Goal: Information Seeking & Learning: Learn about a topic

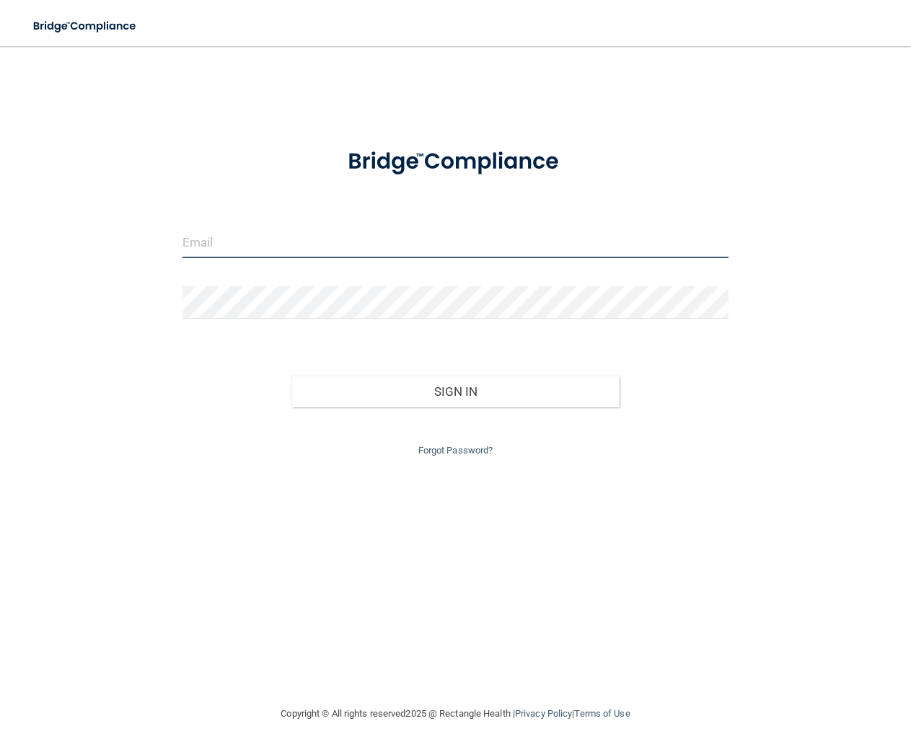
click at [363, 249] on input "email" at bounding box center [455, 242] width 546 height 32
paste input "Alowe@sirmpc.com"
type input "Alowe@sirmpc.com"
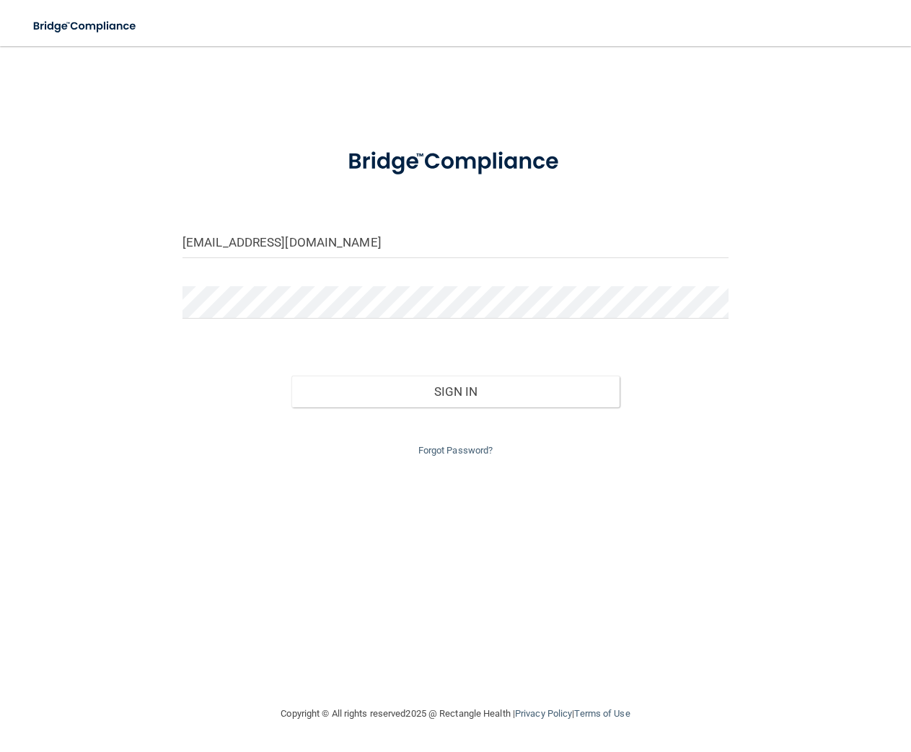
click at [379, 319] on div at bounding box center [455, 307] width 567 height 43
click at [354, 410] on div "Forgot Password?" at bounding box center [455, 433] width 567 height 52
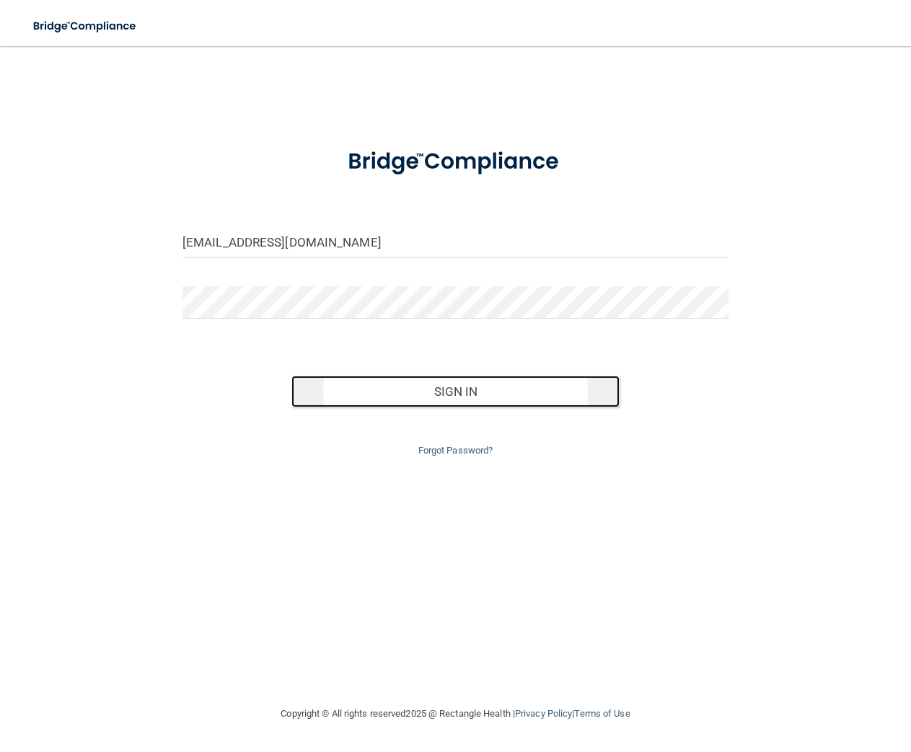
click at [362, 399] on button "Sign In" at bounding box center [454, 392] width 327 height 32
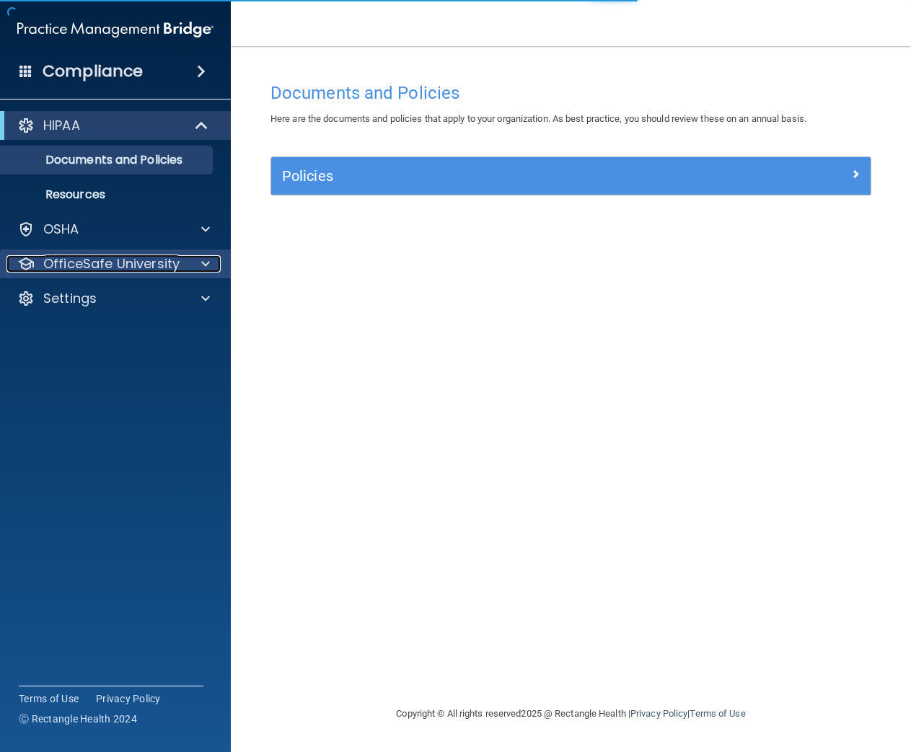
click at [108, 260] on p "OfficeSafe University" at bounding box center [111, 263] width 136 height 17
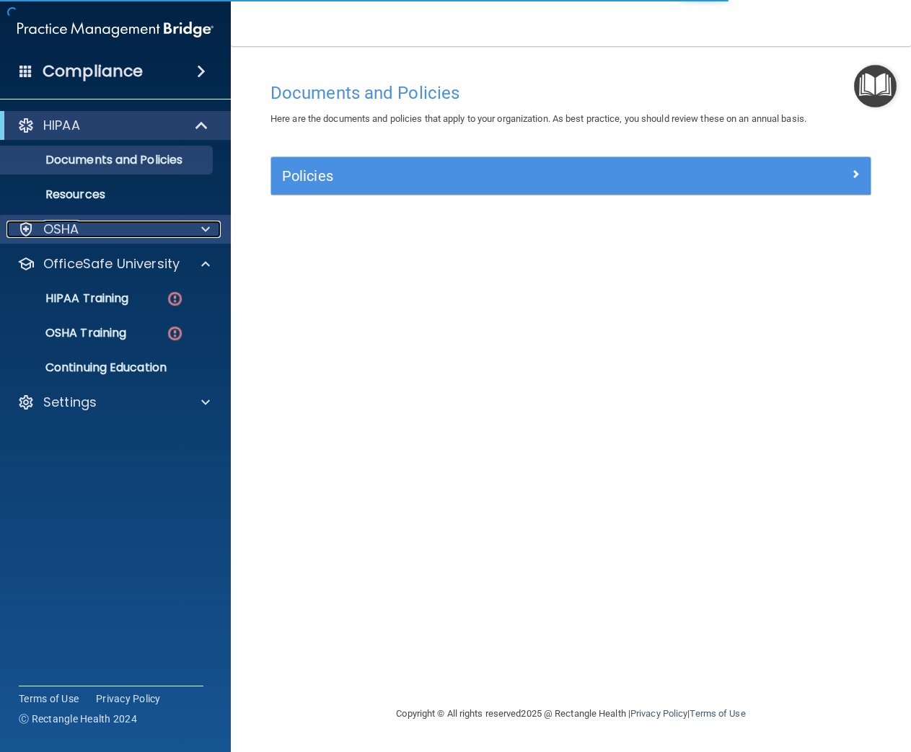
click at [115, 237] on div "OSHA" at bounding box center [95, 229] width 179 height 17
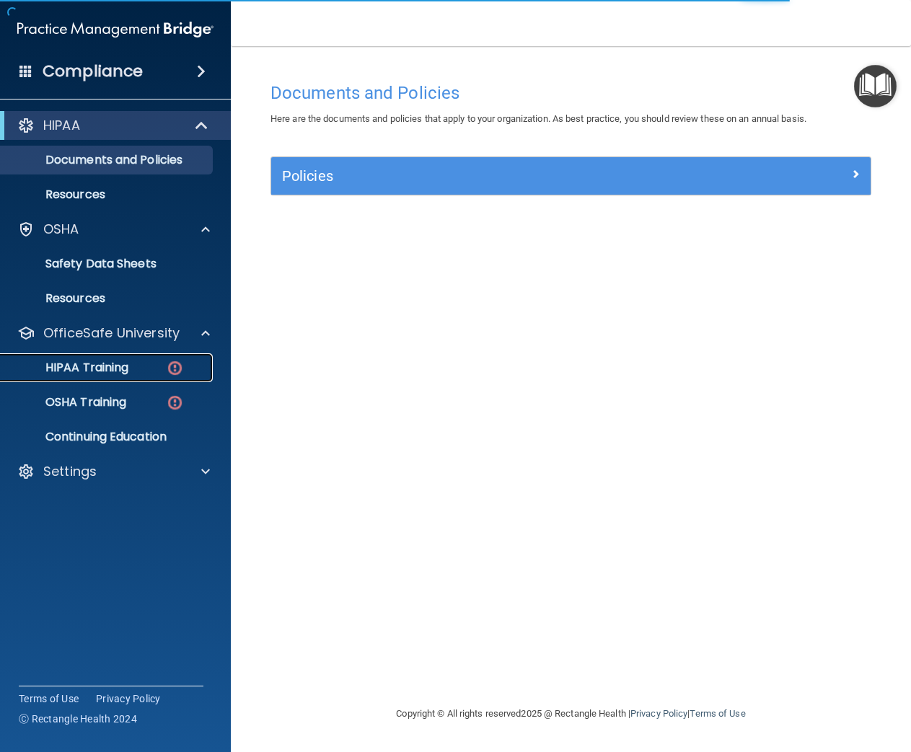
click at [172, 364] on img at bounding box center [175, 368] width 18 height 18
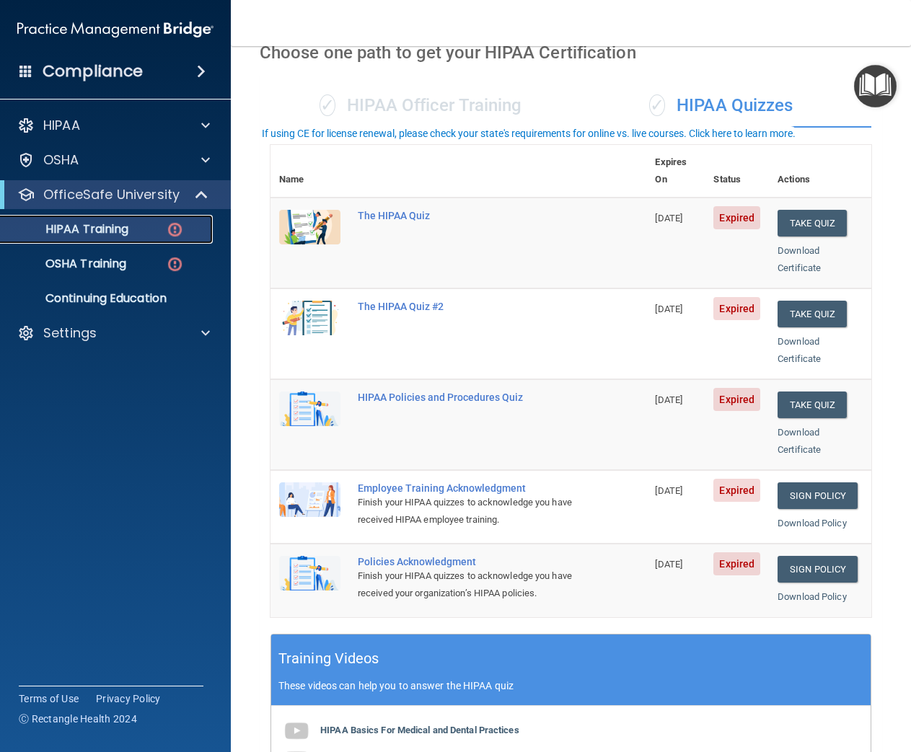
scroll to position [385, 0]
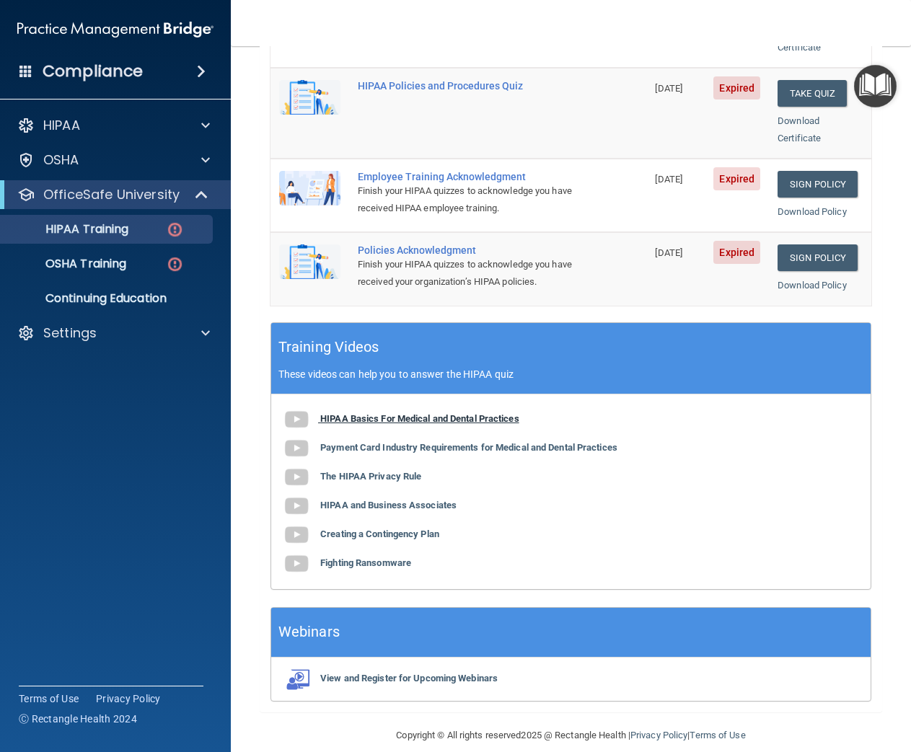
click at [300, 405] on img at bounding box center [296, 419] width 29 height 29
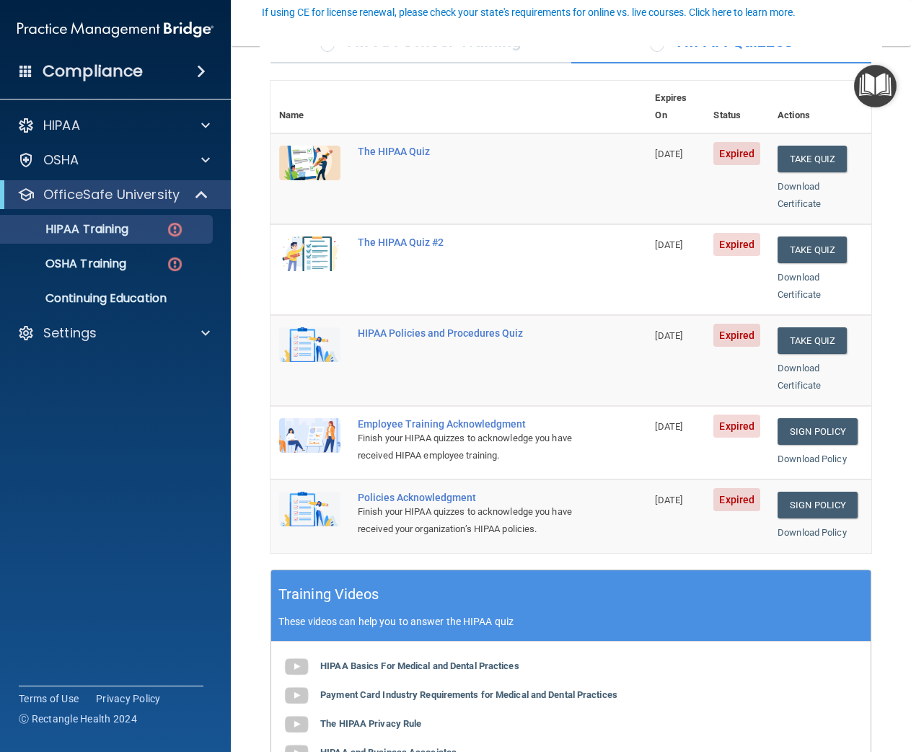
scroll to position [134, 0]
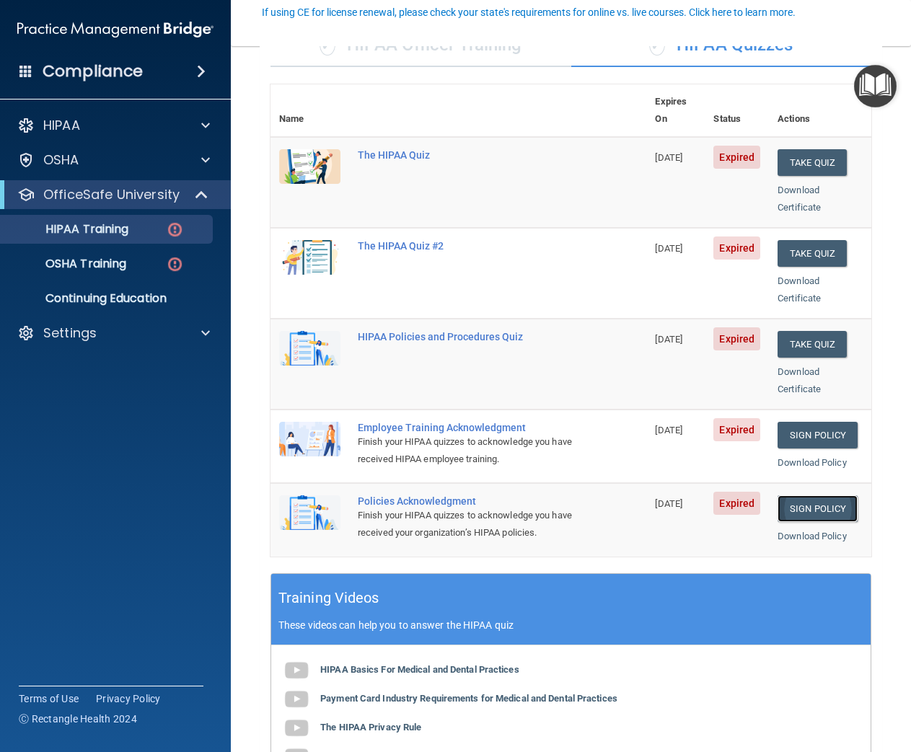
click at [822, 495] on link "Sign Policy" at bounding box center [817, 508] width 80 height 27
click at [113, 225] on p "HIPAA Training" at bounding box center [68, 229] width 119 height 14
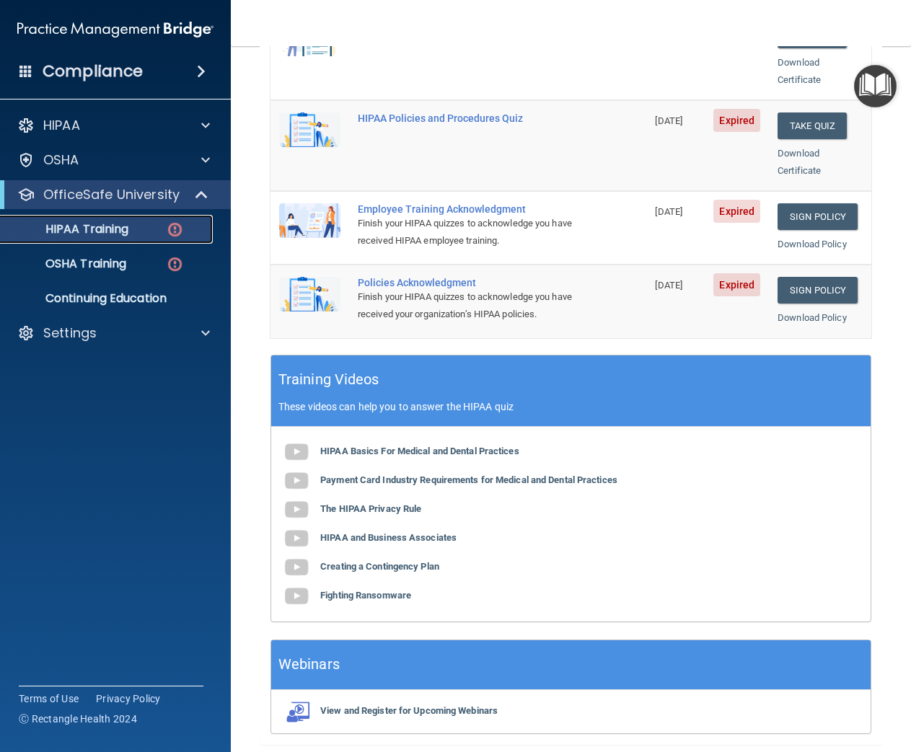
scroll to position [354, 0]
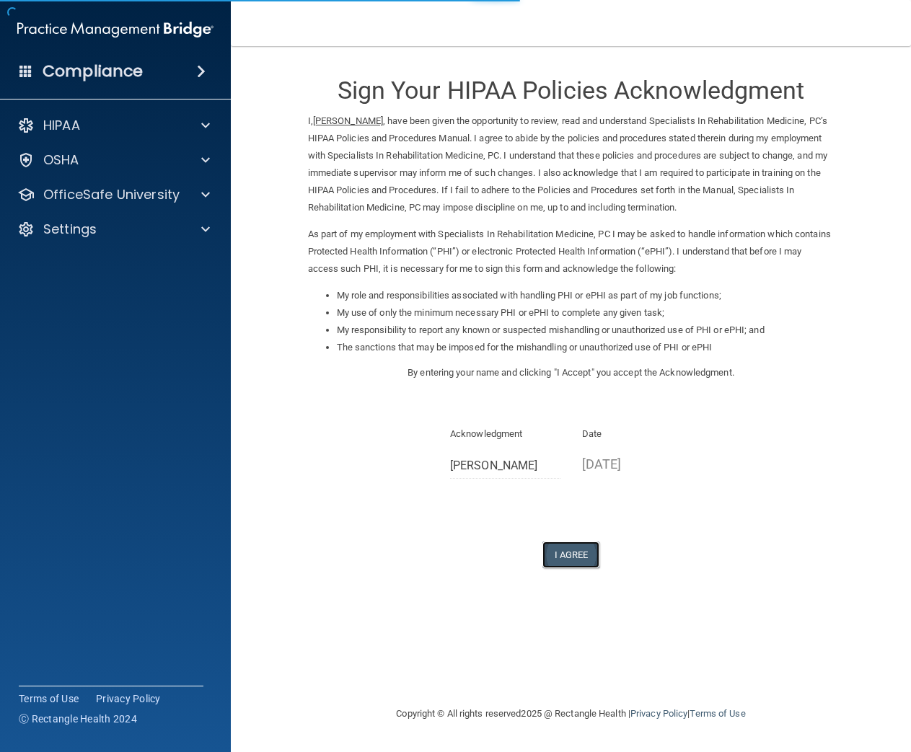
click at [581, 555] on button "I Agree" at bounding box center [571, 555] width 58 height 27
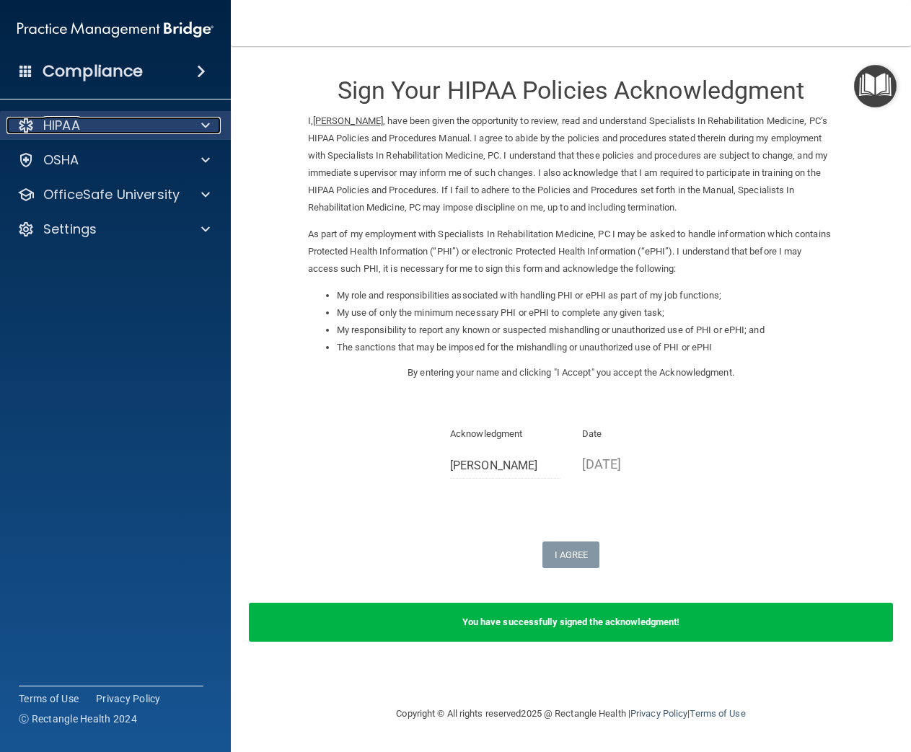
click at [120, 132] on div "HIPAA" at bounding box center [95, 125] width 179 height 17
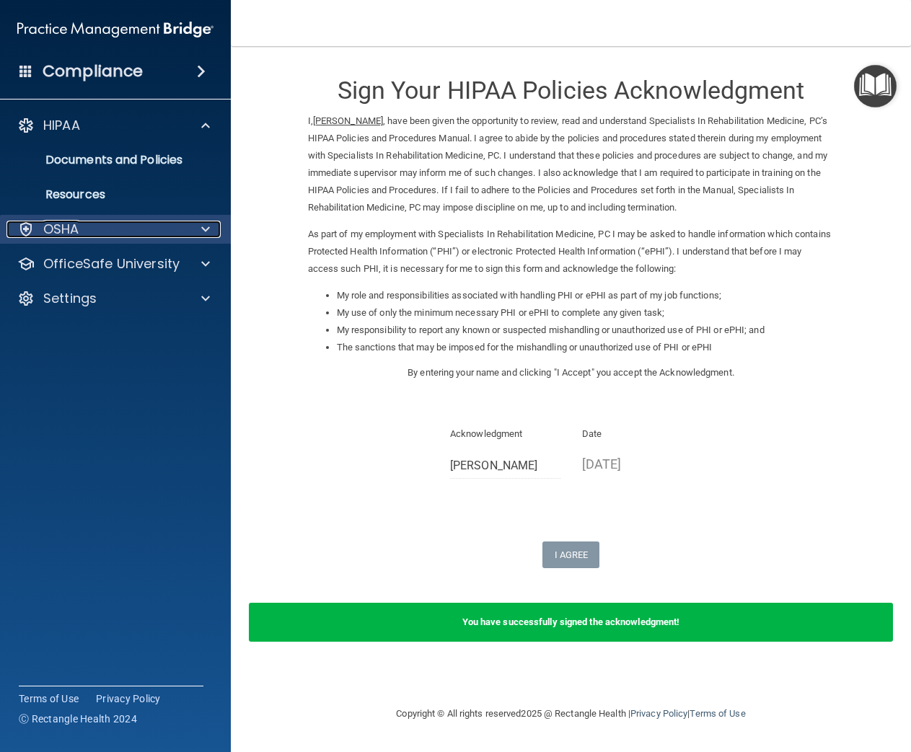
click at [100, 236] on div "OSHA" at bounding box center [95, 229] width 179 height 17
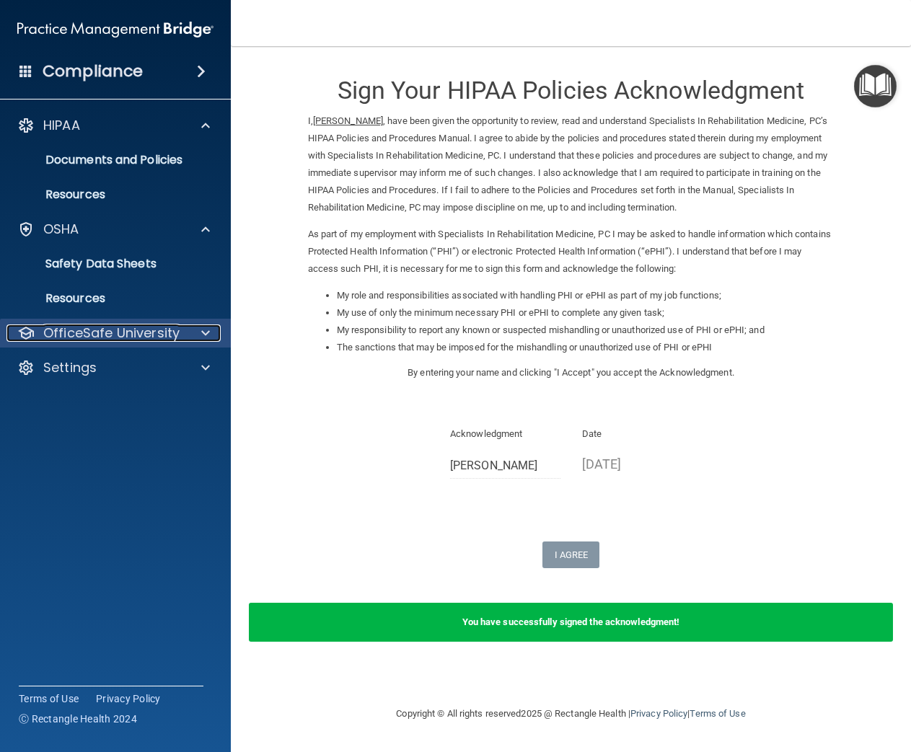
click at [109, 332] on p "OfficeSafe University" at bounding box center [111, 332] width 136 height 17
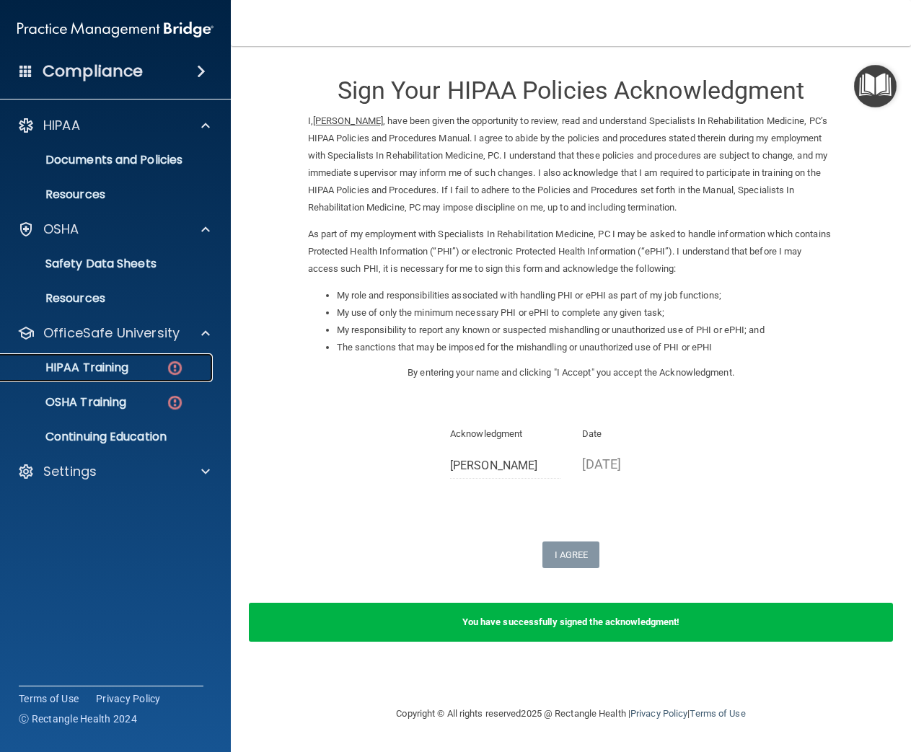
click at [105, 373] on p "HIPAA Training" at bounding box center [68, 368] width 119 height 14
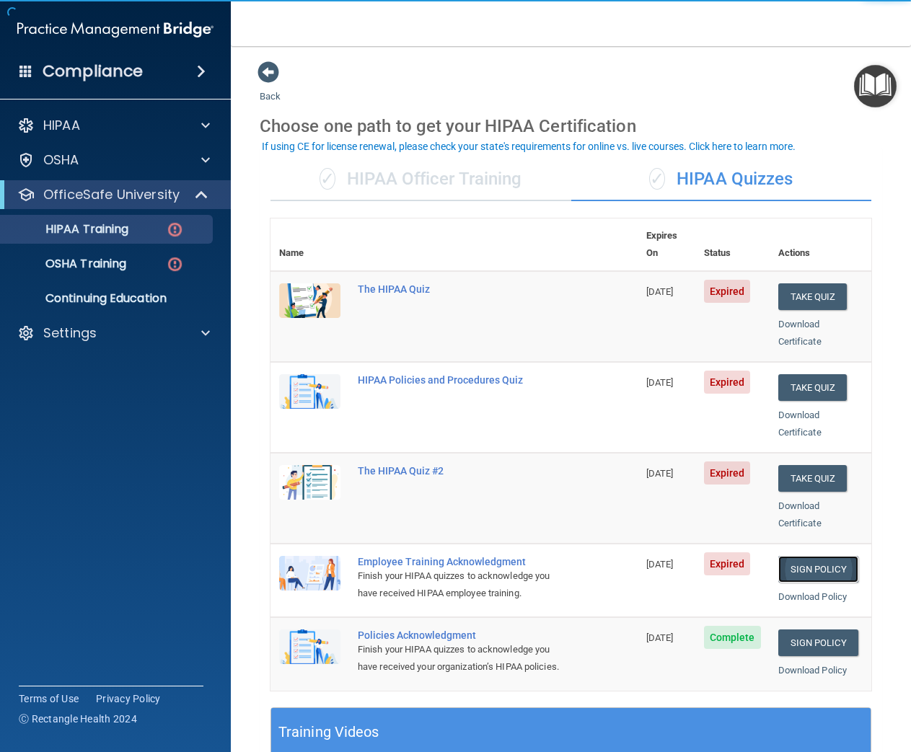
click at [810, 556] on link "Sign Policy" at bounding box center [818, 569] width 80 height 27
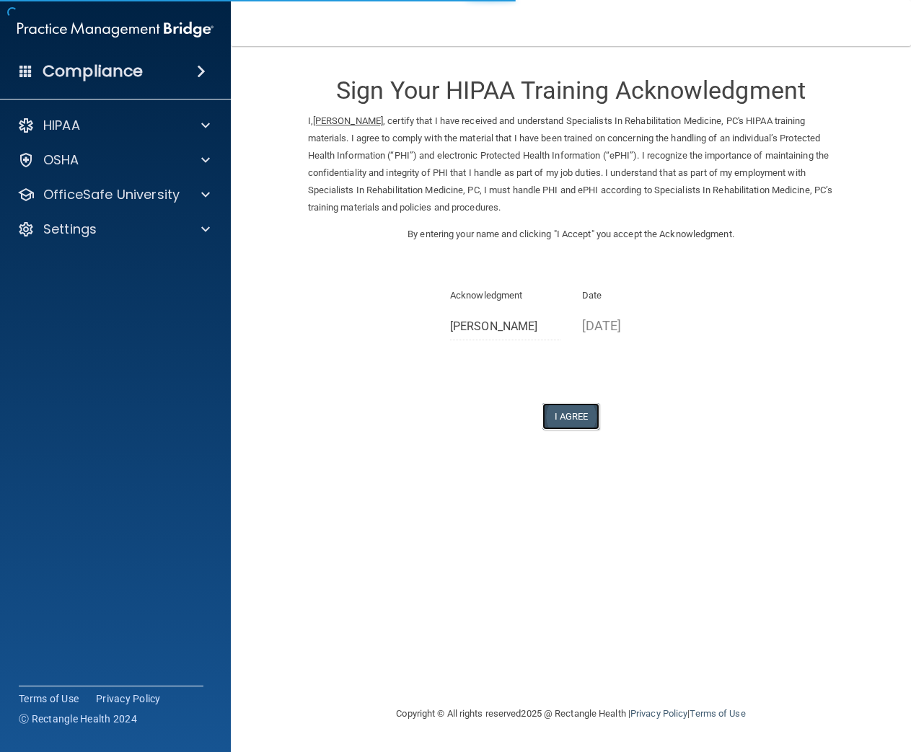
click at [578, 415] on button "I Agree" at bounding box center [571, 416] width 58 height 27
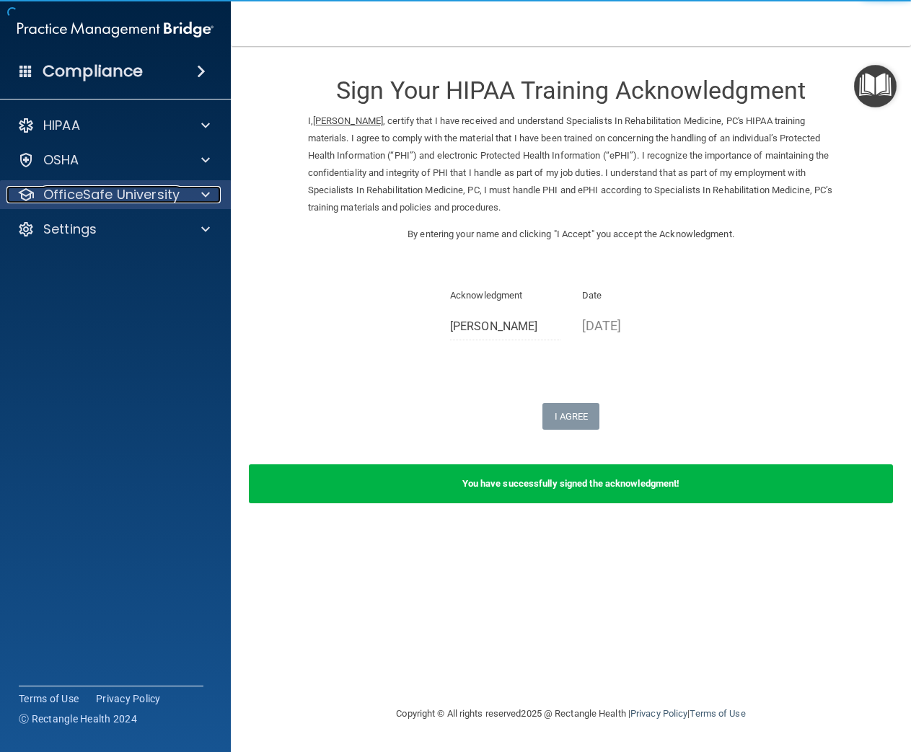
click at [132, 188] on p "OfficeSafe University" at bounding box center [111, 194] width 136 height 17
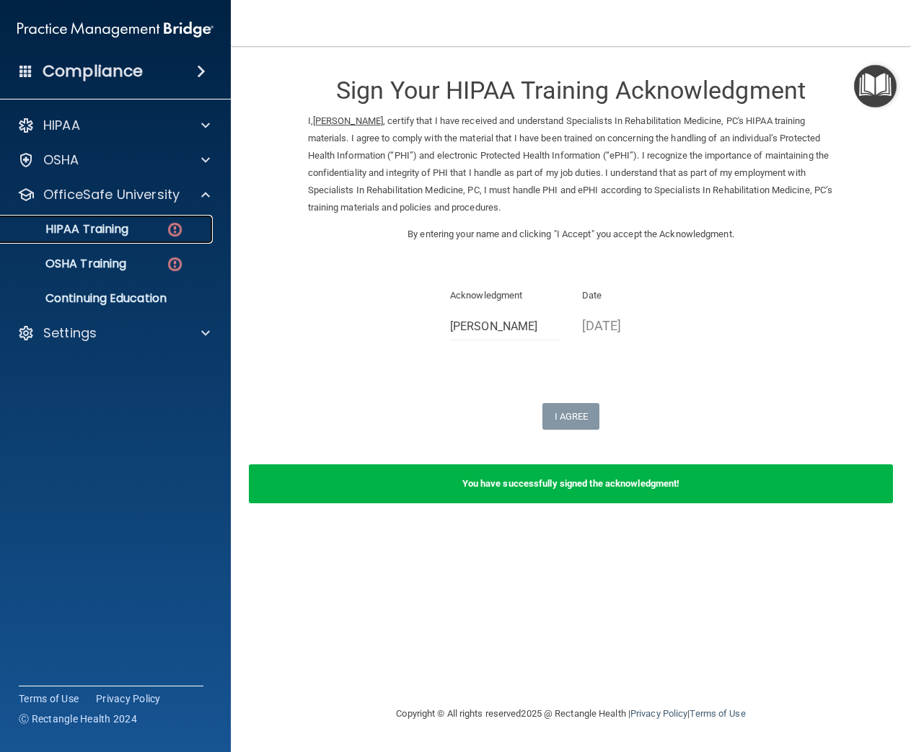
click at [121, 233] on p "HIPAA Training" at bounding box center [68, 229] width 119 height 14
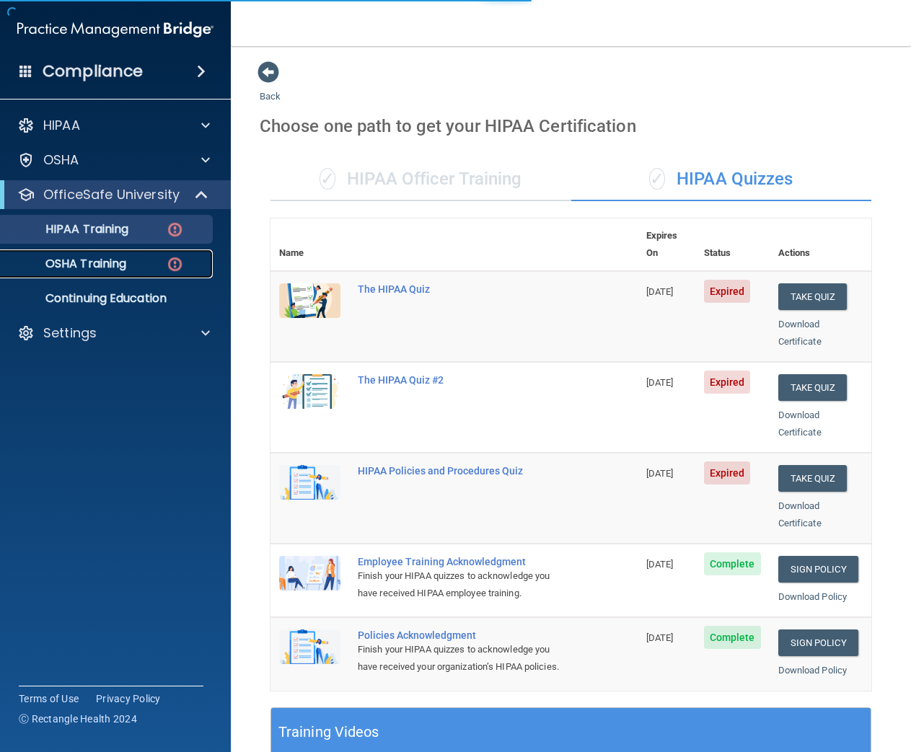
click at [133, 261] on div "OSHA Training" at bounding box center [107, 264] width 197 height 14
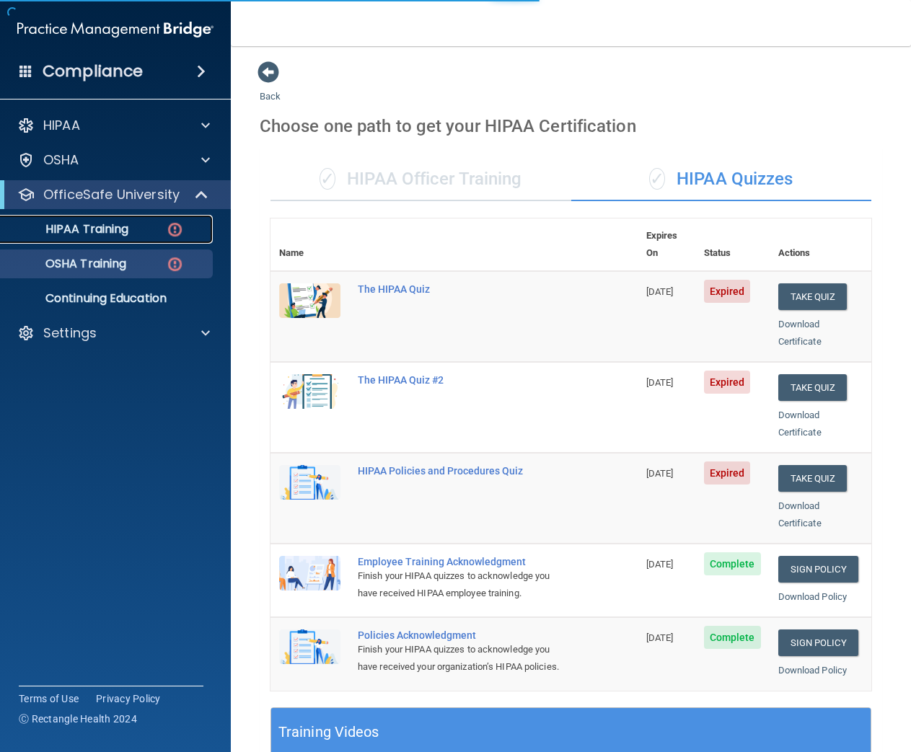
click at [136, 237] on link "HIPAA Training" at bounding box center [99, 229] width 227 height 29
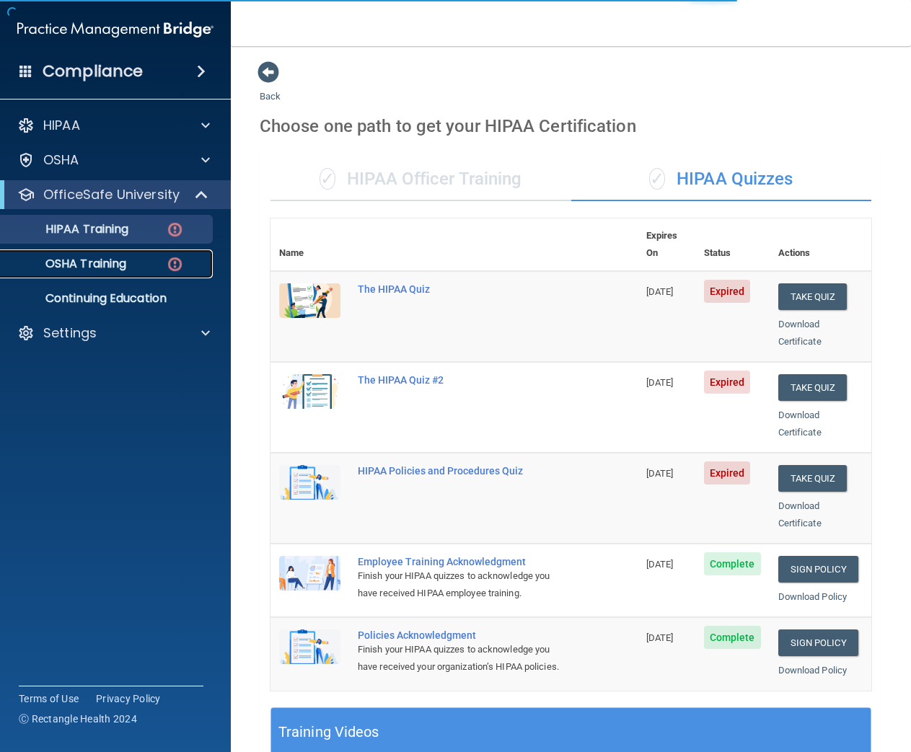
click at [118, 266] on p "OSHA Training" at bounding box center [67, 264] width 117 height 14
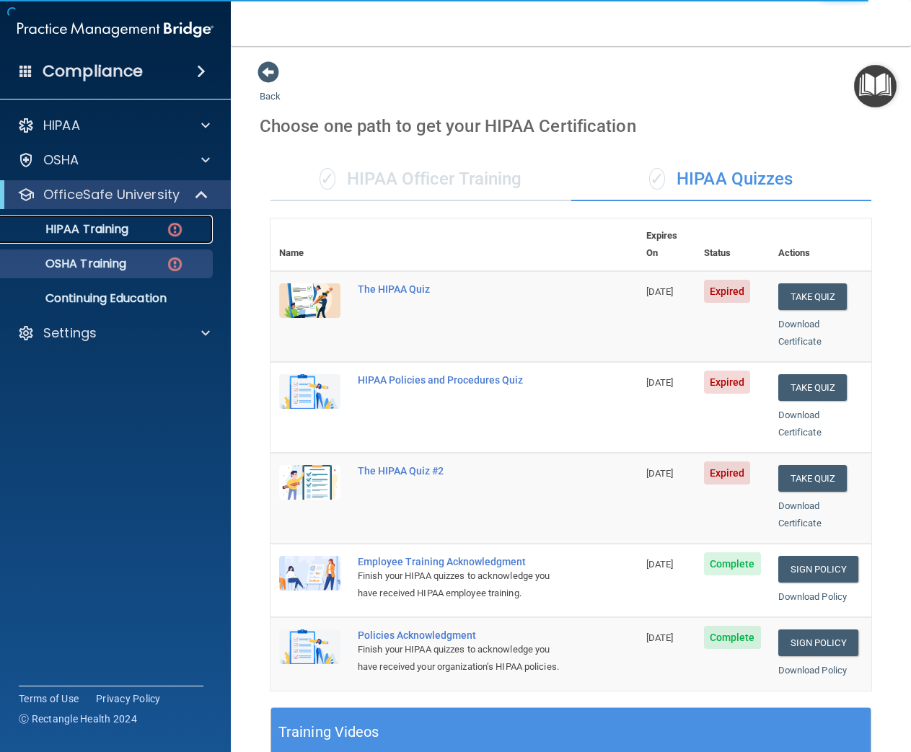
click at [129, 231] on div "HIPAA Training" at bounding box center [107, 229] width 197 height 14
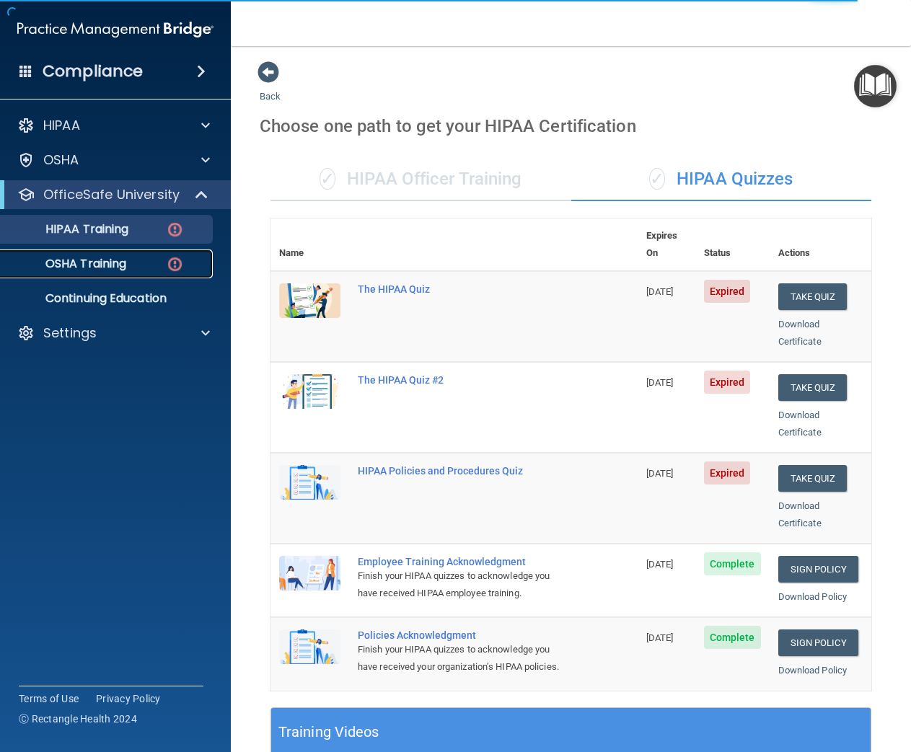
click at [140, 257] on div "OSHA Training" at bounding box center [107, 264] width 197 height 14
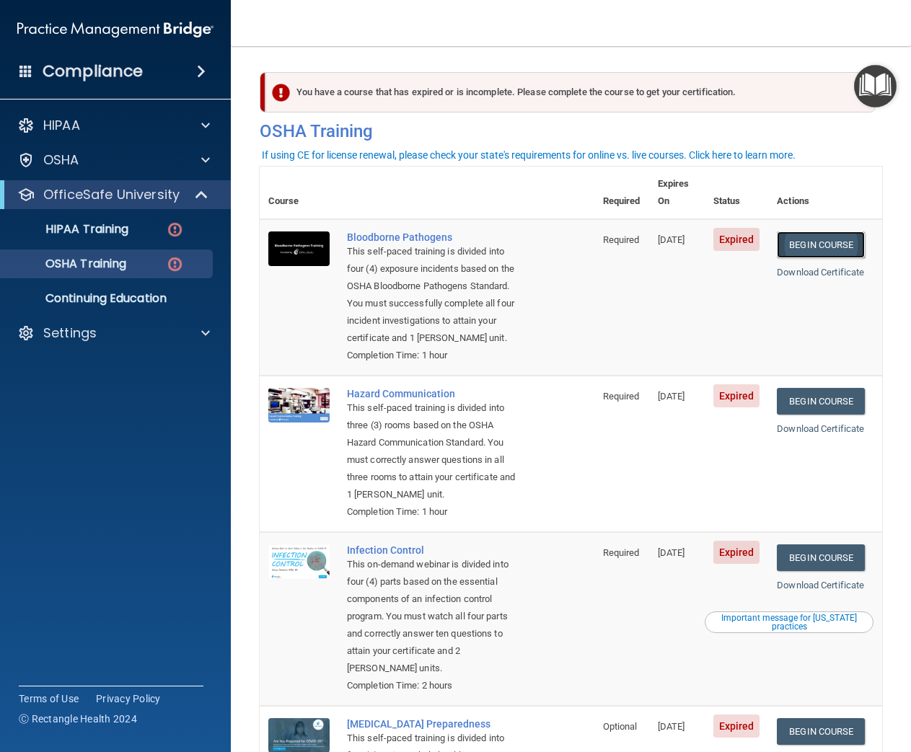
click at [838, 231] on link "Begin Course" at bounding box center [821, 244] width 88 height 27
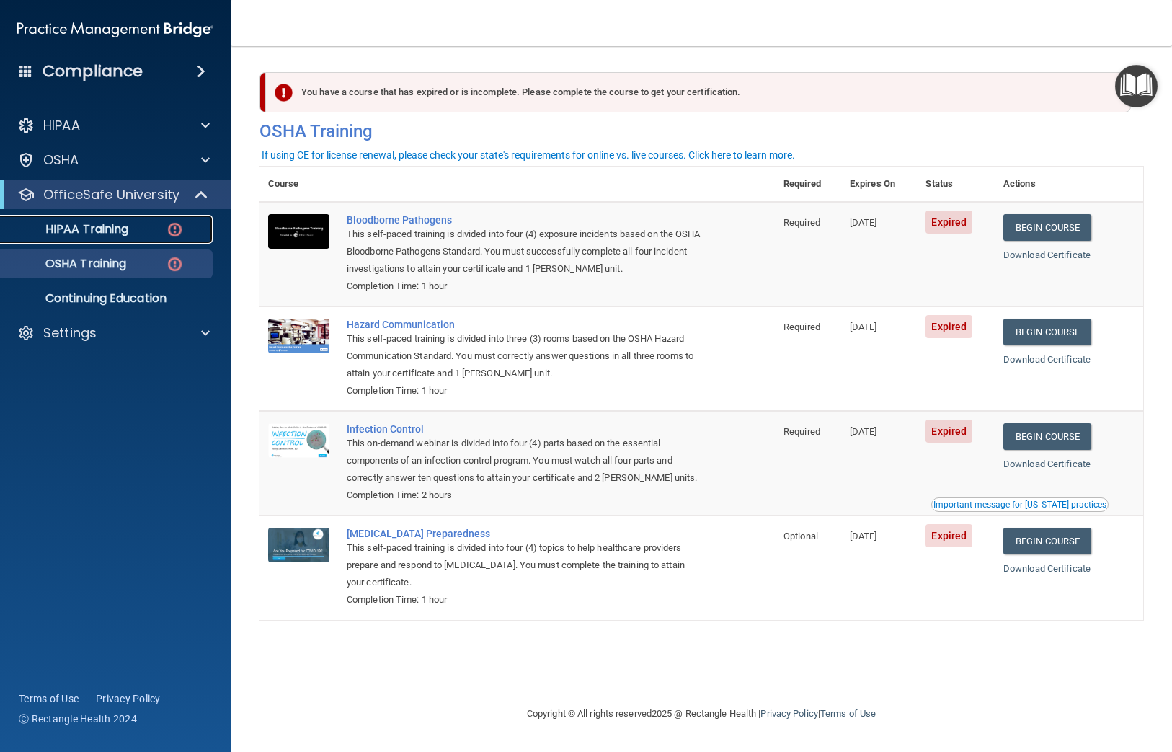
click at [112, 222] on p "HIPAA Training" at bounding box center [68, 229] width 119 height 14
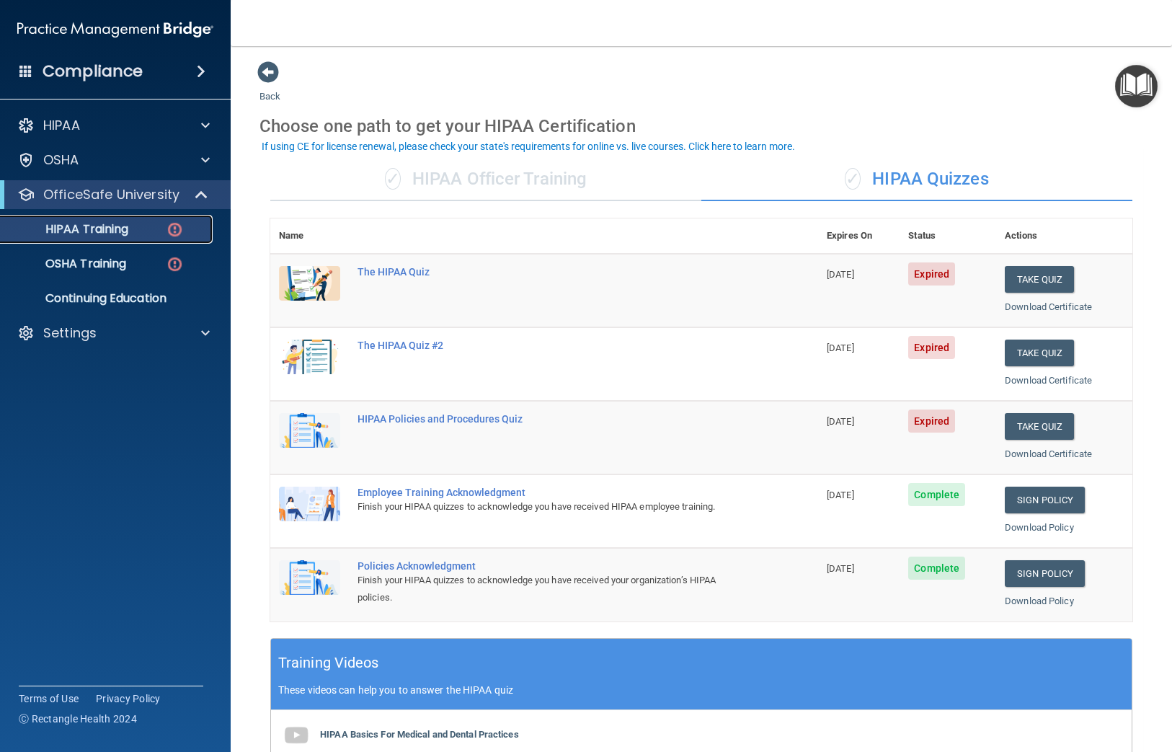
click at [123, 227] on p "HIPAA Training" at bounding box center [68, 229] width 119 height 14
click at [97, 265] on p "OSHA Training" at bounding box center [67, 264] width 117 height 14
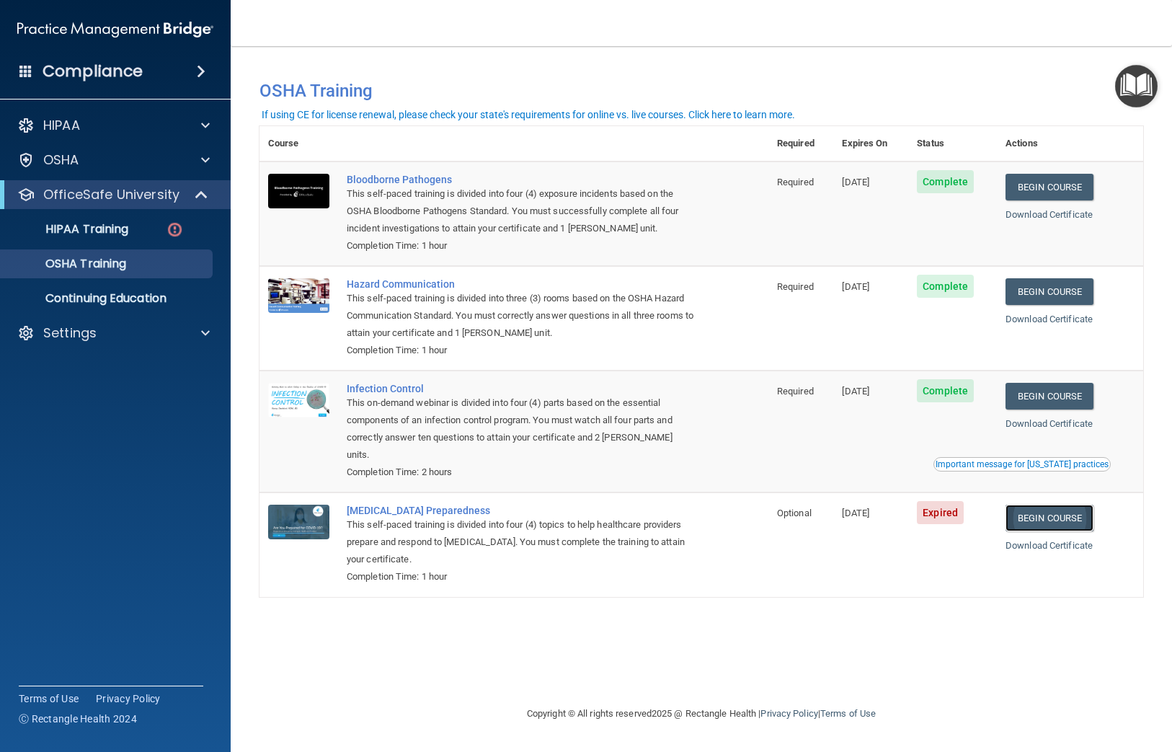
click at [910, 508] on link "Begin Course" at bounding box center [1050, 518] width 88 height 27
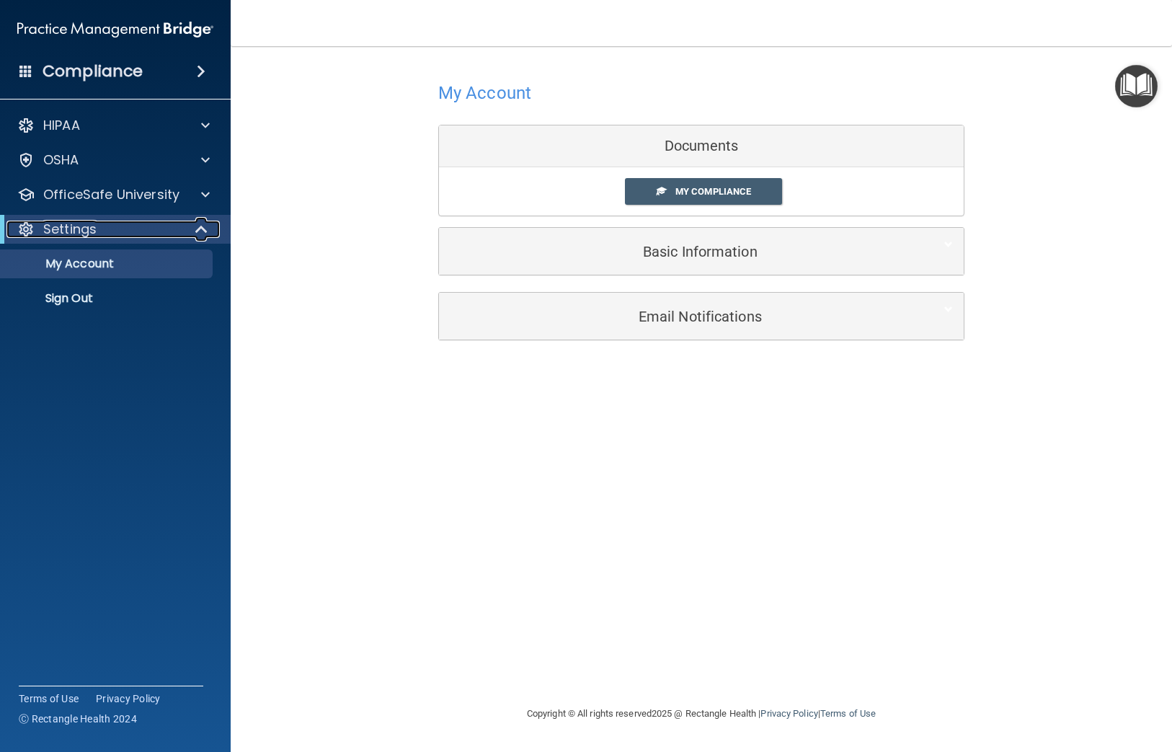
click at [112, 232] on div "Settings" at bounding box center [95, 229] width 178 height 17
click at [113, 194] on p "OfficeSafe University" at bounding box center [111, 194] width 136 height 17
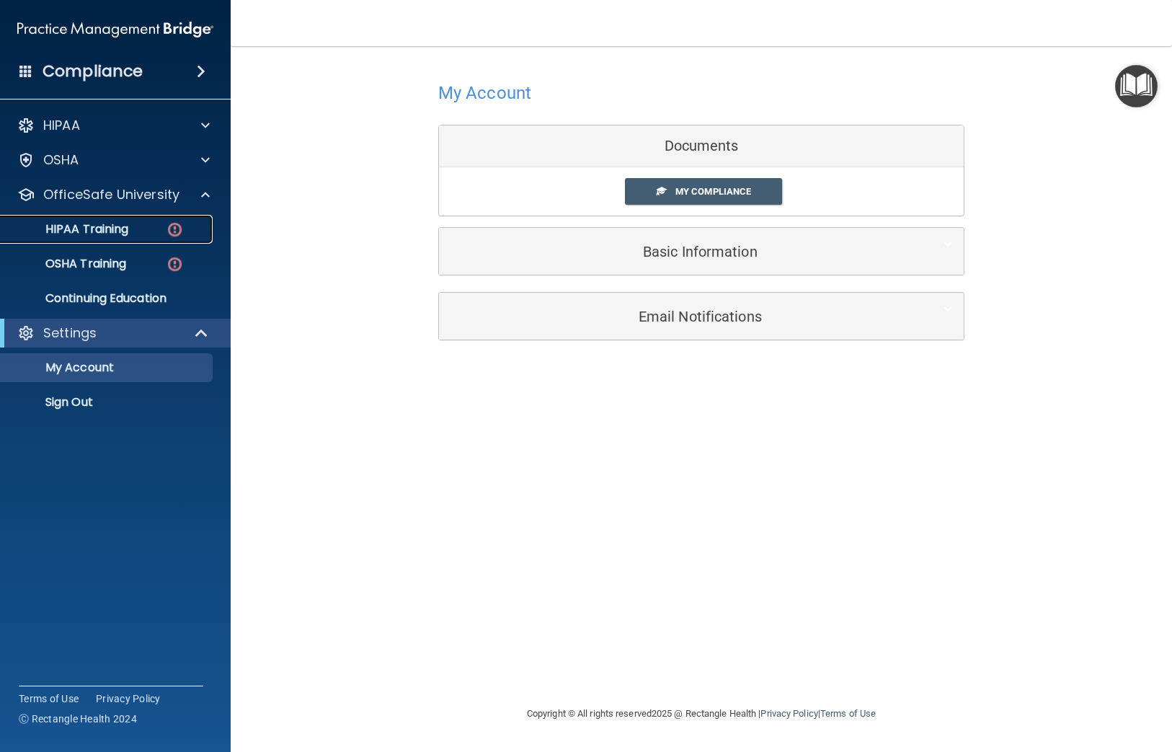
click at [144, 231] on div "HIPAA Training" at bounding box center [107, 229] width 197 height 14
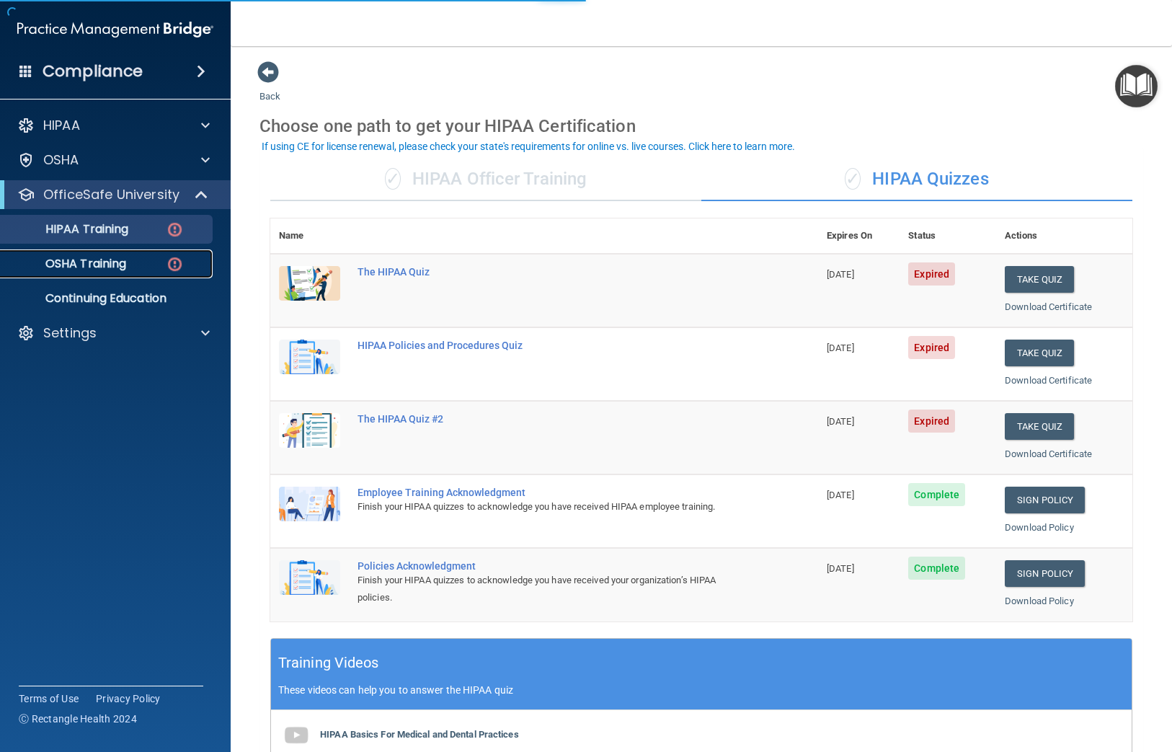
click at [129, 259] on div "OSHA Training" at bounding box center [107, 264] width 197 height 14
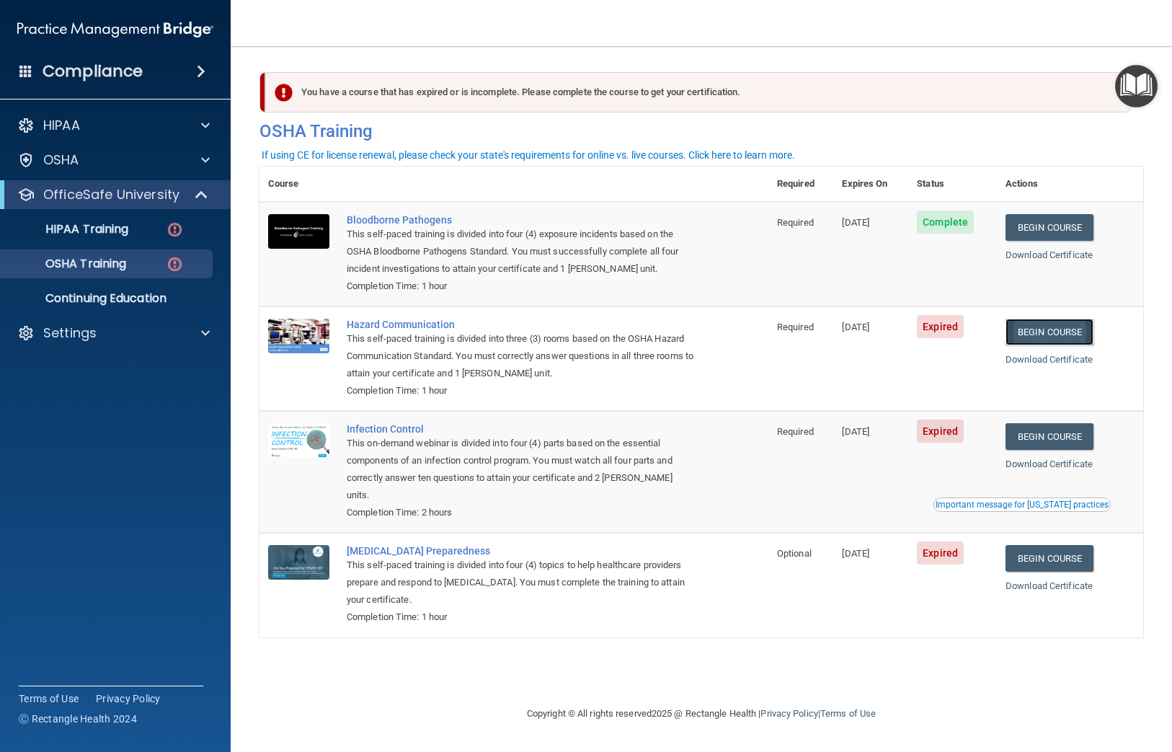
click at [910, 332] on link "Begin Course" at bounding box center [1050, 332] width 88 height 27
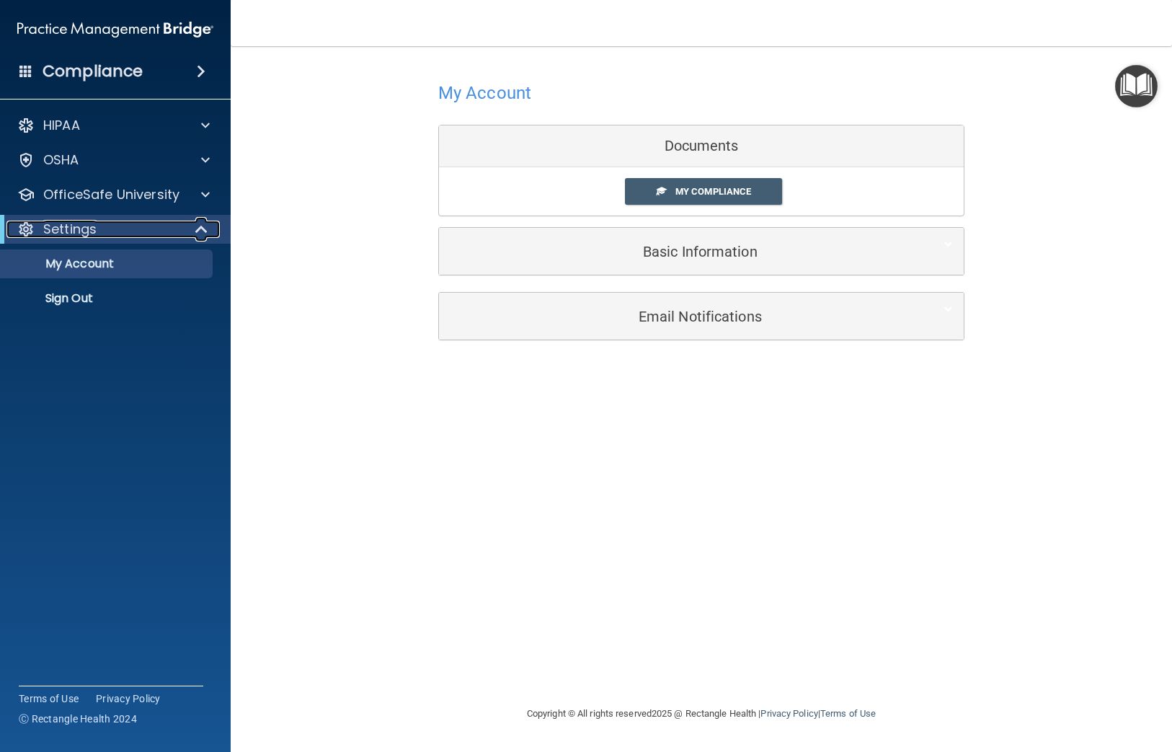
click at [107, 234] on div "Settings" at bounding box center [95, 229] width 178 height 17
click at [114, 229] on div "Settings" at bounding box center [95, 229] width 178 height 17
click at [131, 198] on p "OfficeSafe University" at bounding box center [111, 194] width 136 height 17
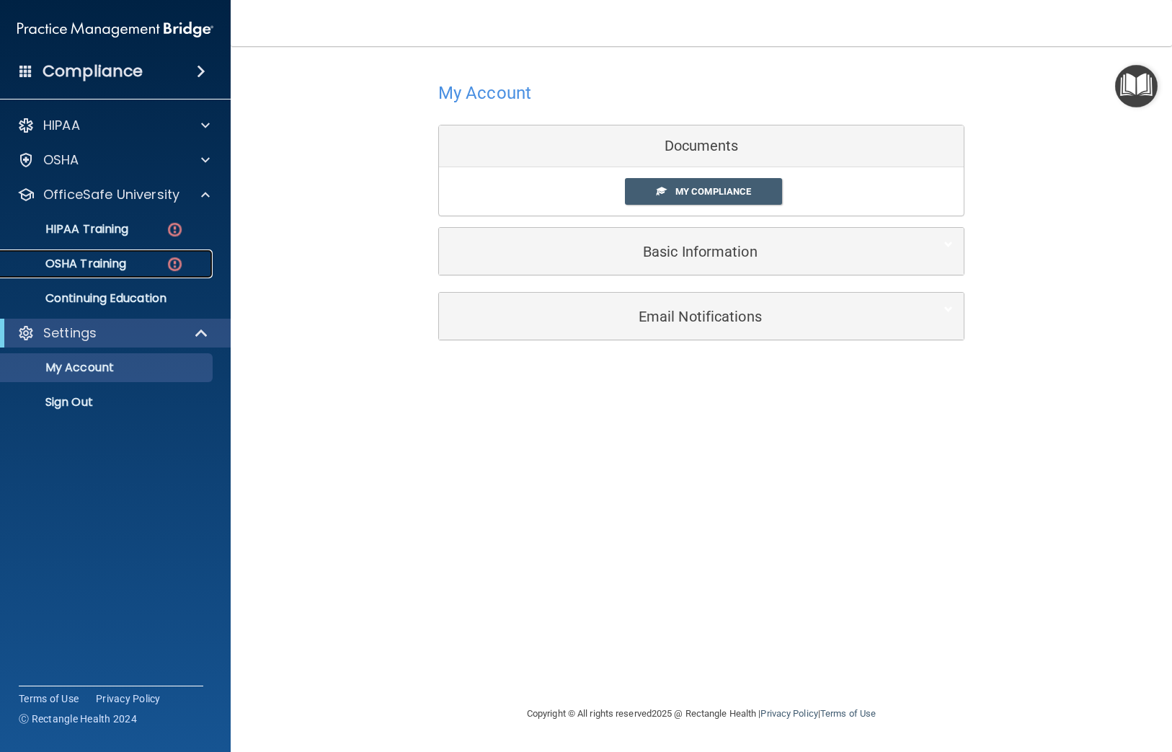
click at [128, 249] on link "OSHA Training" at bounding box center [99, 263] width 227 height 29
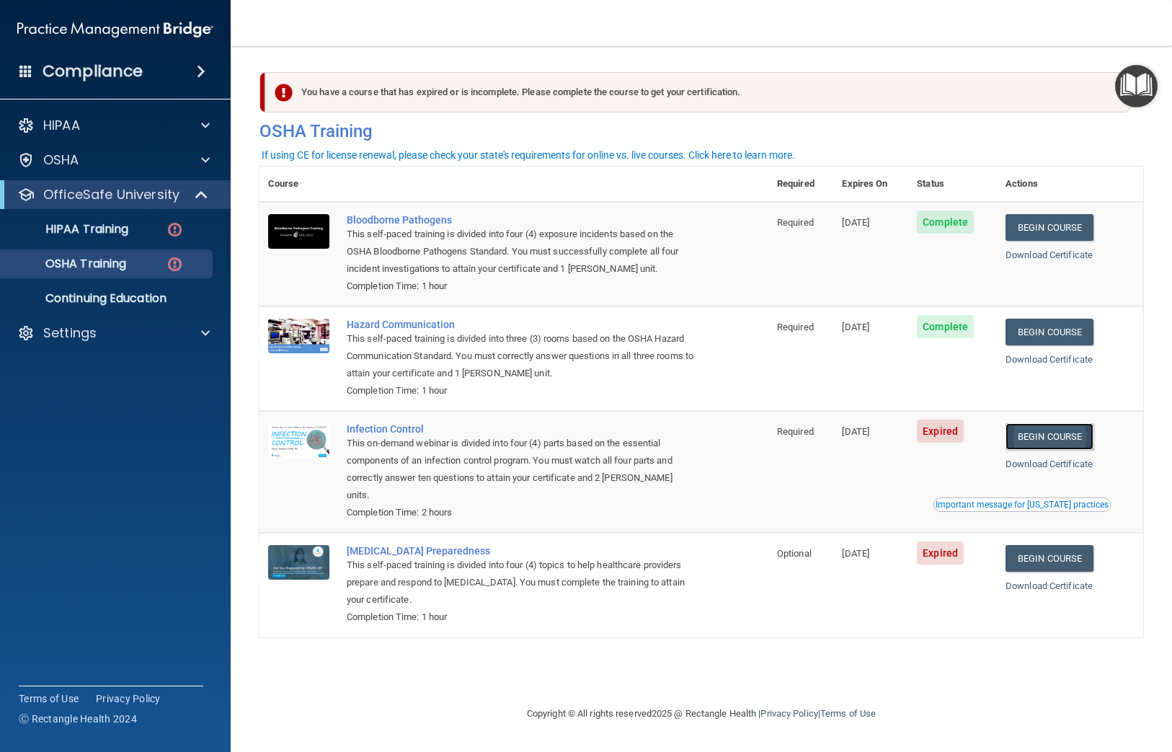
click at [1064, 441] on link "Begin Course" at bounding box center [1050, 436] width 88 height 27
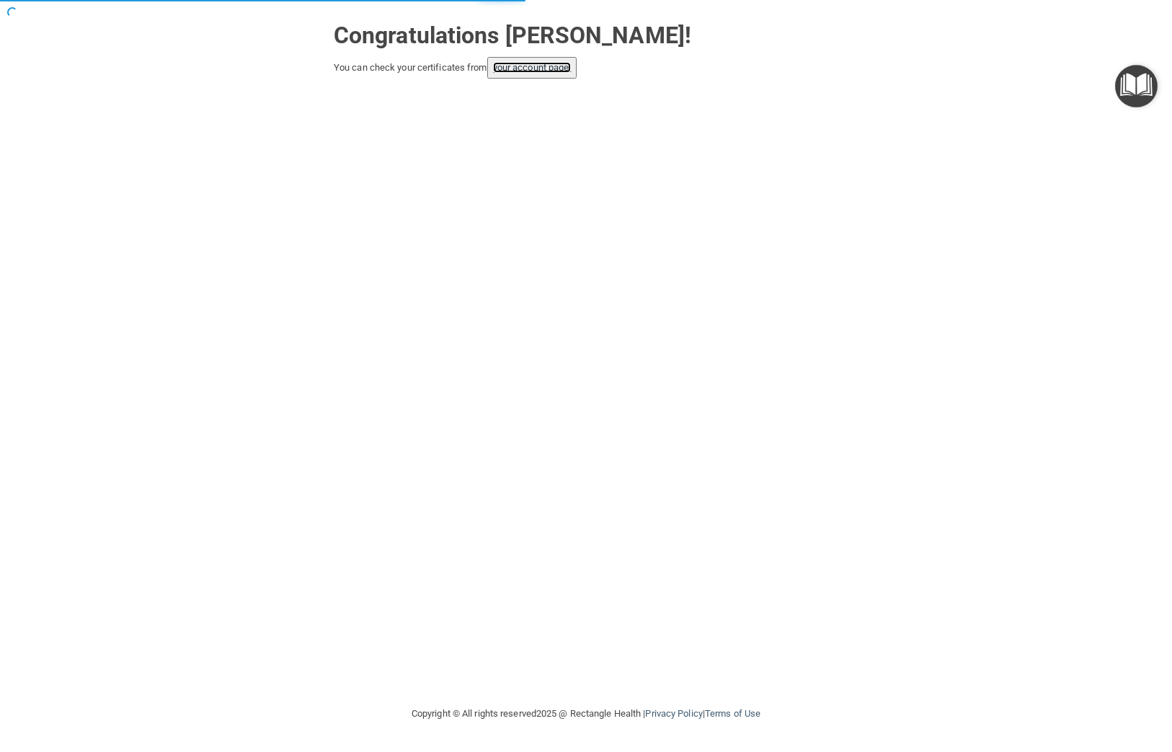
click at [544, 71] on link "your account page!" at bounding box center [532, 67] width 79 height 11
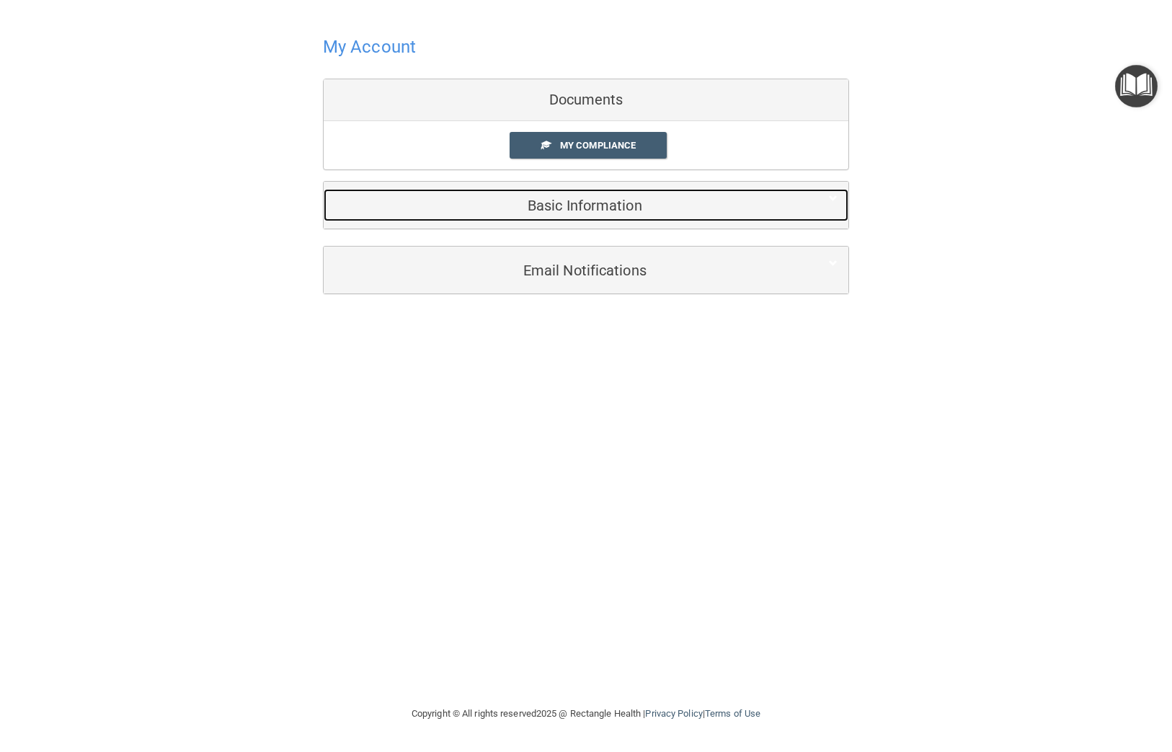
click at [575, 206] on h5 "Basic Information" at bounding box center [564, 206] width 459 height 16
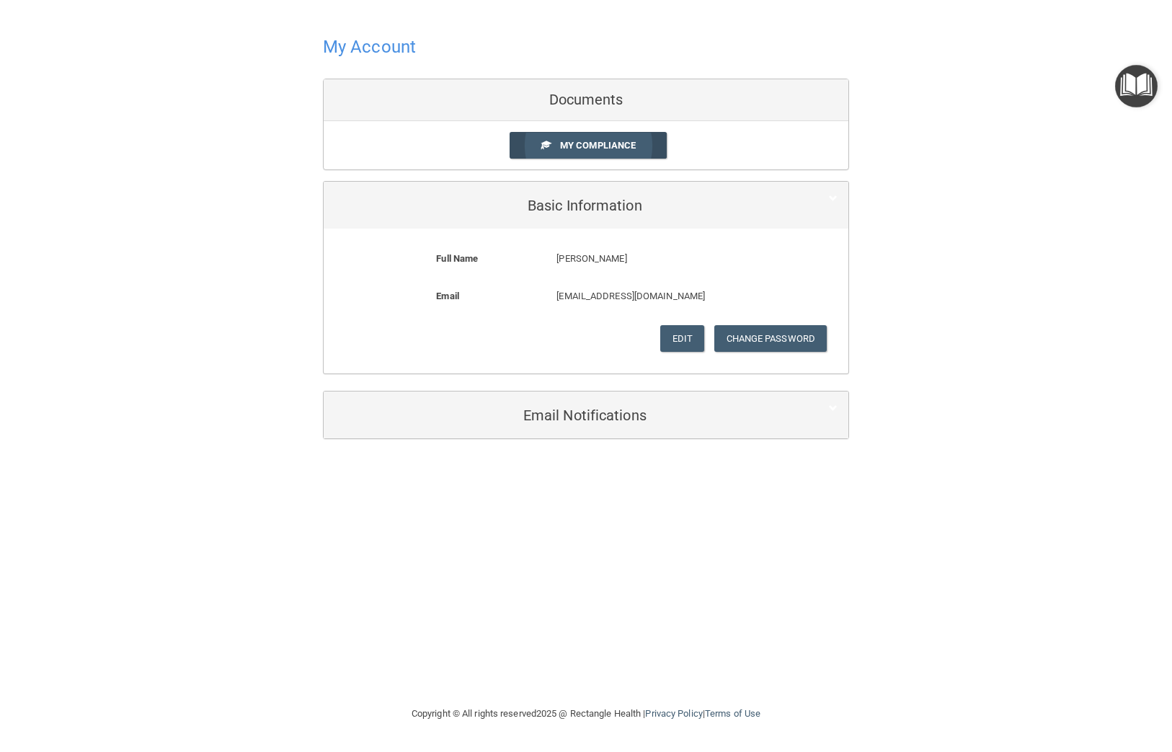
click at [591, 154] on link "My Compliance" at bounding box center [589, 145] width 158 height 27
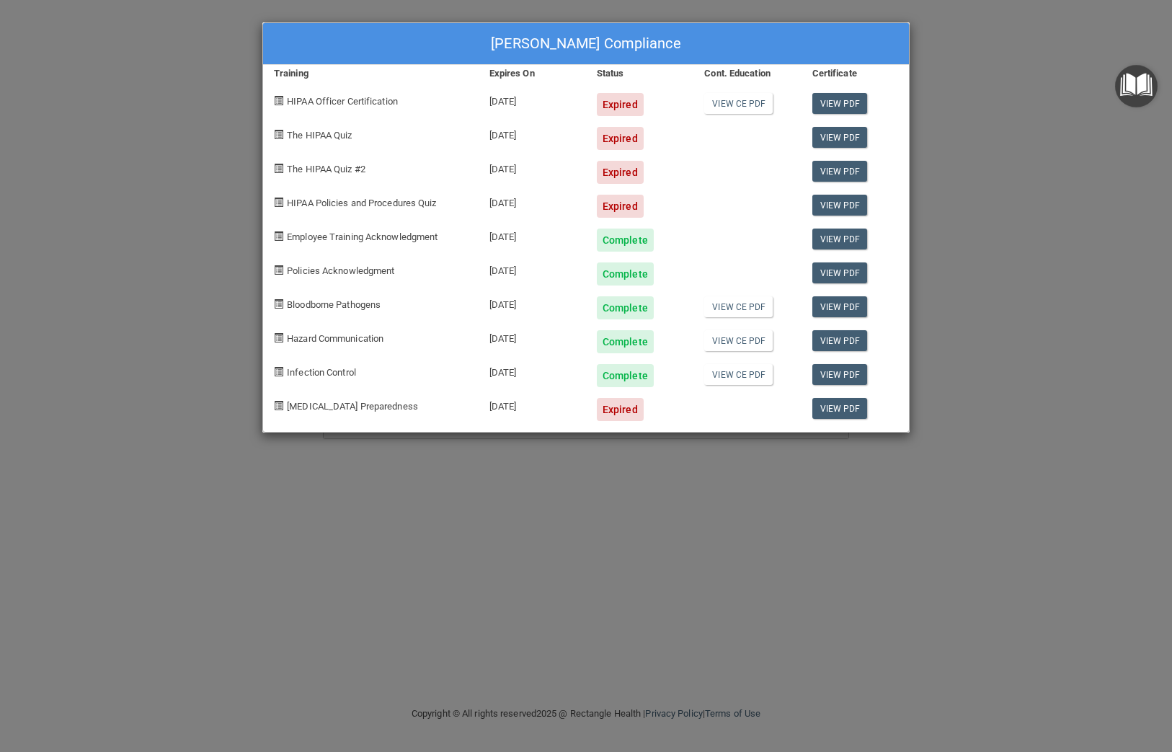
click at [156, 158] on div "[PERSON_NAME] Compliance Training Expires On Status Cont. Education Certificate…" at bounding box center [586, 376] width 1172 height 752
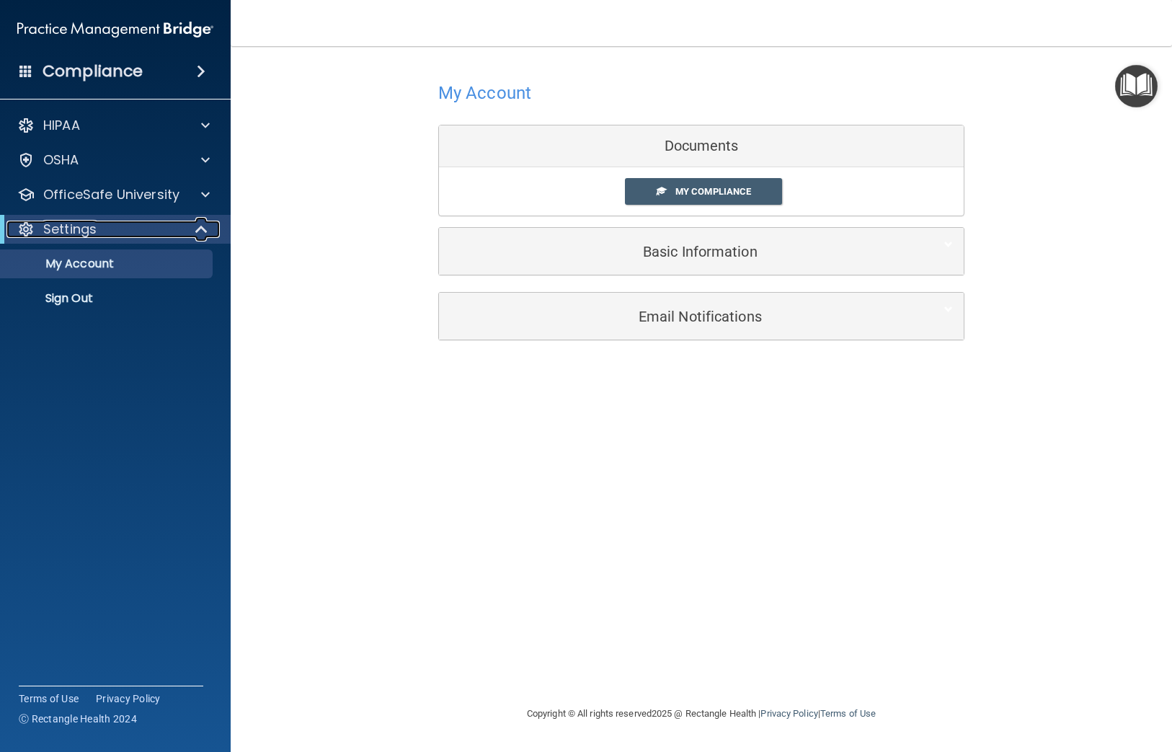
click at [155, 224] on div "Settings" at bounding box center [95, 229] width 178 height 17
click at [172, 226] on div "Settings" at bounding box center [95, 229] width 178 height 17
click at [179, 204] on div "OfficeSafe University" at bounding box center [115, 194] width 231 height 29
click at [195, 195] on div at bounding box center [203, 194] width 36 height 17
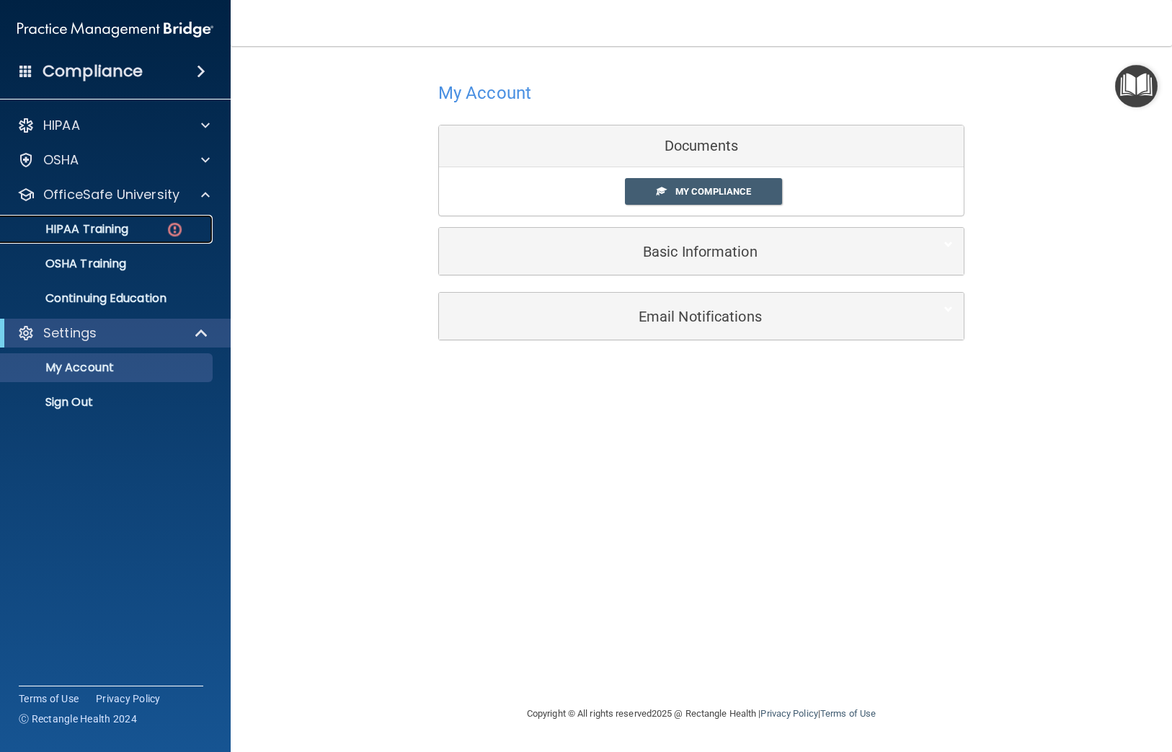
click at [150, 226] on div "HIPAA Training" at bounding box center [107, 229] width 197 height 14
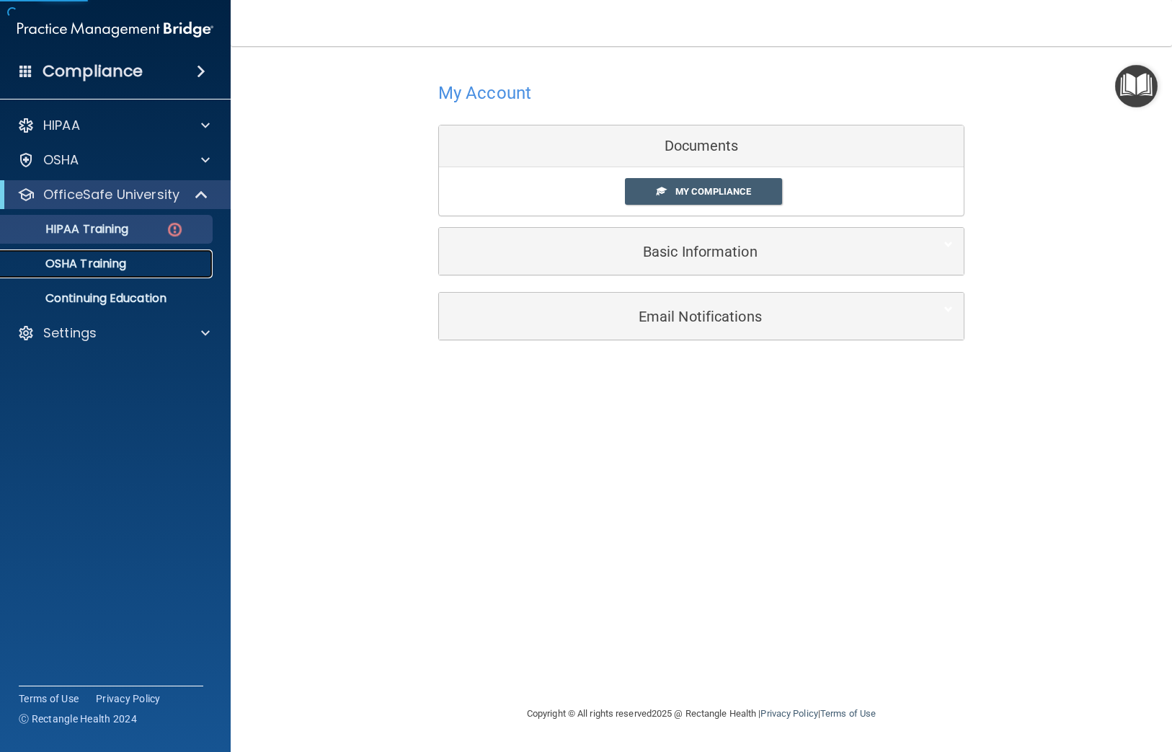
click at [156, 249] on link "OSHA Training" at bounding box center [99, 263] width 227 height 29
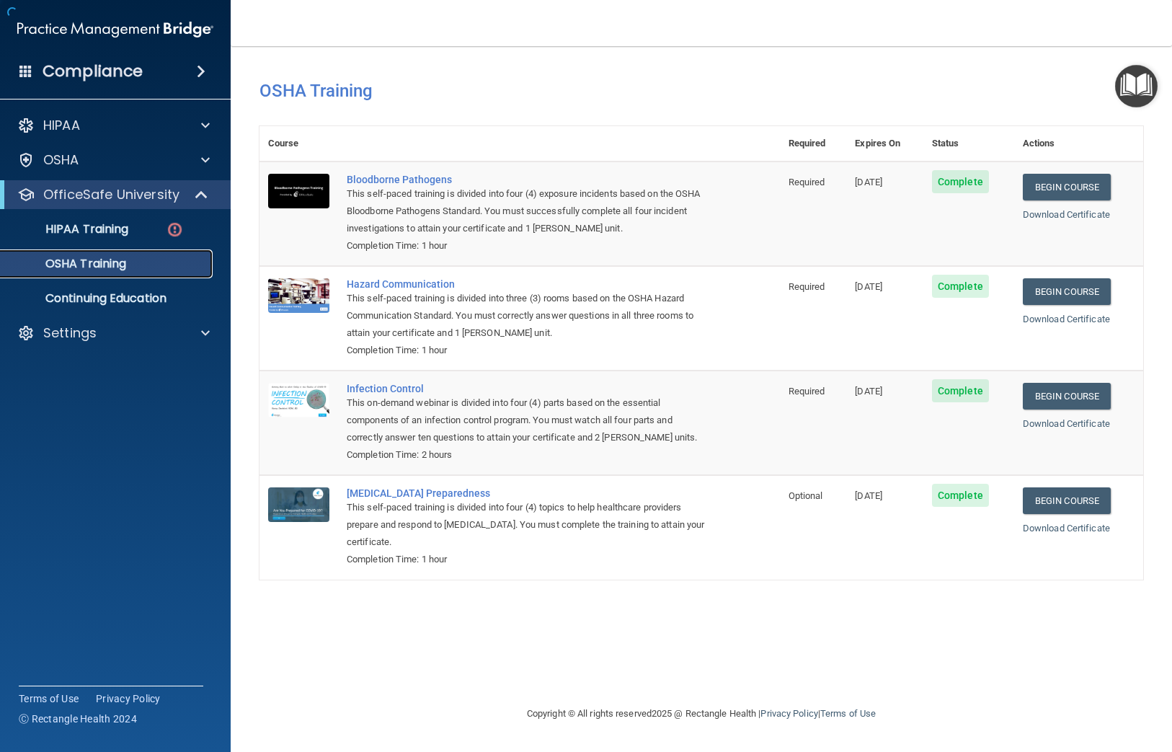
click at [159, 262] on div "OSHA Training" at bounding box center [107, 264] width 197 height 14
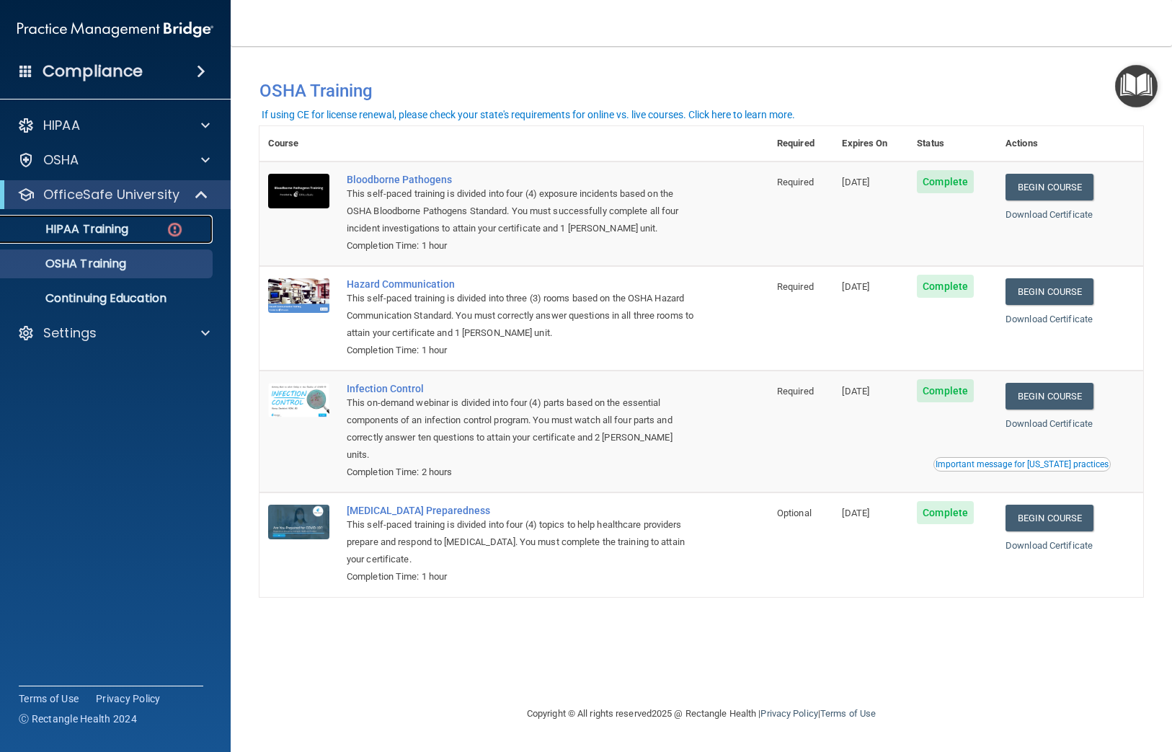
click at [125, 239] on link "HIPAA Training" at bounding box center [99, 229] width 227 height 29
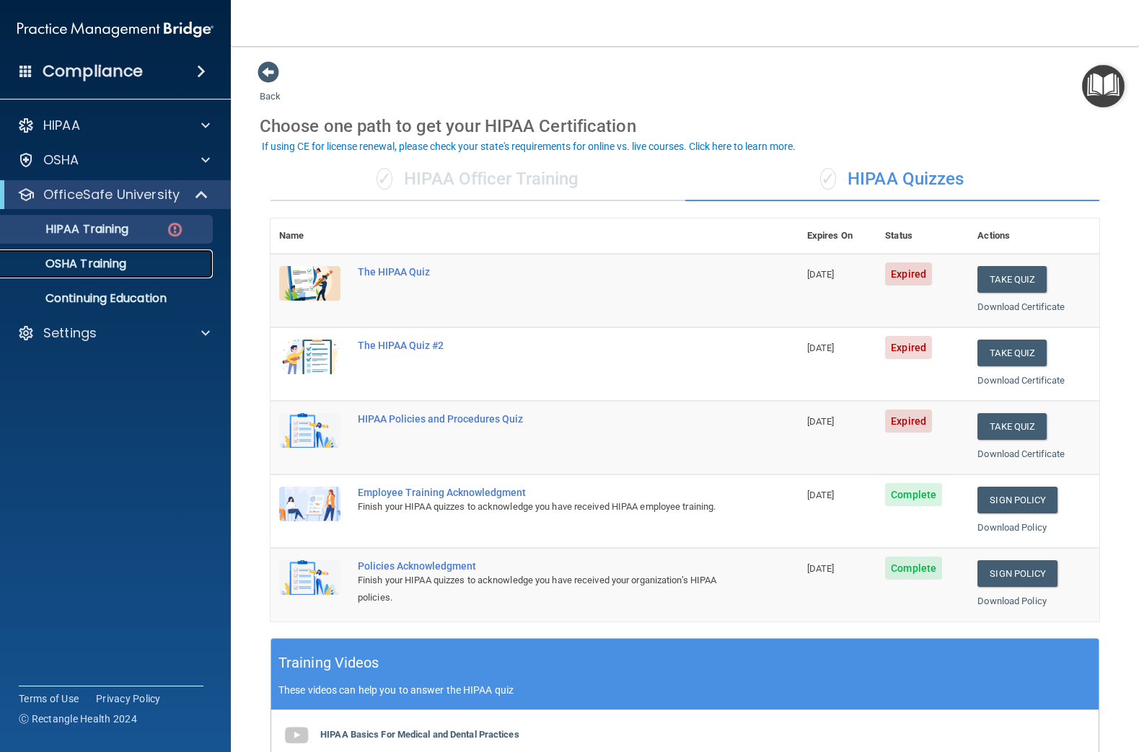
click at [86, 268] on p "OSHA Training" at bounding box center [67, 264] width 117 height 14
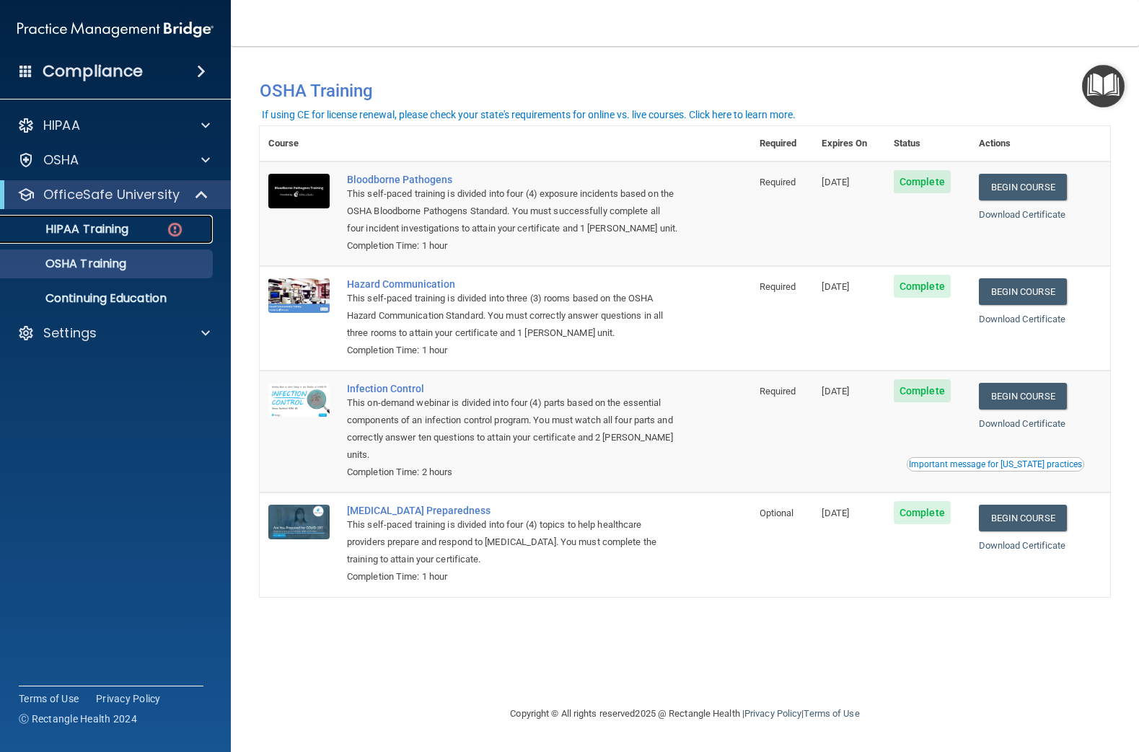
click at [79, 231] on p "HIPAA Training" at bounding box center [68, 229] width 119 height 14
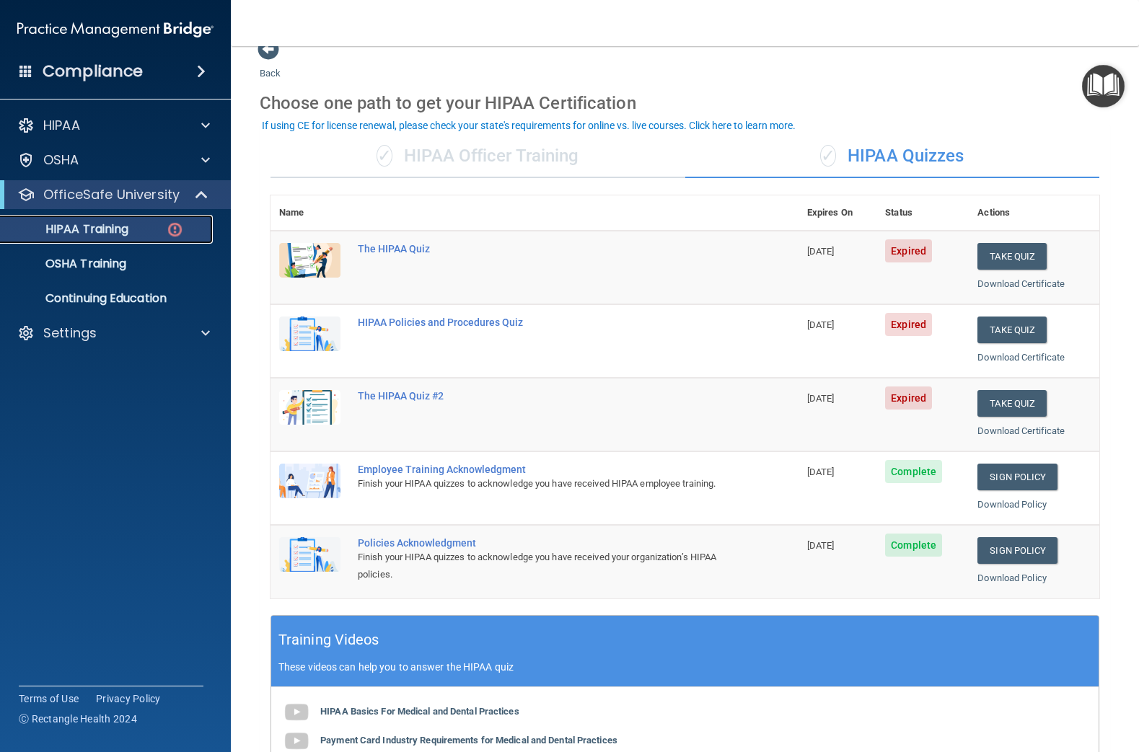
scroll to position [21, 0]
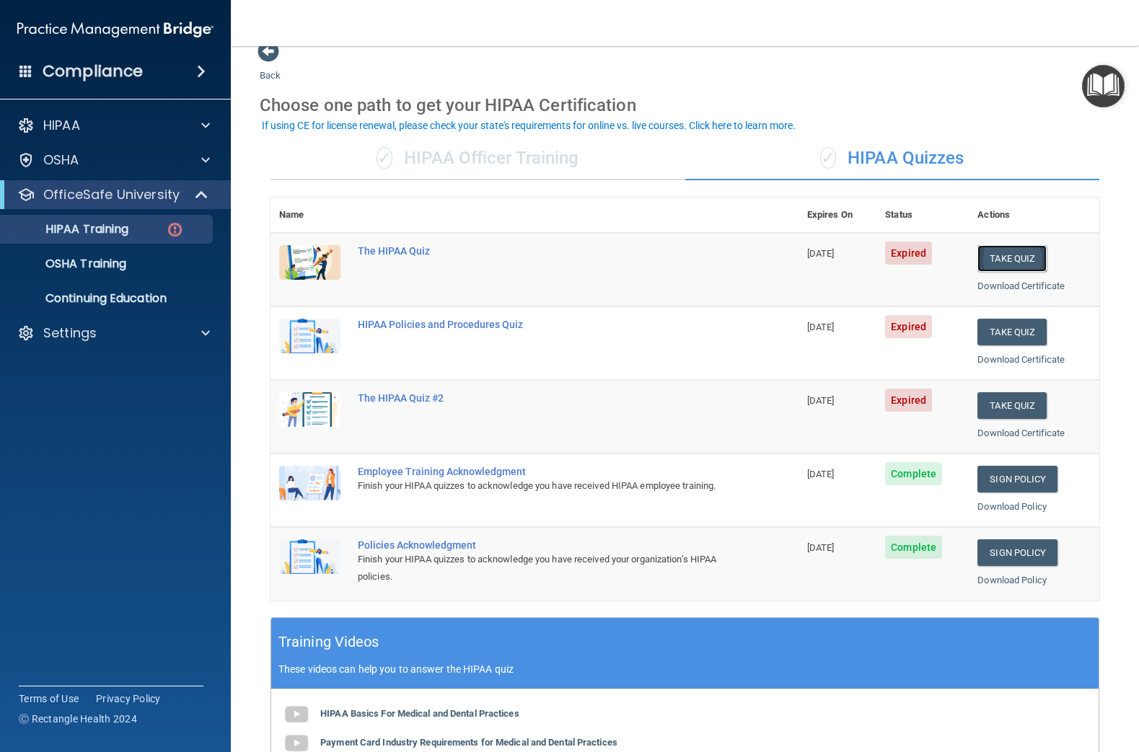
click at [1012, 262] on button "Take Quiz" at bounding box center [1011, 258] width 69 height 27
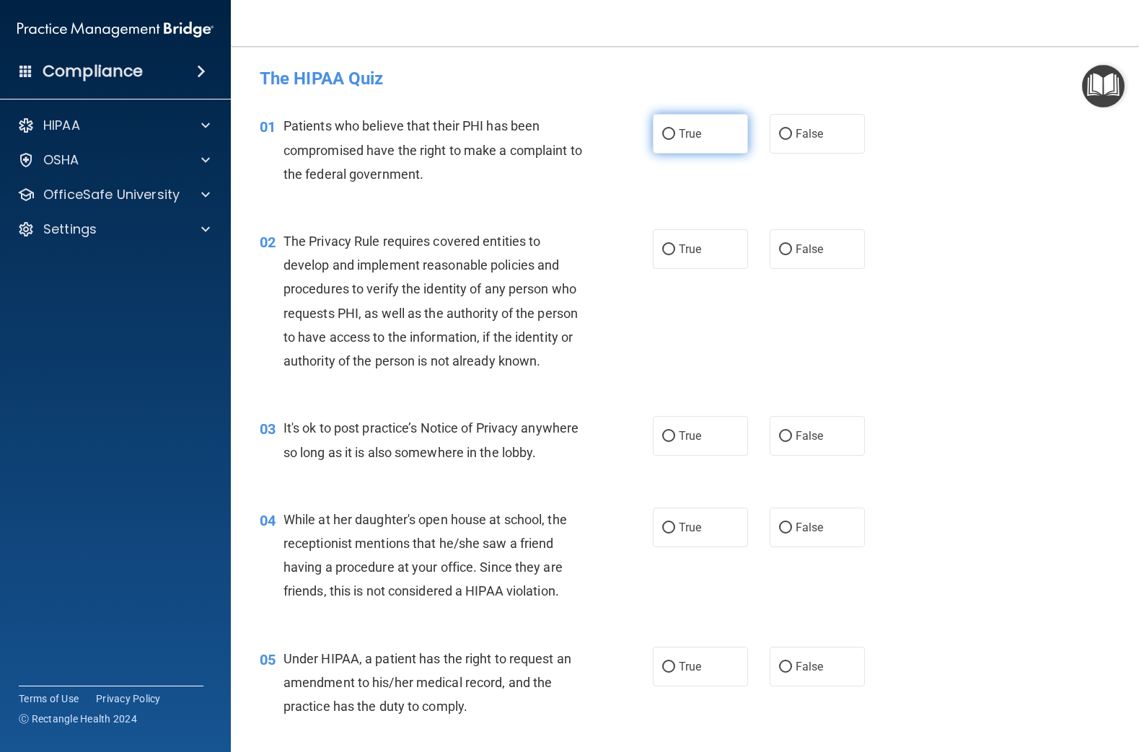
click at [726, 138] on label "True" at bounding box center [700, 134] width 95 height 40
click at [675, 138] on input "True" at bounding box center [668, 134] width 13 height 11
radio input "true"
click at [684, 249] on span "True" at bounding box center [690, 249] width 22 height 14
click at [675, 249] on input "True" at bounding box center [668, 249] width 13 height 11
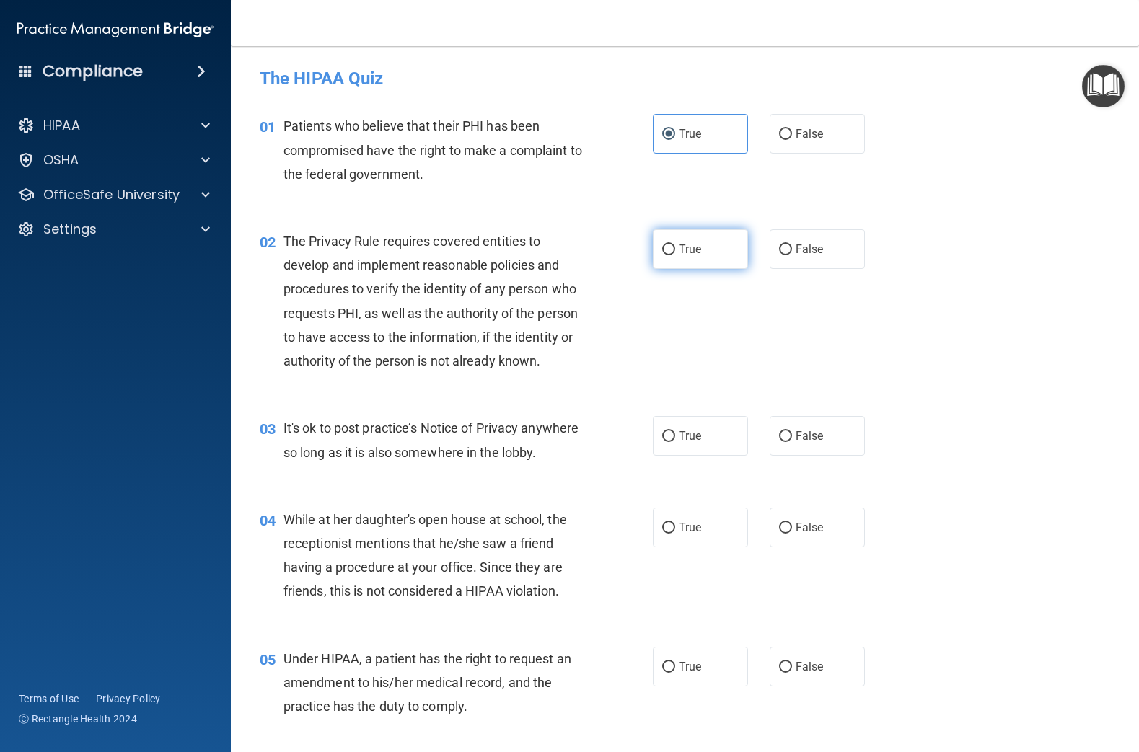
radio input "true"
click at [684, 249] on span "True" at bounding box center [690, 249] width 22 height 14
click at [675, 249] on input "True" at bounding box center [668, 249] width 13 height 11
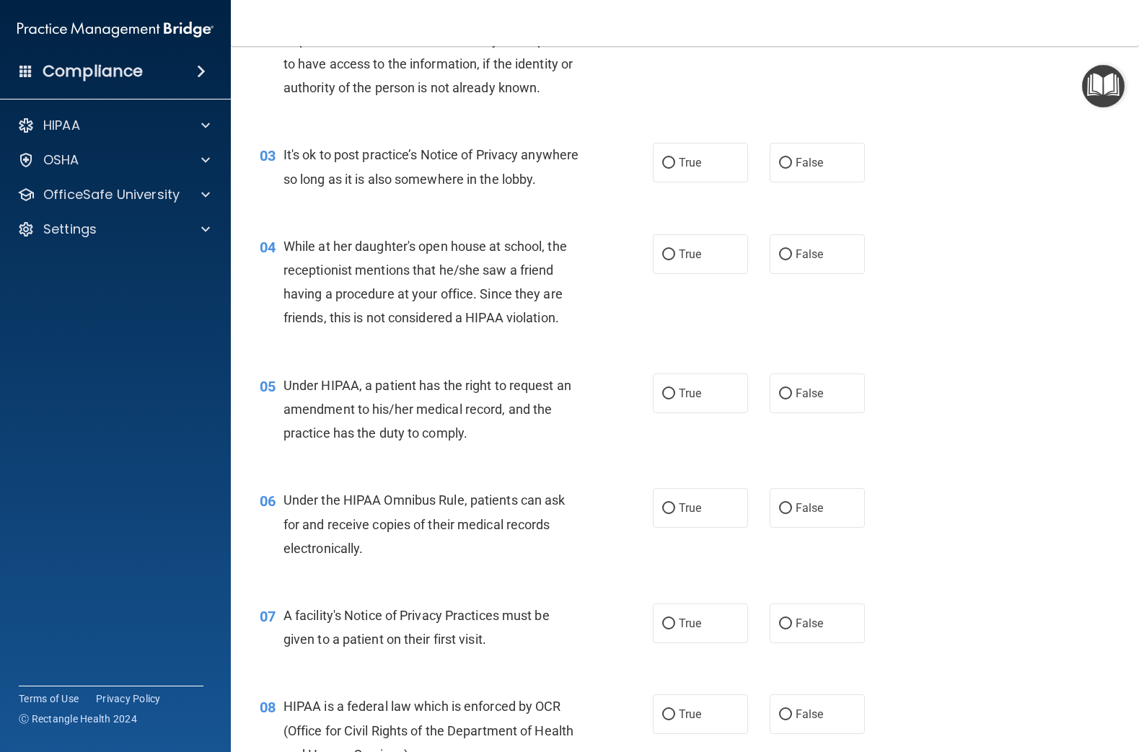
scroll to position [275, 0]
click at [684, 159] on span "True" at bounding box center [690, 161] width 22 height 14
click at [675, 159] on input "True" at bounding box center [668, 161] width 13 height 11
radio input "true"
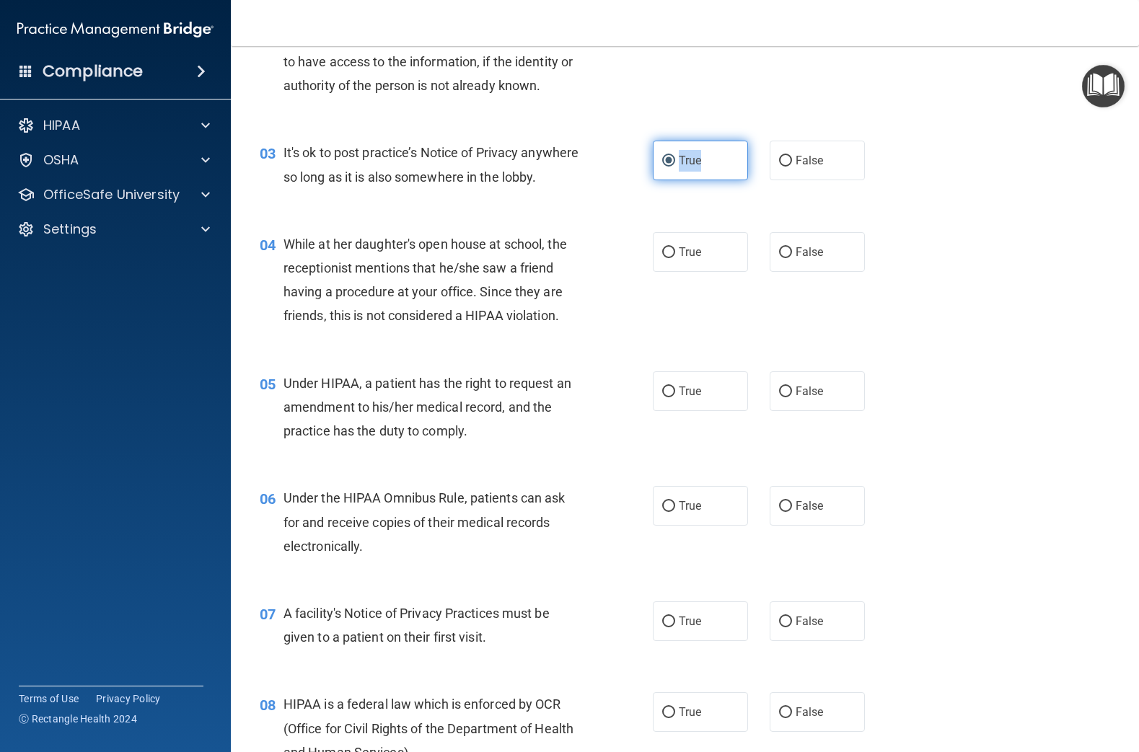
click at [684, 159] on span "True" at bounding box center [690, 161] width 22 height 14
click at [675, 159] on input "True" at bounding box center [668, 161] width 13 height 11
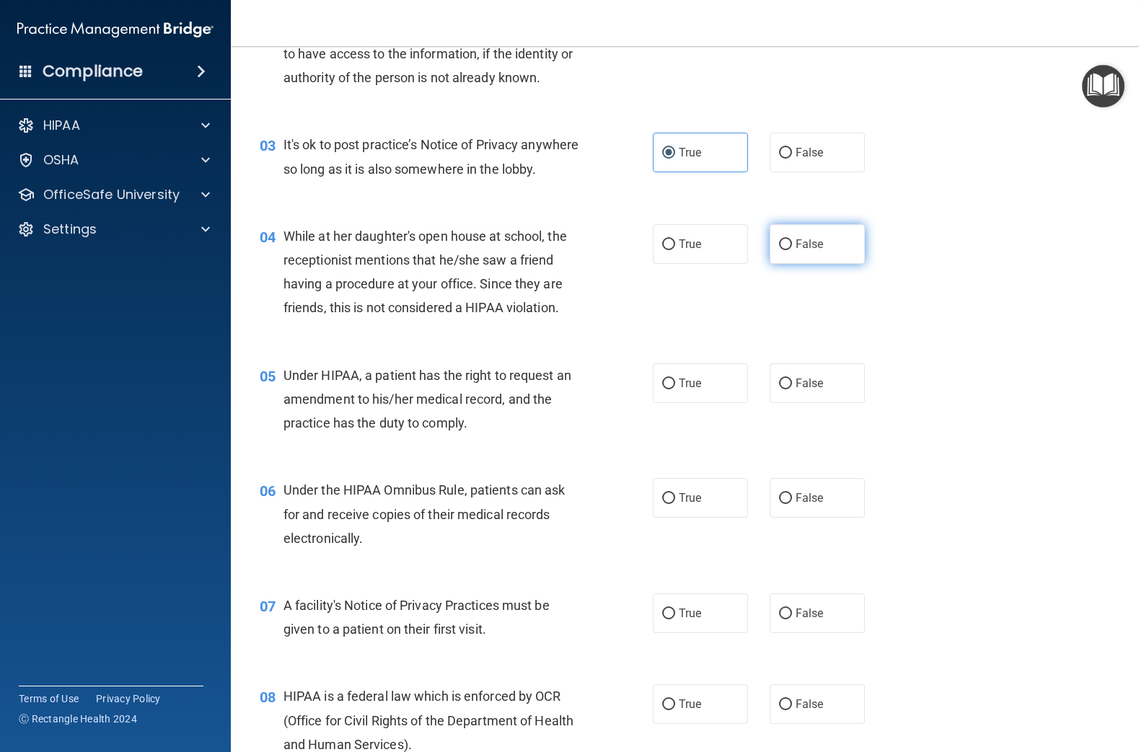
click at [821, 247] on span "False" at bounding box center [809, 244] width 28 height 14
click at [792, 247] on input "False" at bounding box center [785, 244] width 13 height 11
radio input "true"
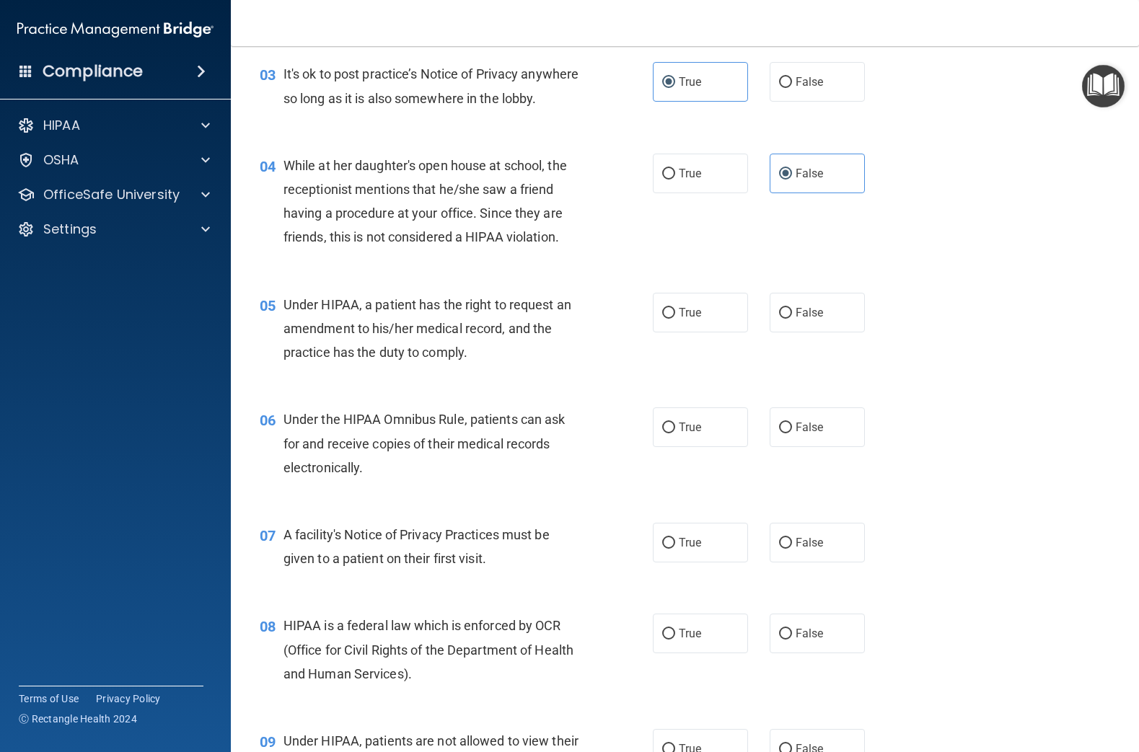
scroll to position [355, 0]
click at [704, 318] on label "True" at bounding box center [700, 312] width 95 height 40
click at [675, 318] on input "True" at bounding box center [668, 312] width 13 height 11
radio input "true"
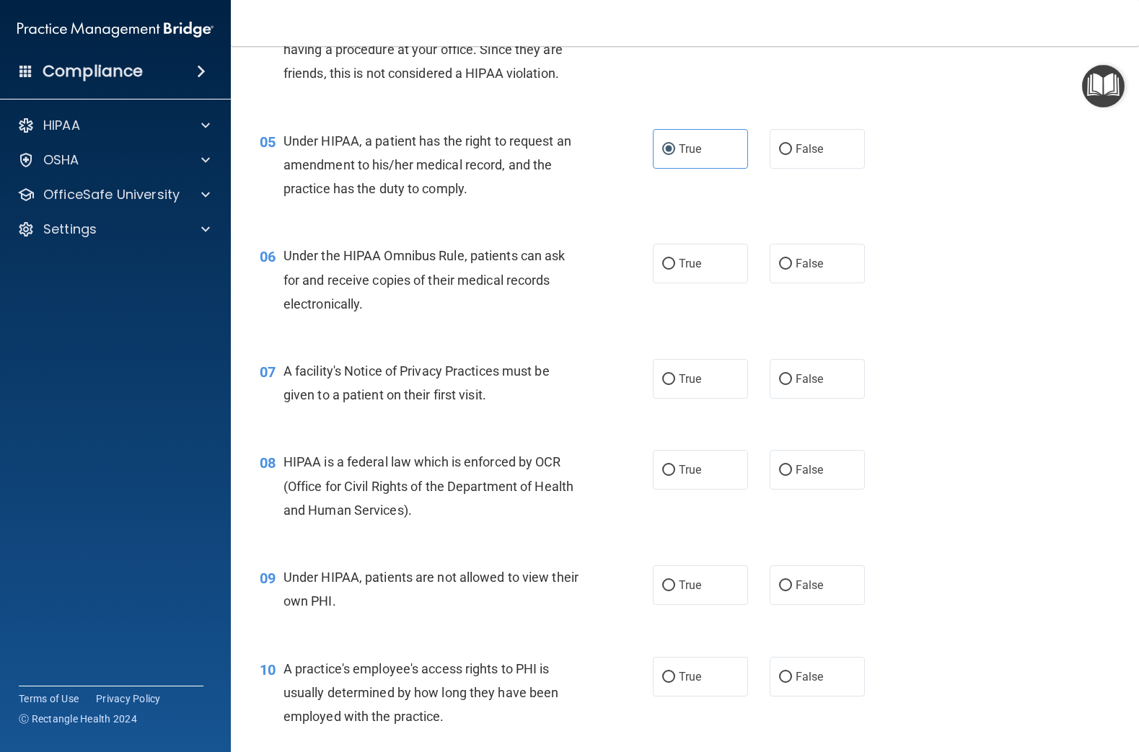
scroll to position [518, 0]
click at [715, 268] on label "True" at bounding box center [700, 263] width 95 height 40
click at [675, 268] on input "True" at bounding box center [668, 263] width 13 height 11
radio input "true"
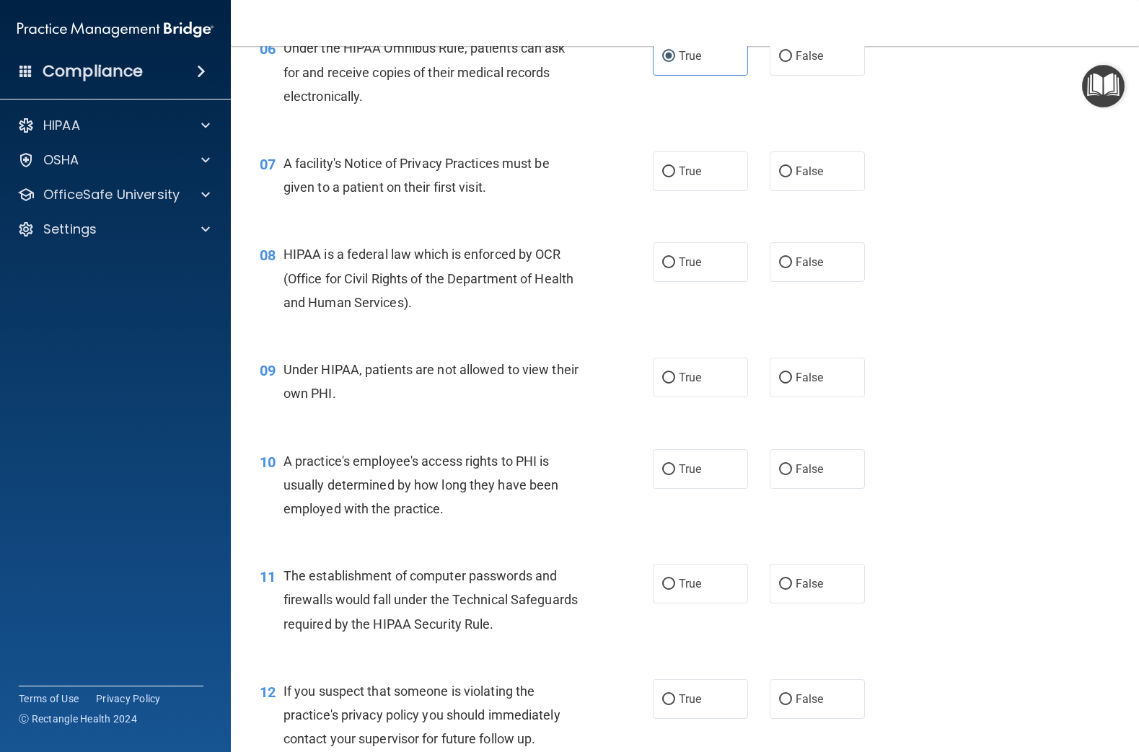
scroll to position [730, 0]
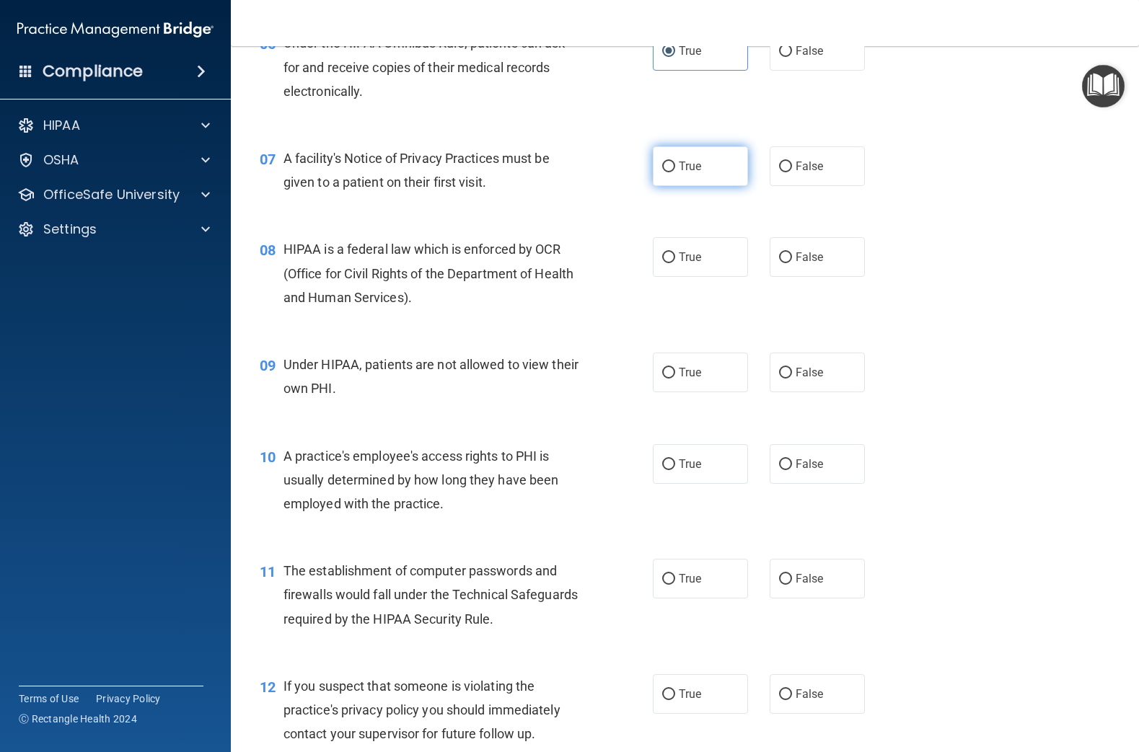
click at [710, 166] on label "True" at bounding box center [700, 166] width 95 height 40
click at [675, 166] on input "True" at bounding box center [668, 167] width 13 height 11
radio input "true"
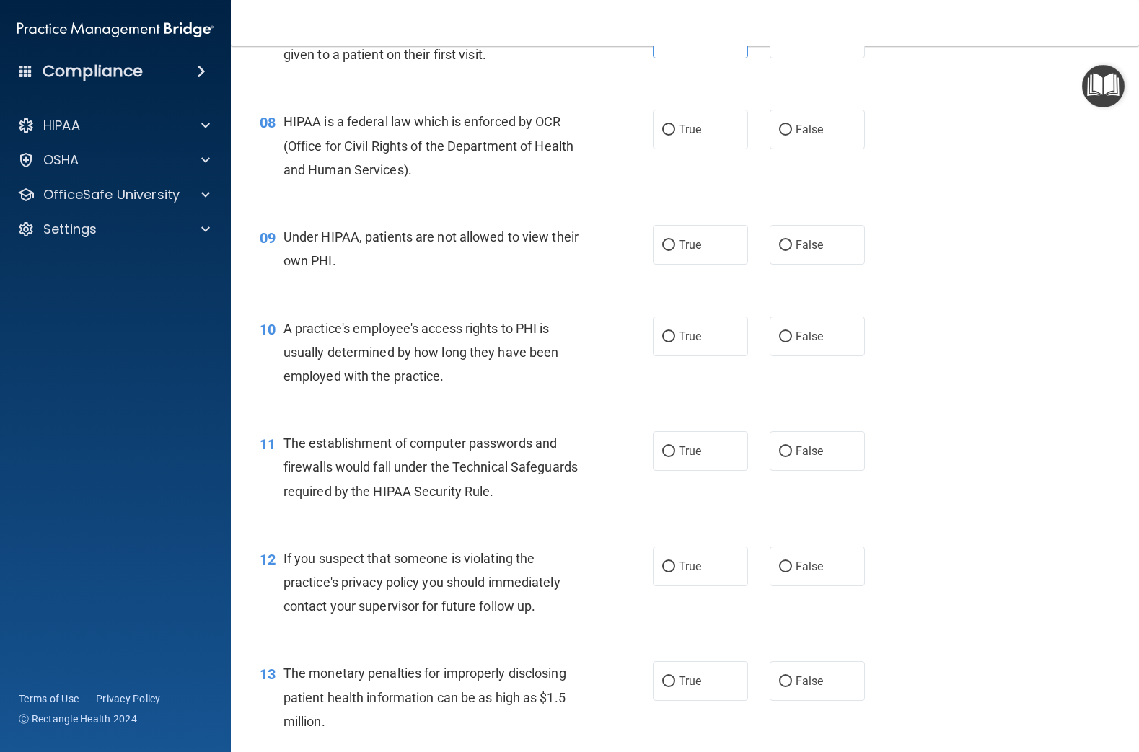
scroll to position [857, 0]
click at [686, 133] on span "True" at bounding box center [690, 131] width 22 height 14
click at [675, 133] on input "True" at bounding box center [668, 131] width 13 height 11
radio input "true"
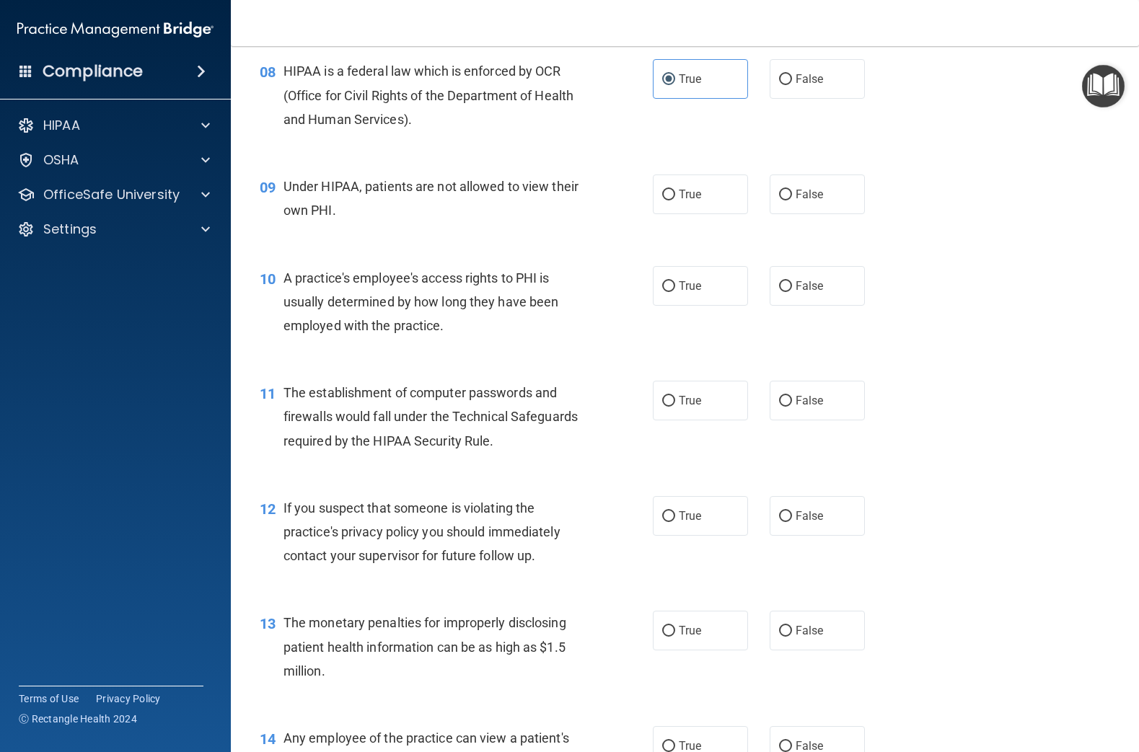
scroll to position [914, 0]
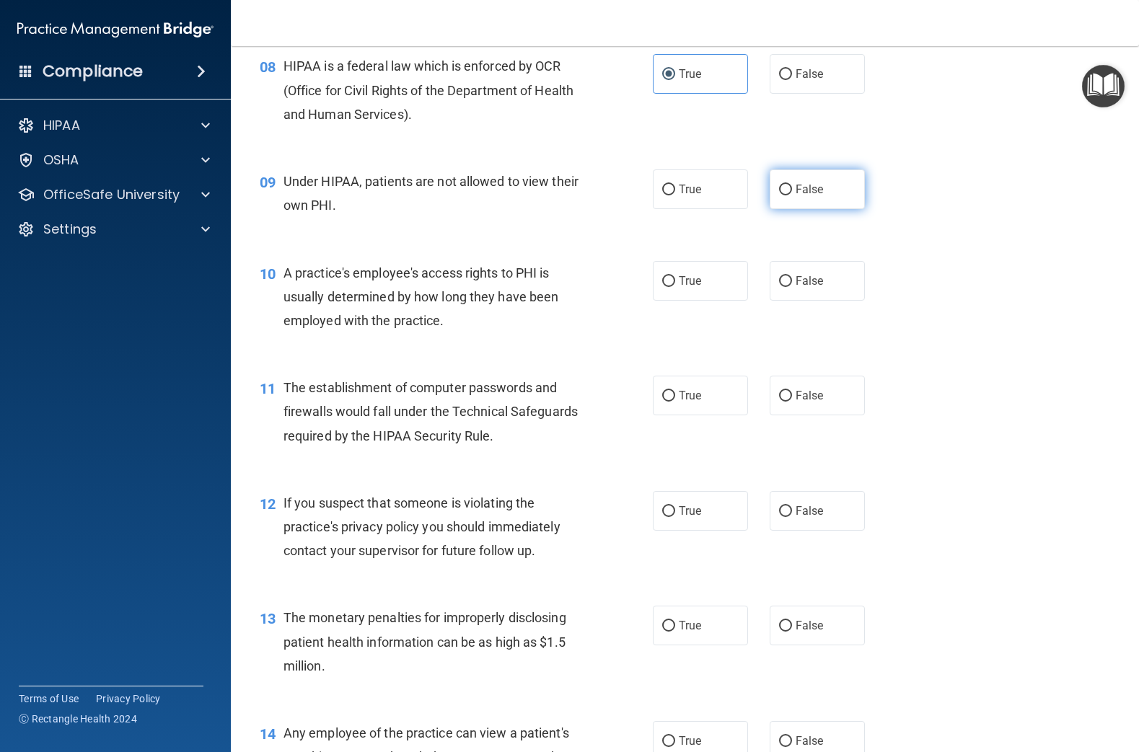
click at [855, 190] on label "False" at bounding box center [816, 189] width 95 height 40
click at [792, 190] on input "False" at bounding box center [785, 190] width 13 height 11
radio input "true"
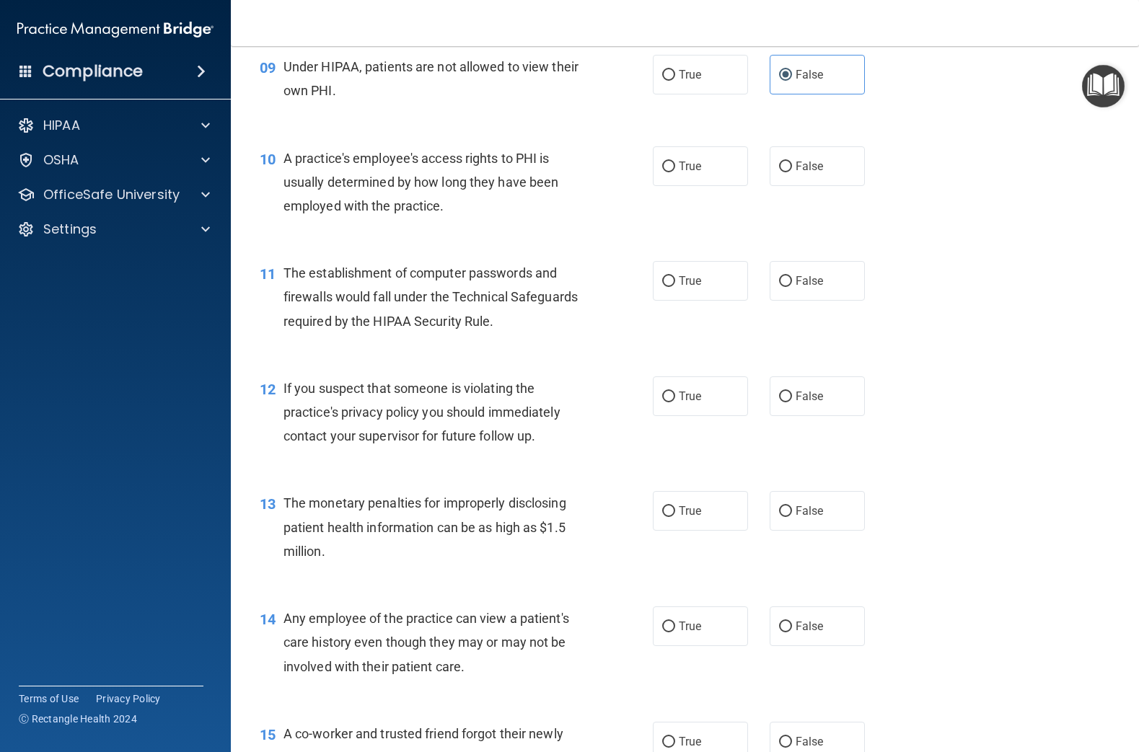
scroll to position [1036, 0]
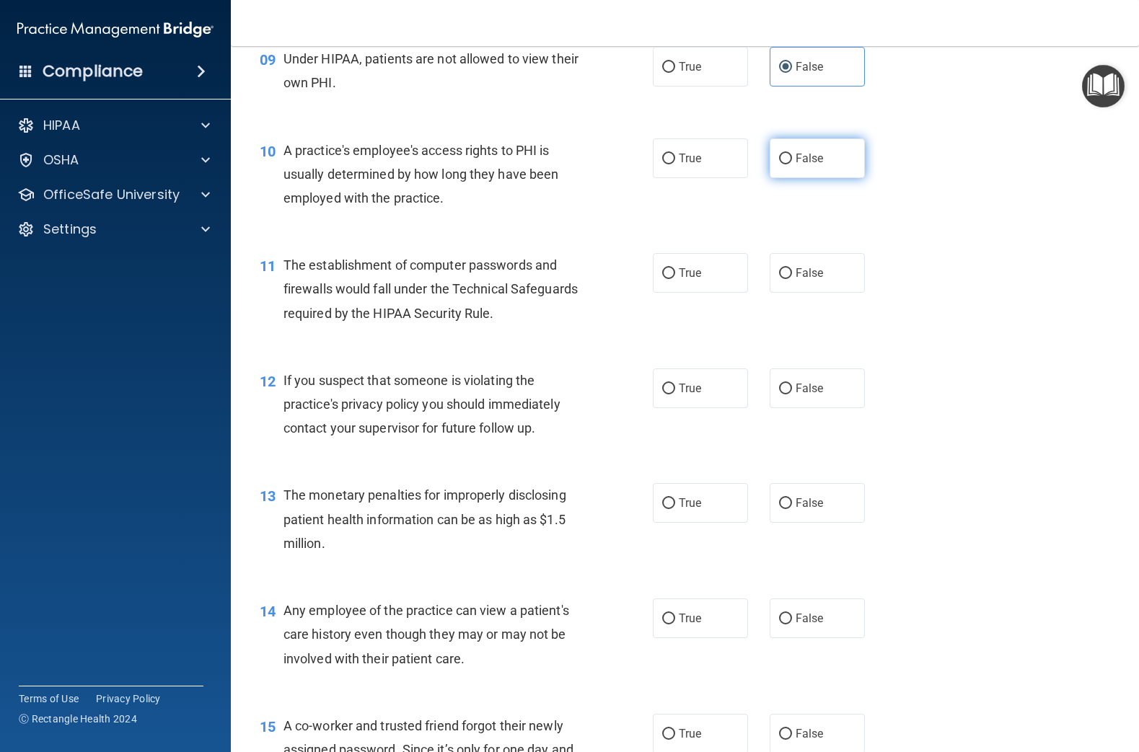
click at [802, 161] on span "False" at bounding box center [809, 158] width 28 height 14
click at [792, 161] on input "False" at bounding box center [785, 159] width 13 height 11
radio input "true"
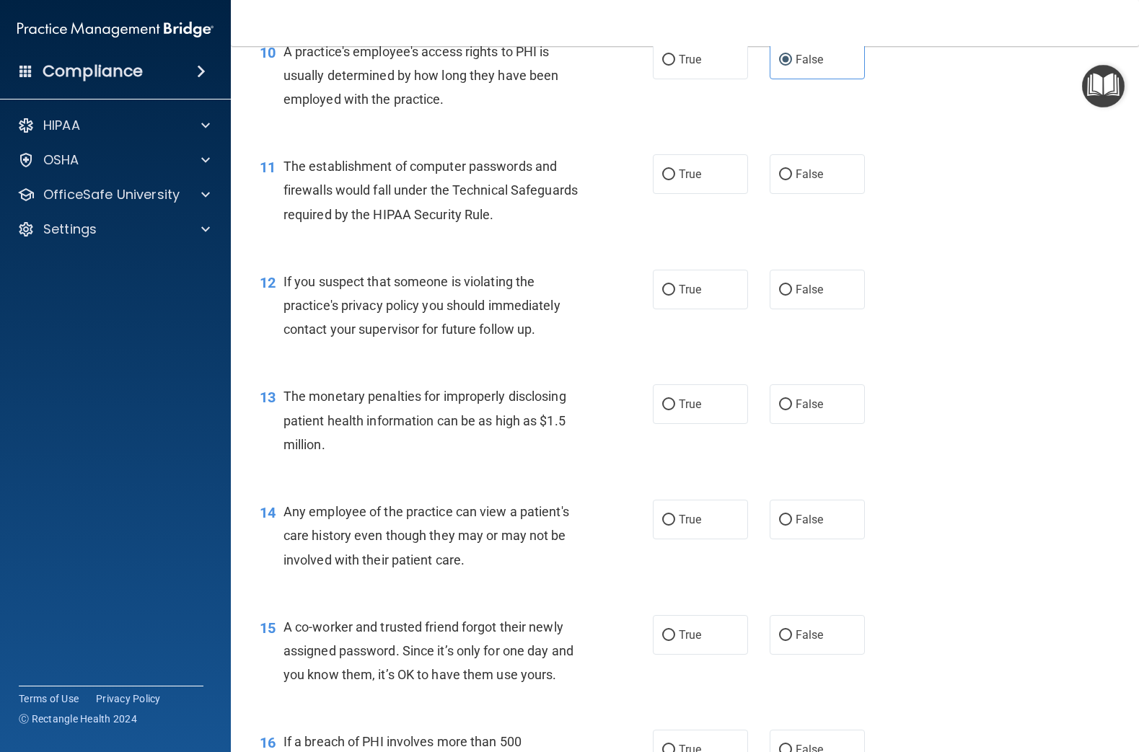
scroll to position [1139, 0]
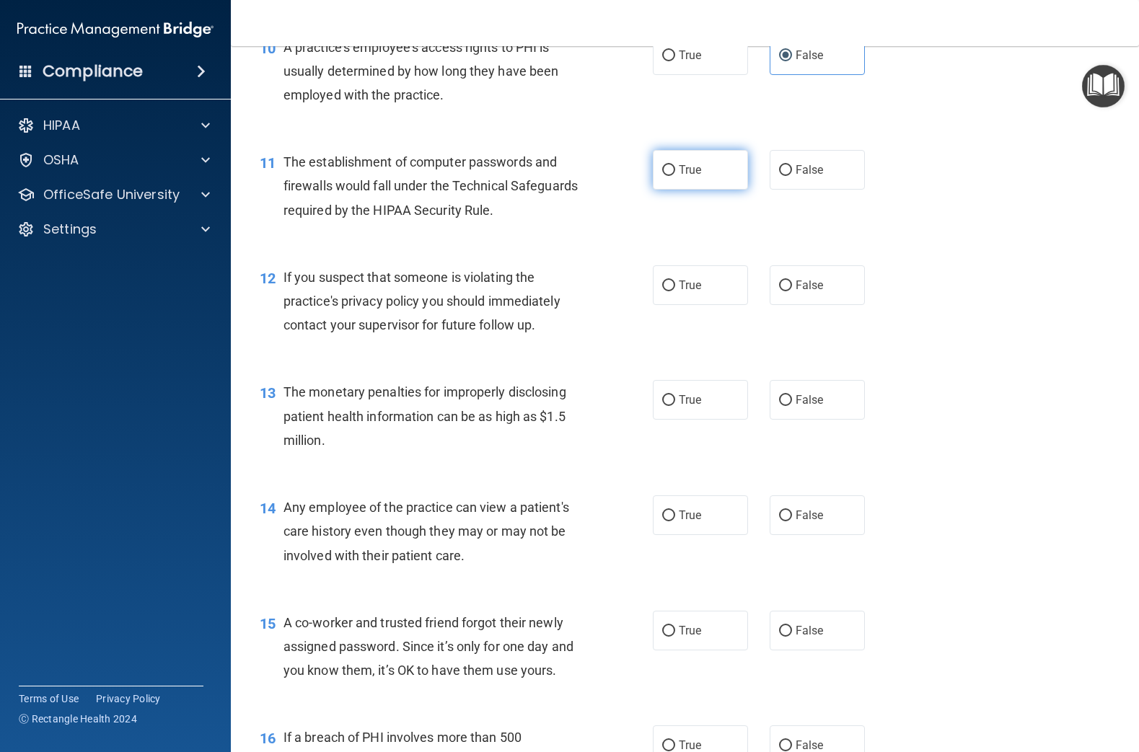
click at [704, 172] on label "True" at bounding box center [700, 170] width 95 height 40
click at [675, 172] on input "True" at bounding box center [668, 170] width 13 height 11
radio input "true"
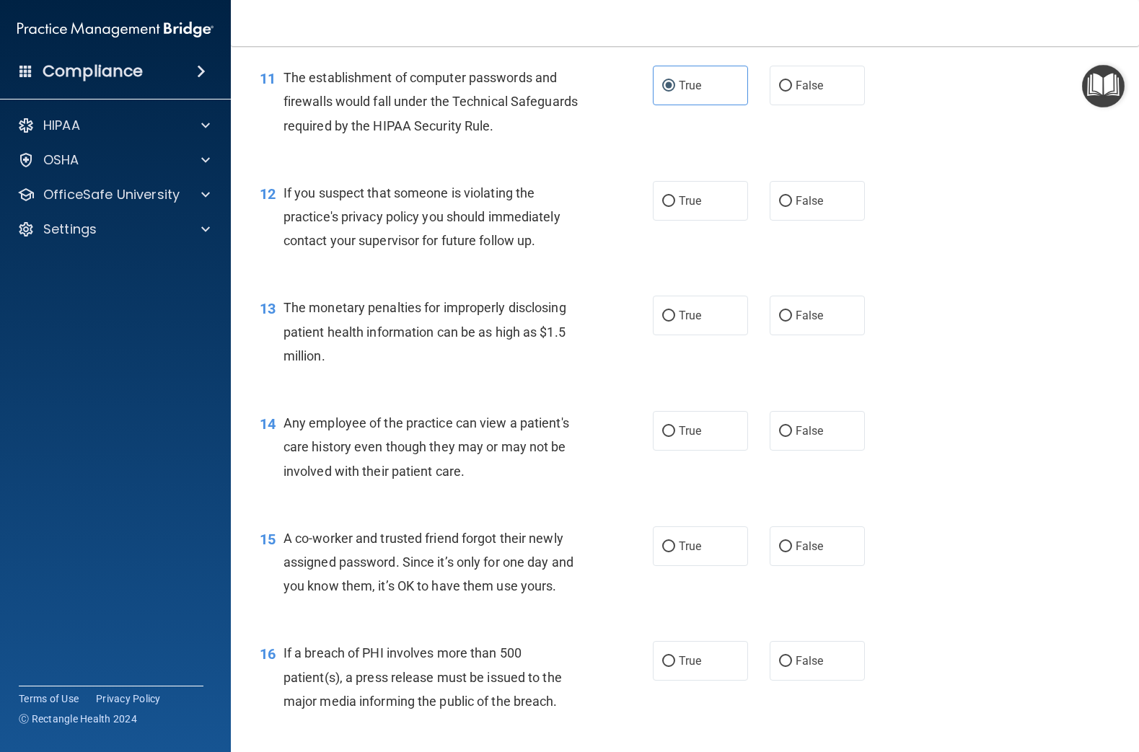
scroll to position [1236, 0]
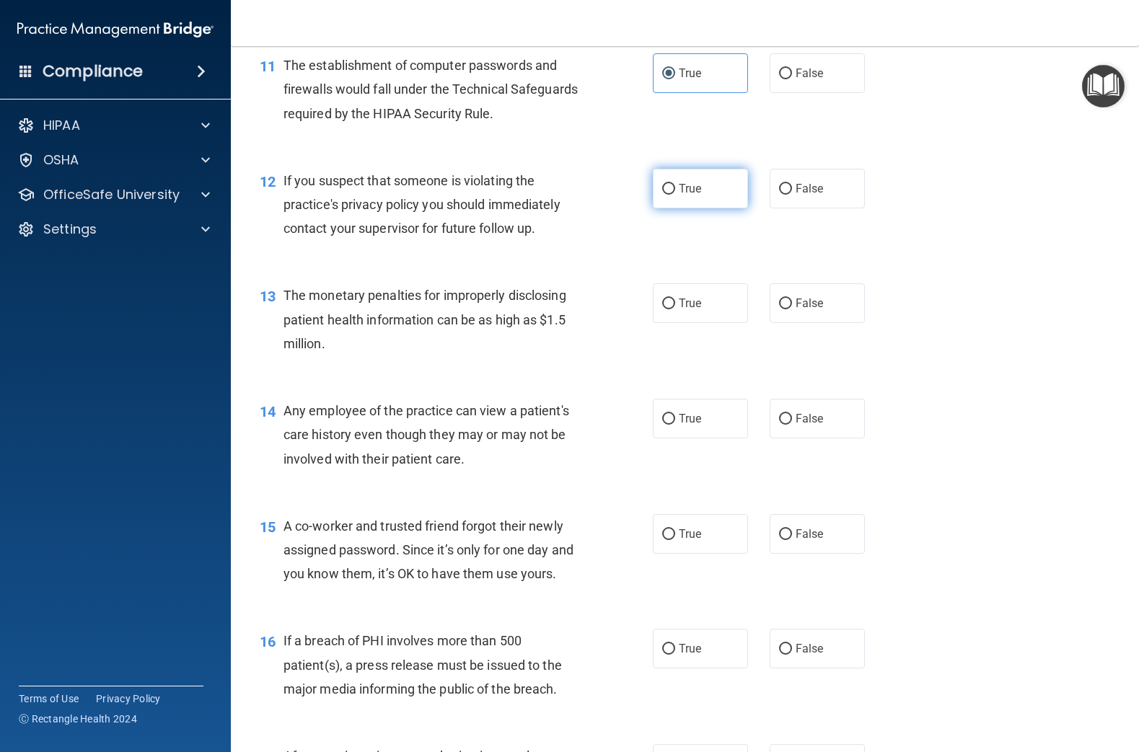
click at [697, 196] on label "True" at bounding box center [700, 189] width 95 height 40
click at [675, 195] on input "True" at bounding box center [668, 189] width 13 height 11
radio input "true"
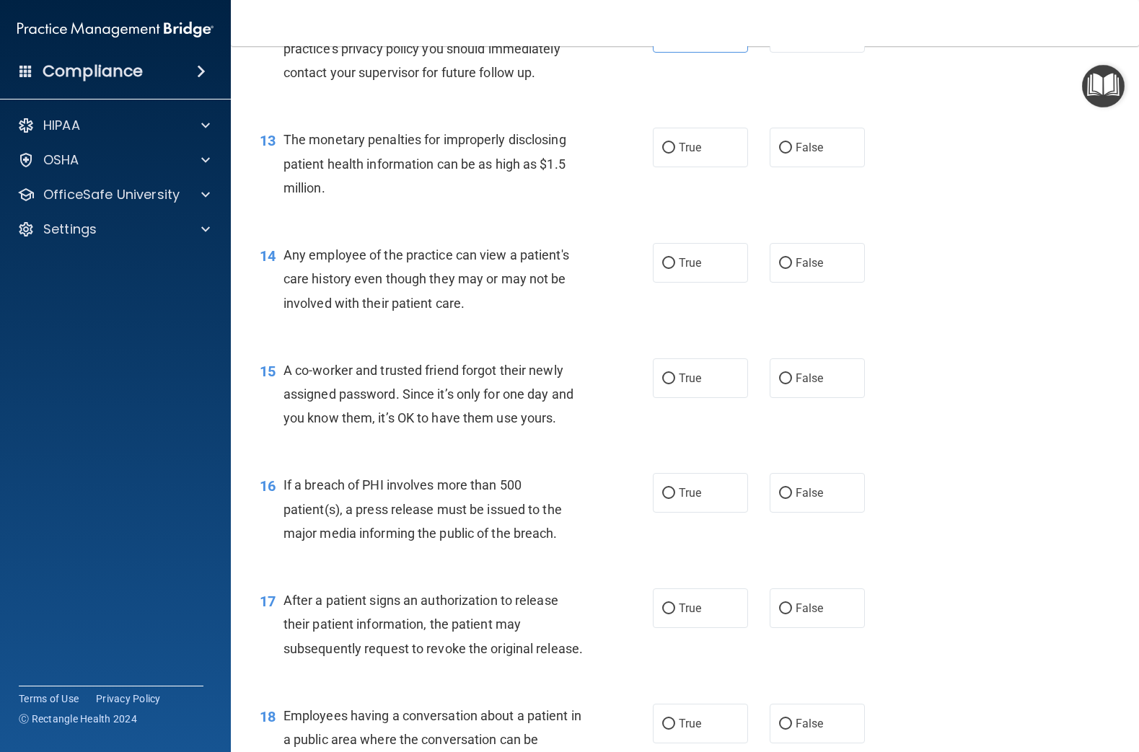
scroll to position [1391, 0]
click at [680, 149] on span "True" at bounding box center [690, 148] width 22 height 14
click at [675, 149] on input "True" at bounding box center [668, 148] width 13 height 11
radio input "true"
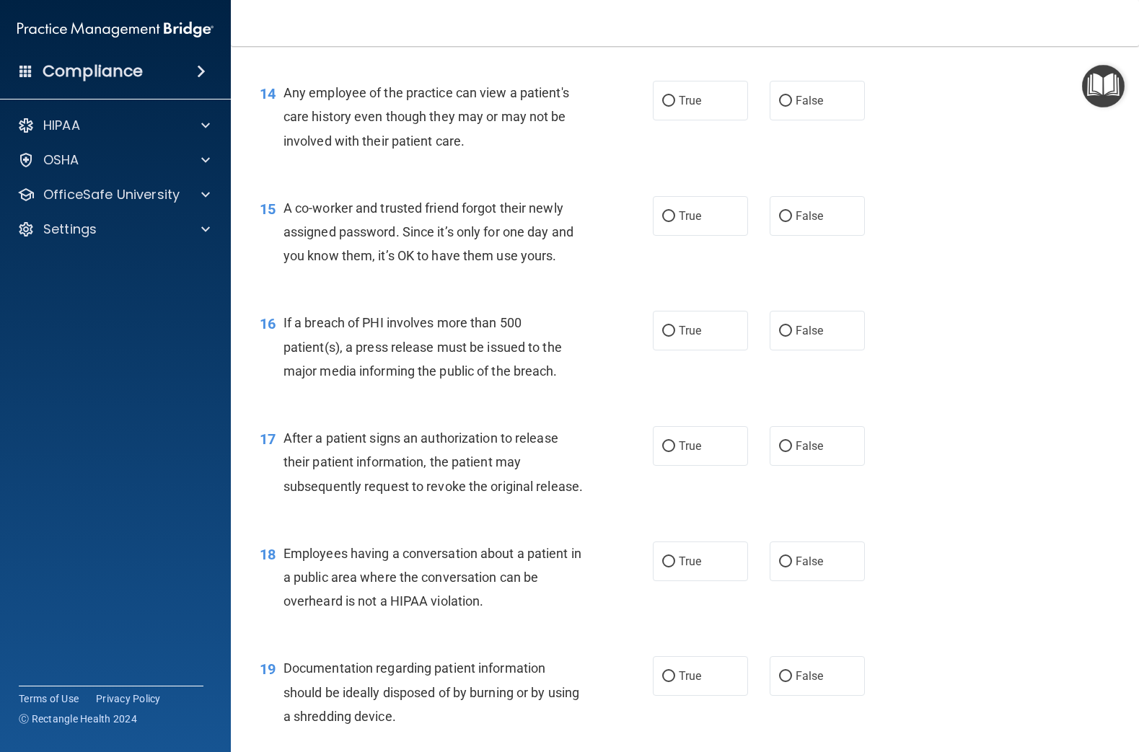
scroll to position [1560, 0]
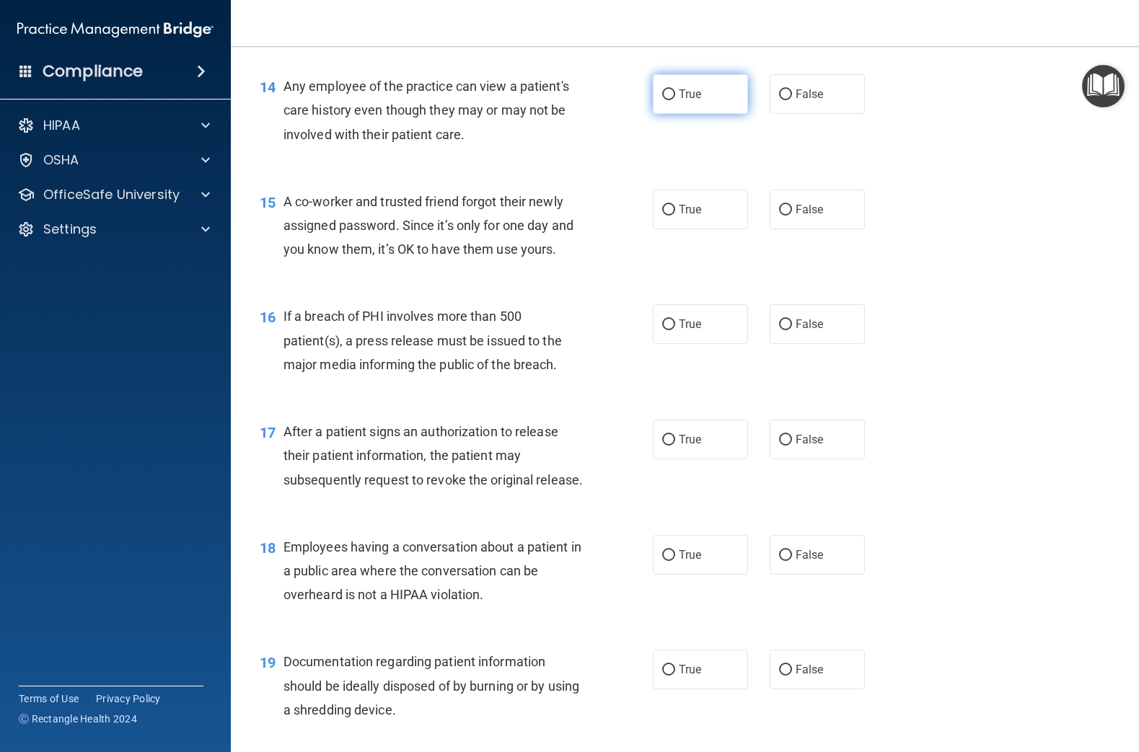
click at [689, 95] on span "True" at bounding box center [690, 94] width 22 height 14
click at [675, 95] on input "True" at bounding box center [668, 94] width 13 height 11
radio input "true"
click at [821, 211] on span "False" at bounding box center [809, 210] width 28 height 14
click at [792, 211] on input "False" at bounding box center [785, 210] width 13 height 11
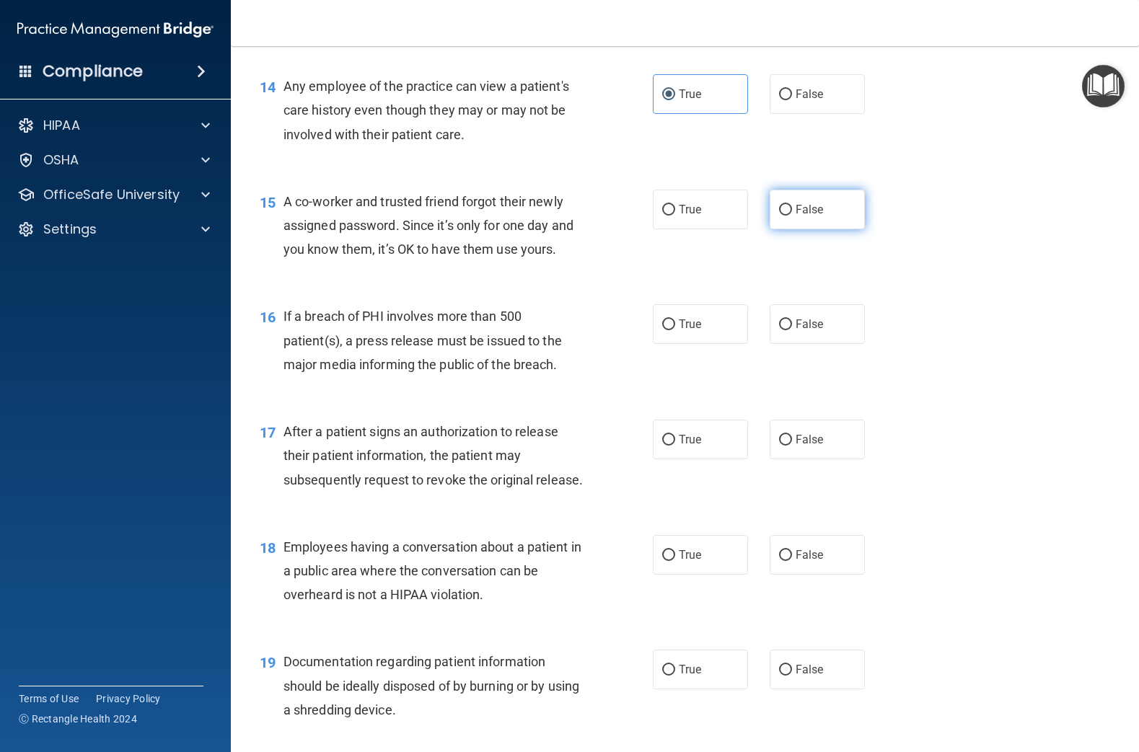
radio input "true"
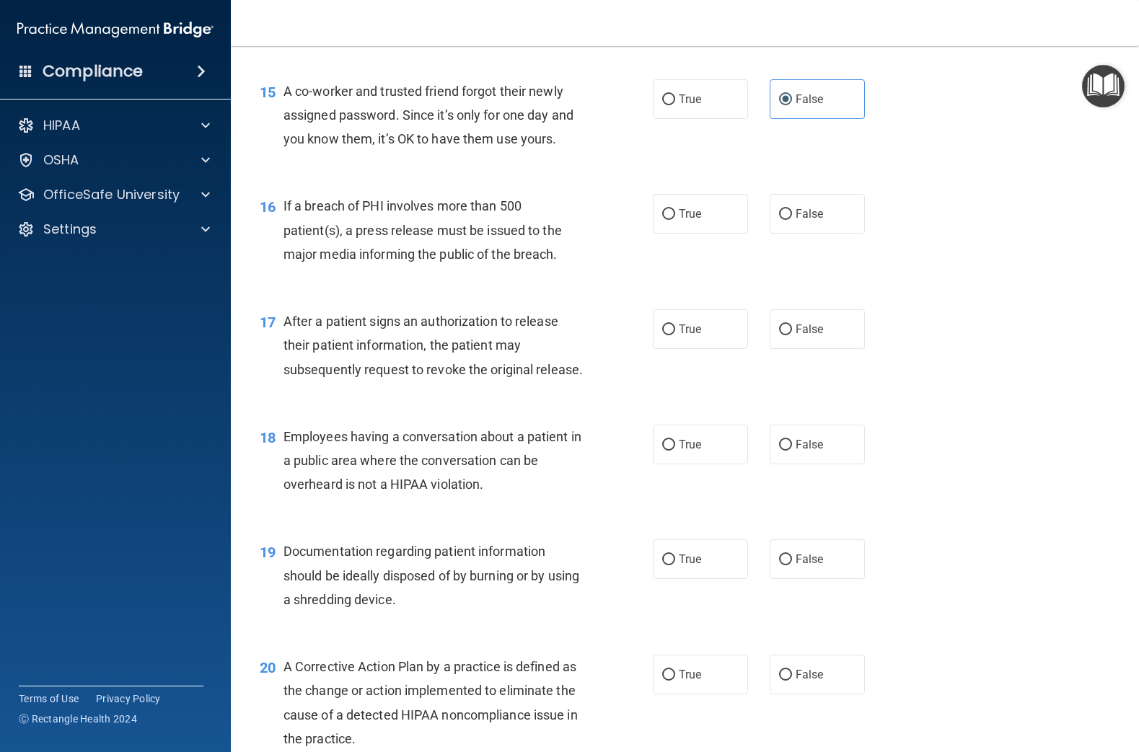
scroll to position [1694, 0]
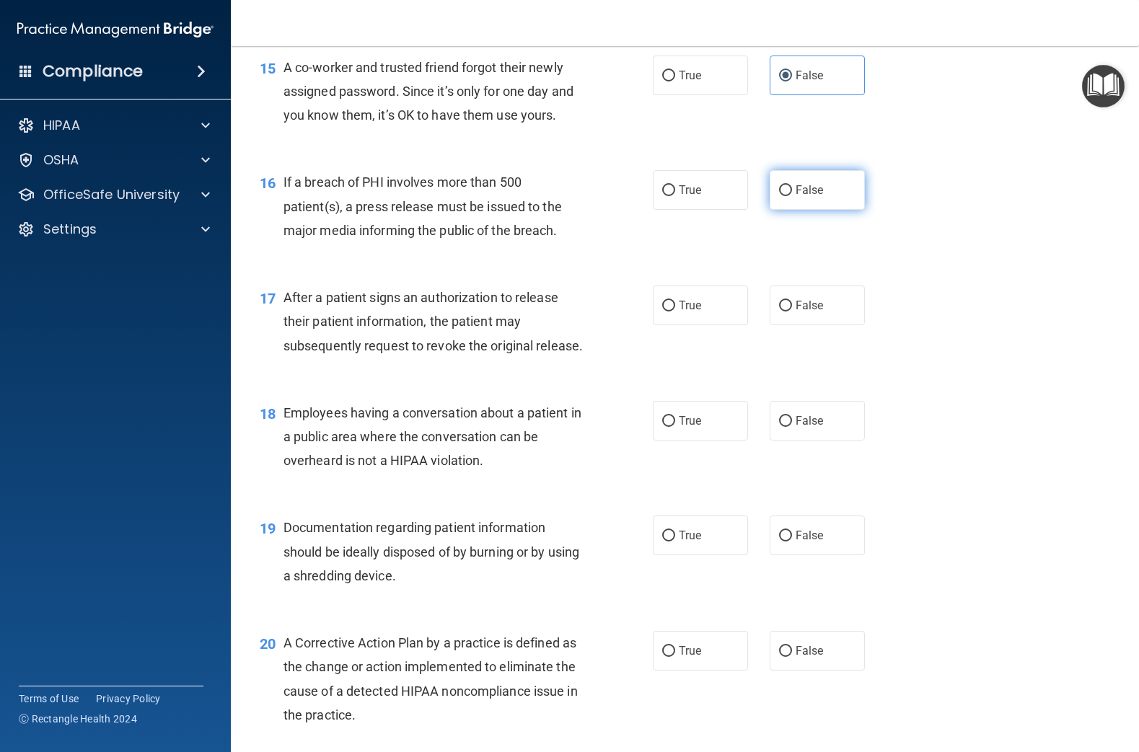
click at [813, 198] on label "False" at bounding box center [816, 190] width 95 height 40
click at [792, 196] on input "False" at bounding box center [785, 190] width 13 height 11
radio input "true"
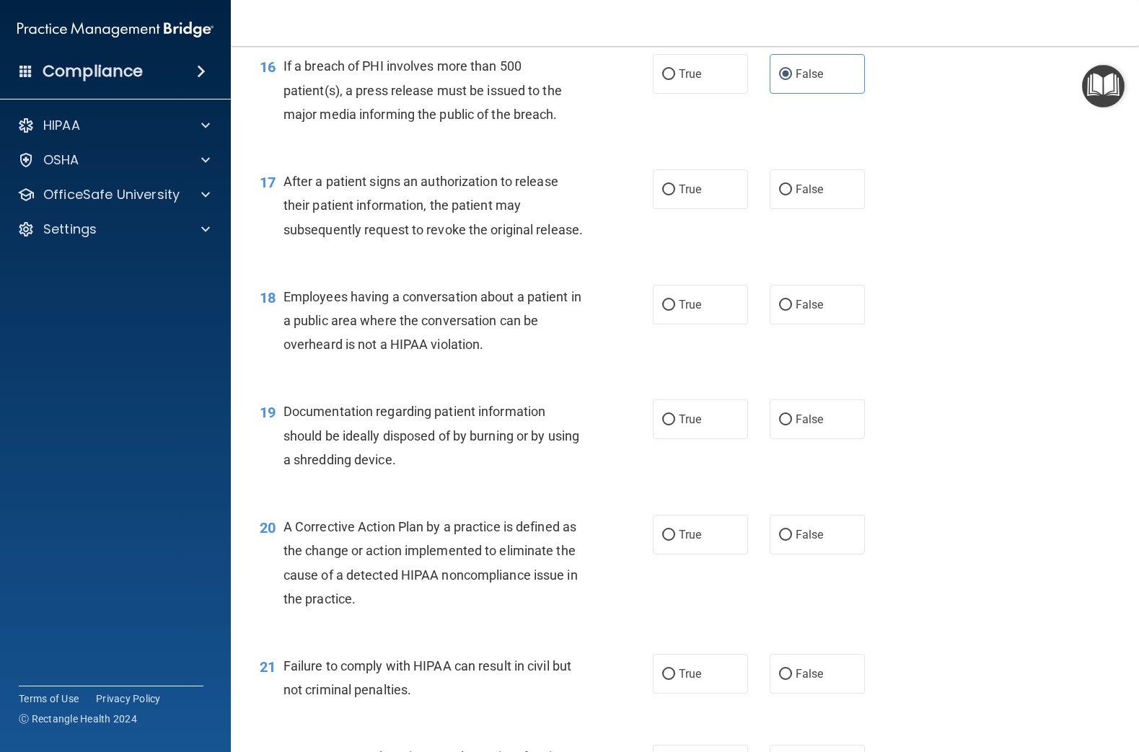
scroll to position [1821, 0]
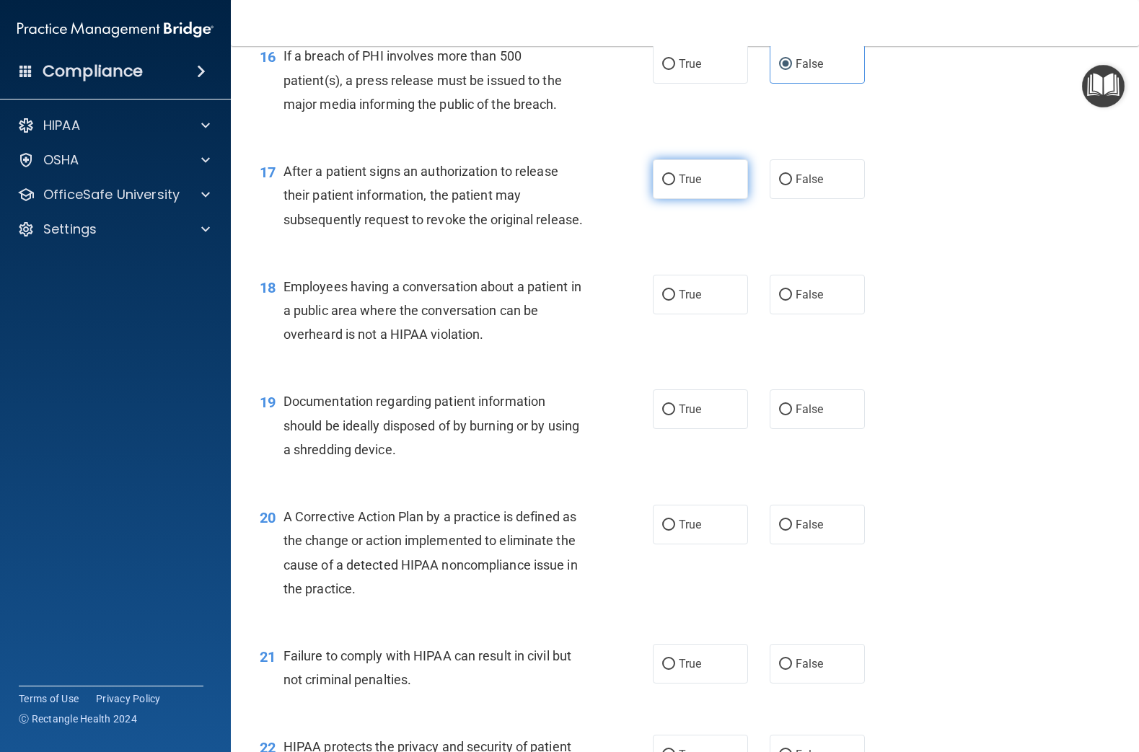
click at [696, 185] on span "True" at bounding box center [690, 179] width 22 height 14
click at [675, 185] on input "True" at bounding box center [668, 179] width 13 height 11
radio input "true"
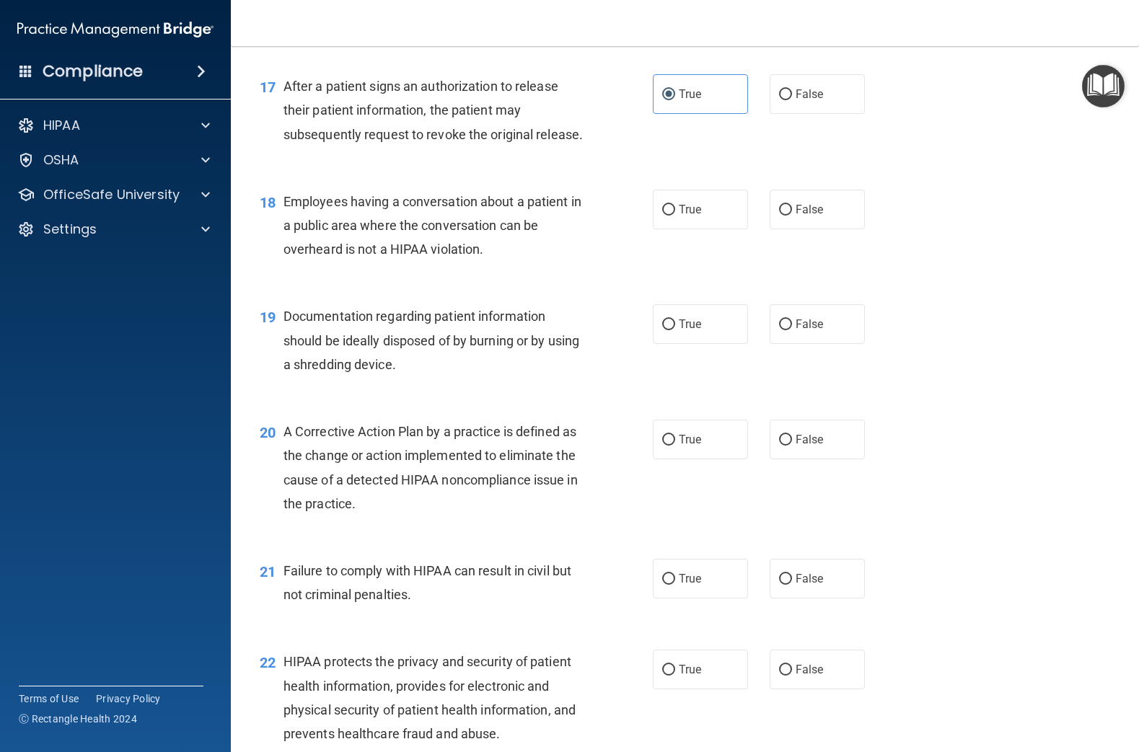
scroll to position [1918, 0]
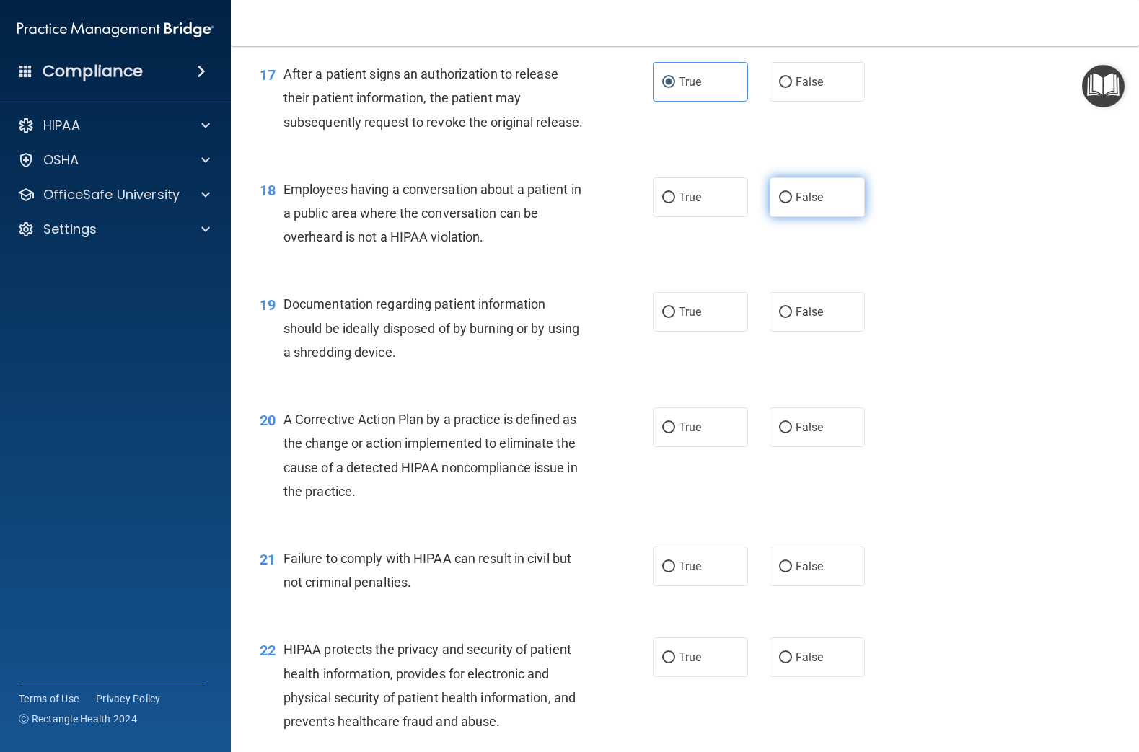
click at [815, 202] on span "False" at bounding box center [809, 197] width 28 height 14
click at [792, 202] on input "False" at bounding box center [785, 198] width 13 height 11
radio input "true"
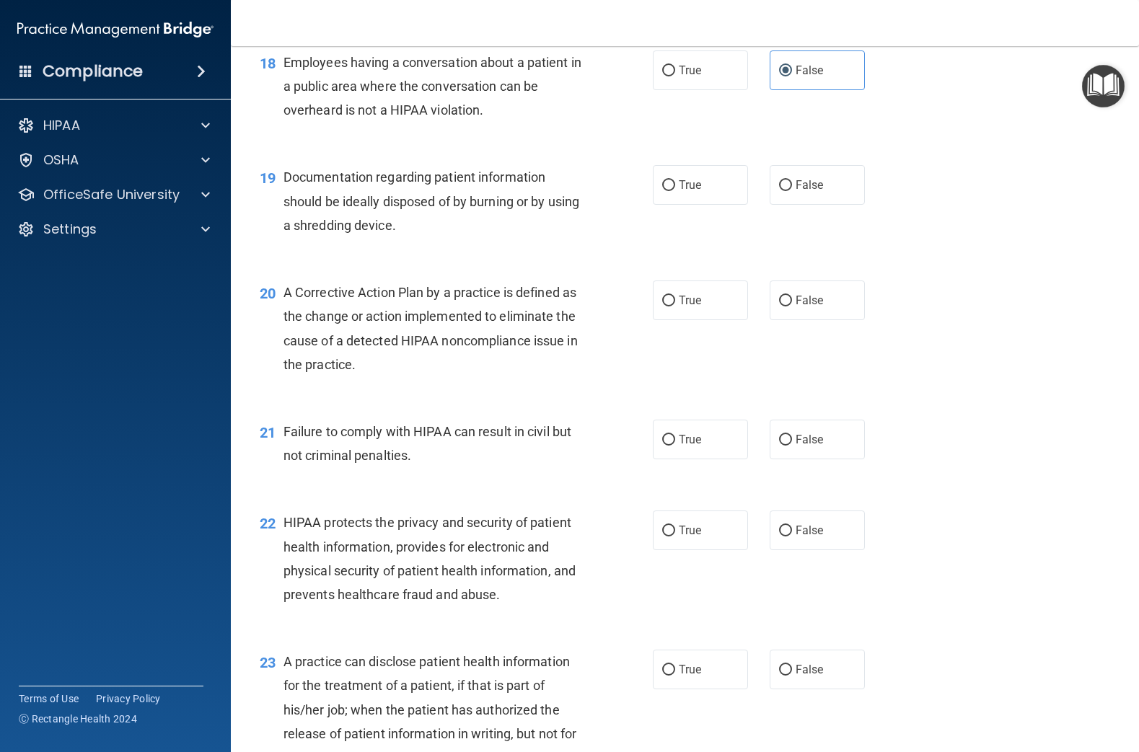
scroll to position [2051, 0]
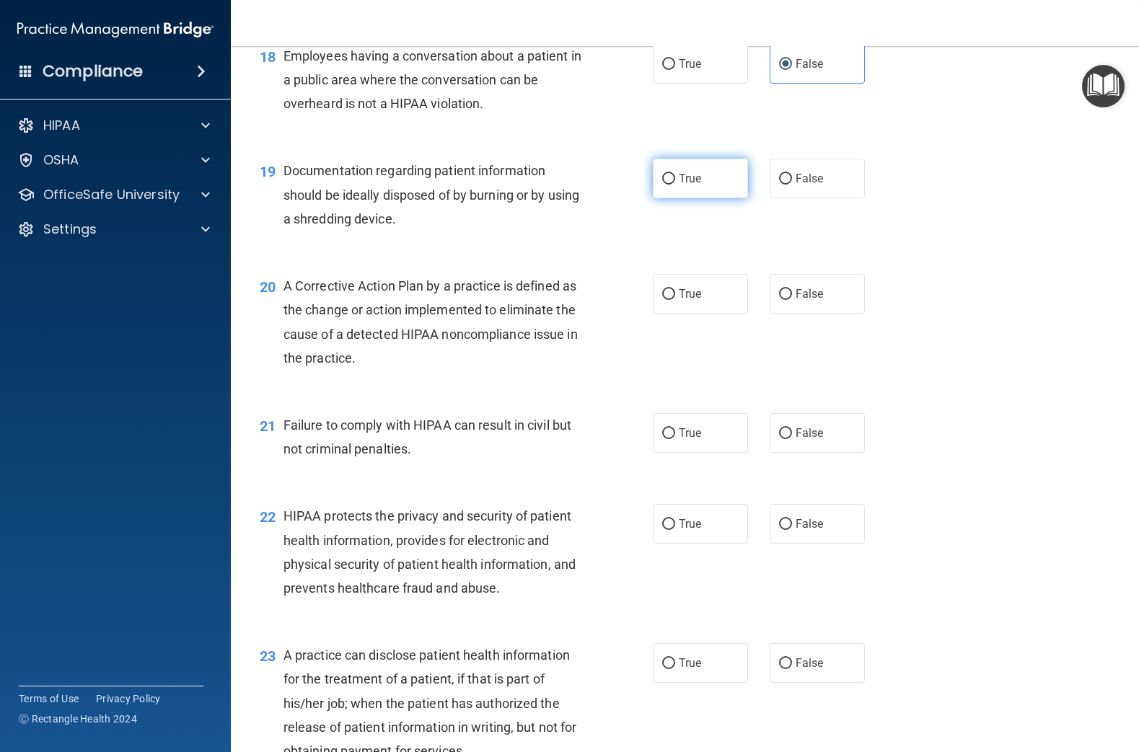
click at [744, 187] on label "True" at bounding box center [700, 179] width 95 height 40
click at [675, 185] on input "True" at bounding box center [668, 179] width 13 height 11
radio input "true"
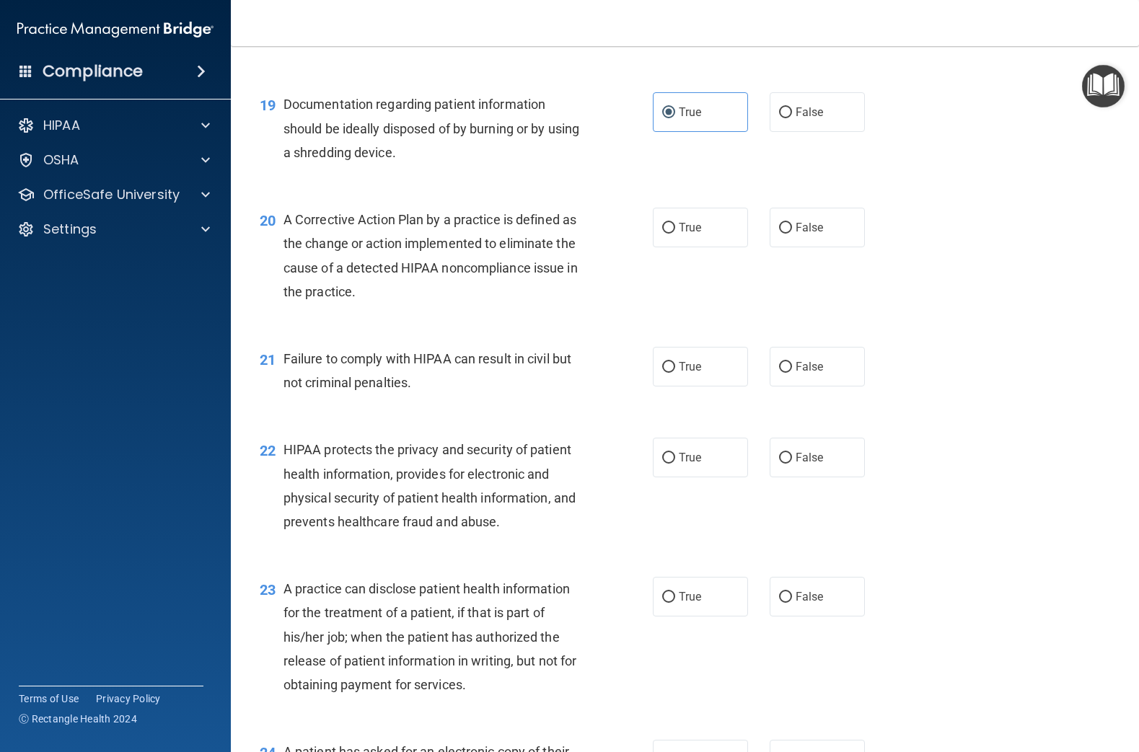
scroll to position [2121, 0]
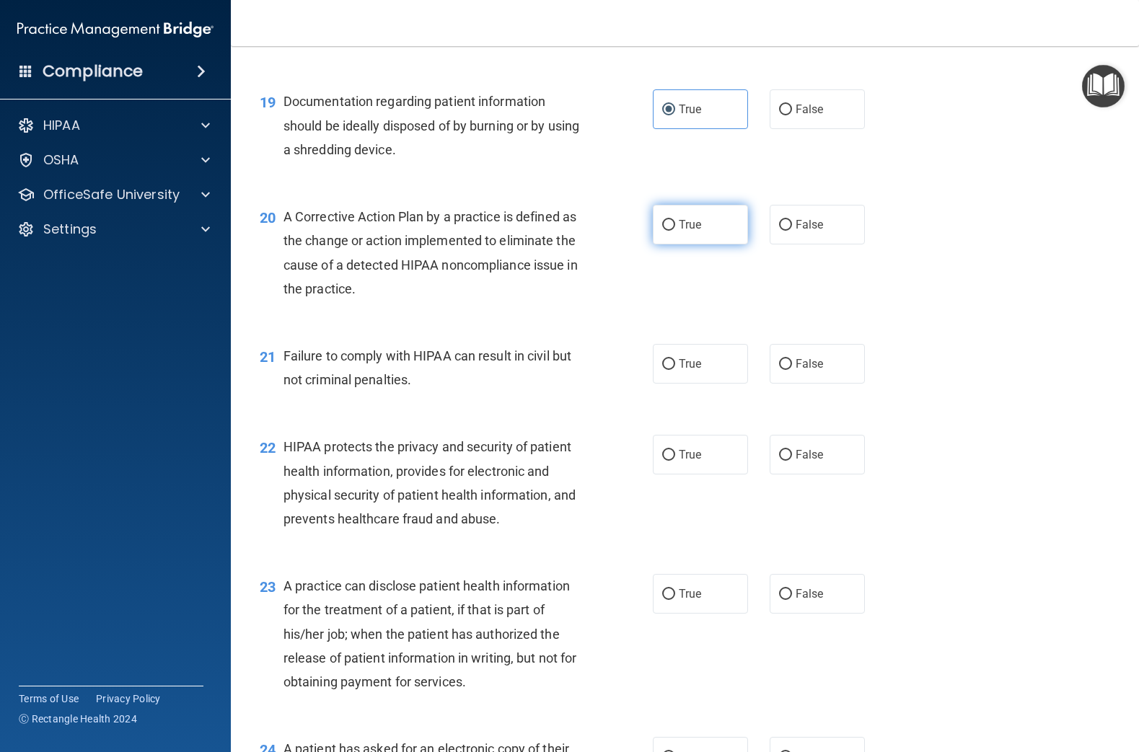
click at [686, 232] on label "True" at bounding box center [700, 225] width 95 height 40
click at [675, 231] on input "True" at bounding box center [668, 225] width 13 height 11
radio input "true"
click at [811, 234] on label "False" at bounding box center [816, 225] width 95 height 40
click at [792, 231] on input "False" at bounding box center [785, 225] width 13 height 11
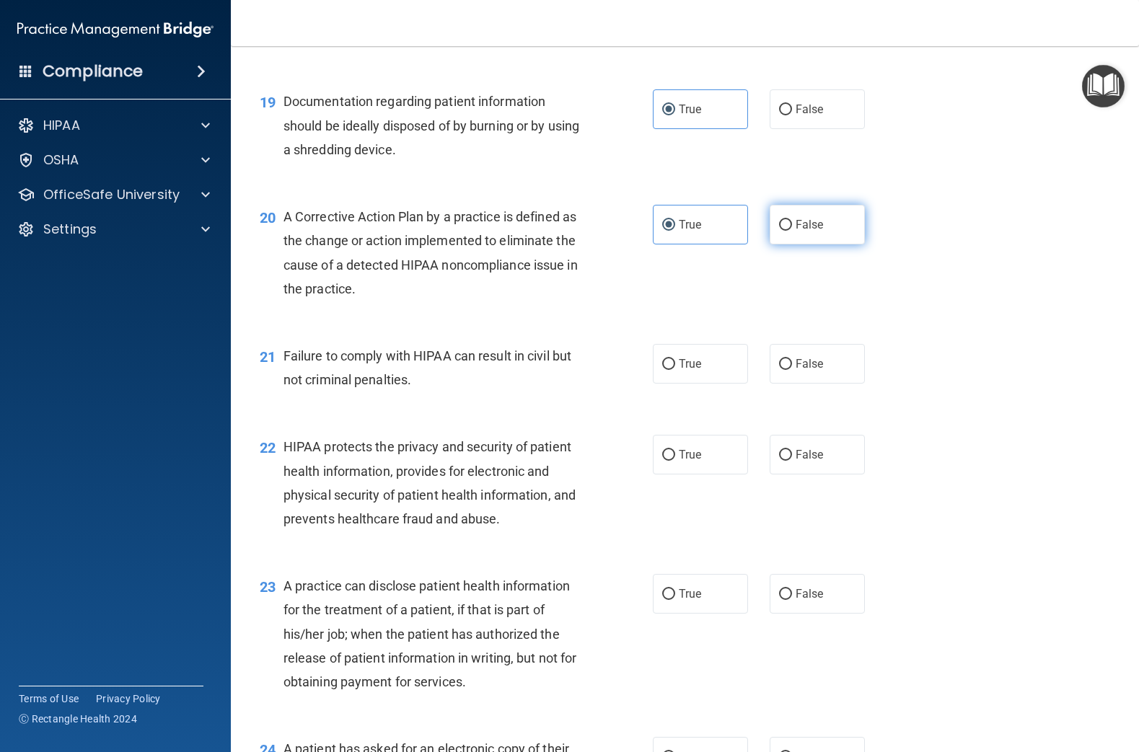
radio input "true"
radio input "false"
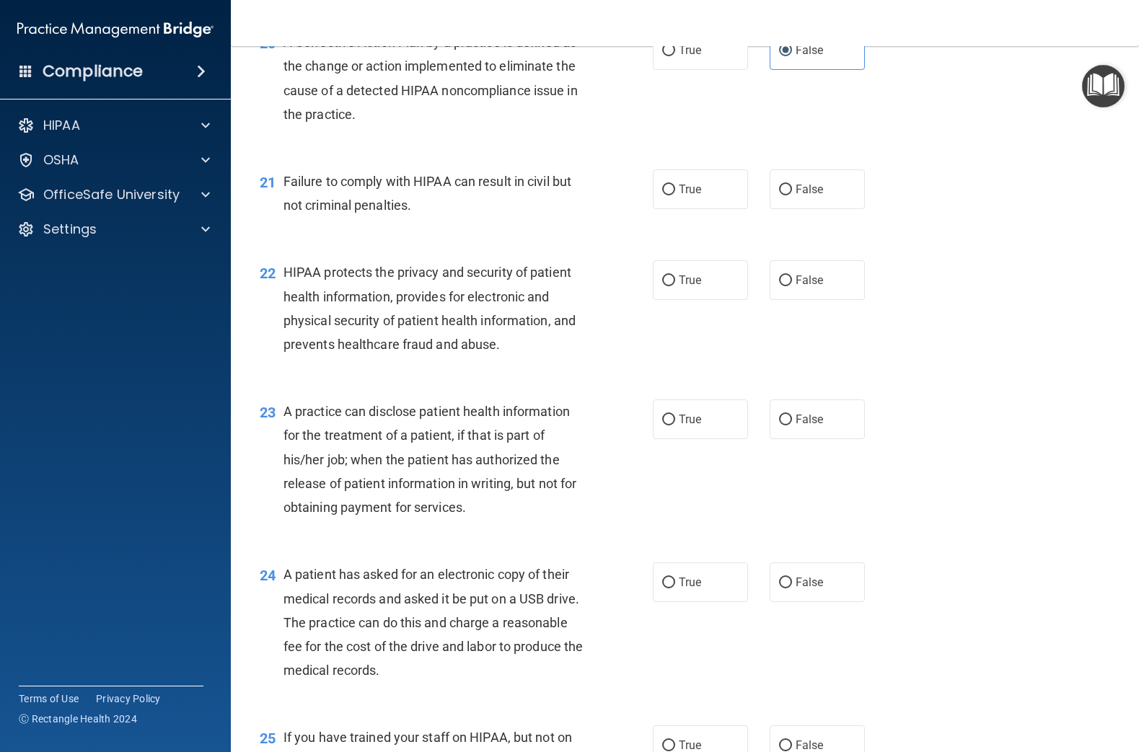
scroll to position [2297, 0]
click at [678, 195] on label "True" at bounding box center [700, 188] width 95 height 40
click at [675, 194] on input "True" at bounding box center [668, 188] width 13 height 11
radio input "true"
drag, startPoint x: 819, startPoint y: 200, endPoint x: 996, endPoint y: 381, distance: 252.9
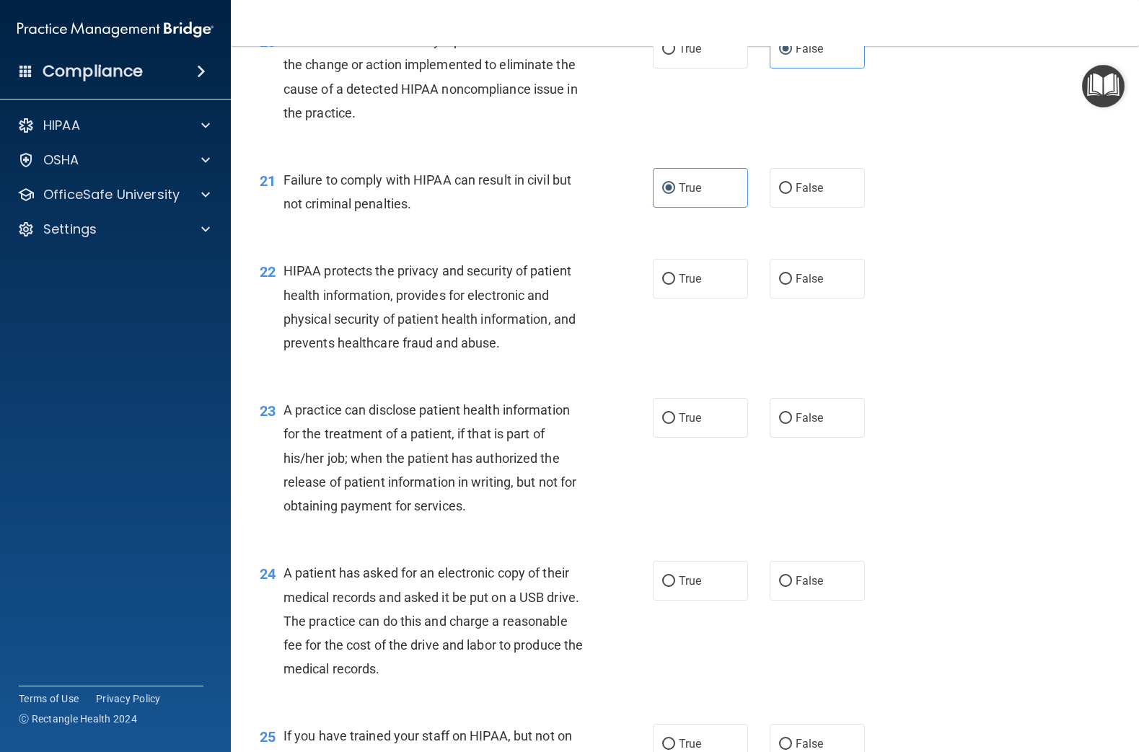
click at [820, 200] on label "False" at bounding box center [816, 188] width 95 height 40
click at [792, 194] on input "False" at bounding box center [785, 188] width 13 height 11
radio input "true"
radio input "false"
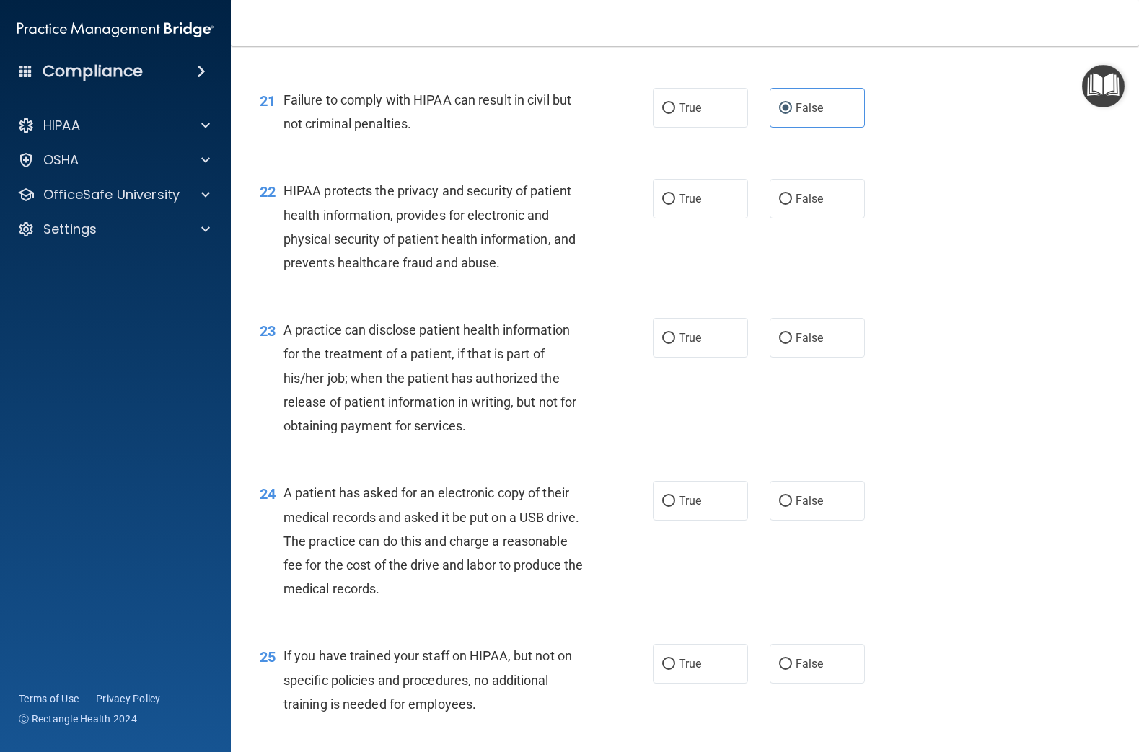
scroll to position [2383, 0]
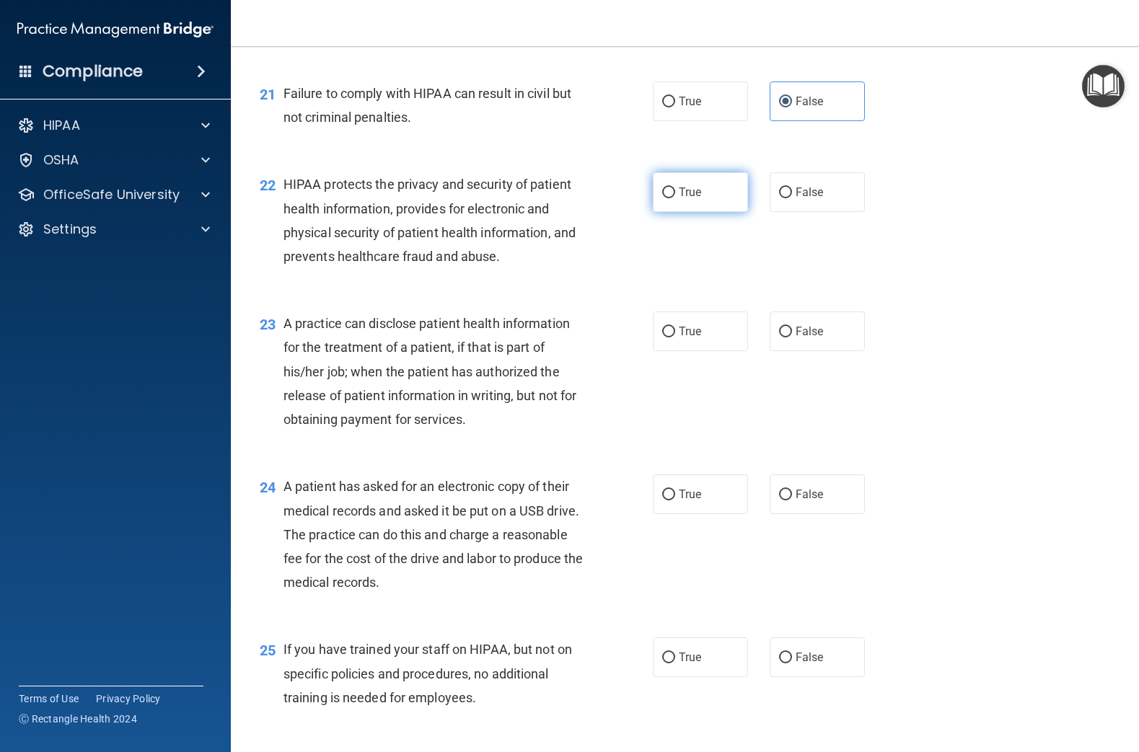
click at [679, 195] on span "True" at bounding box center [690, 192] width 22 height 14
click at [675, 195] on input "True" at bounding box center [668, 192] width 13 height 11
radio input "true"
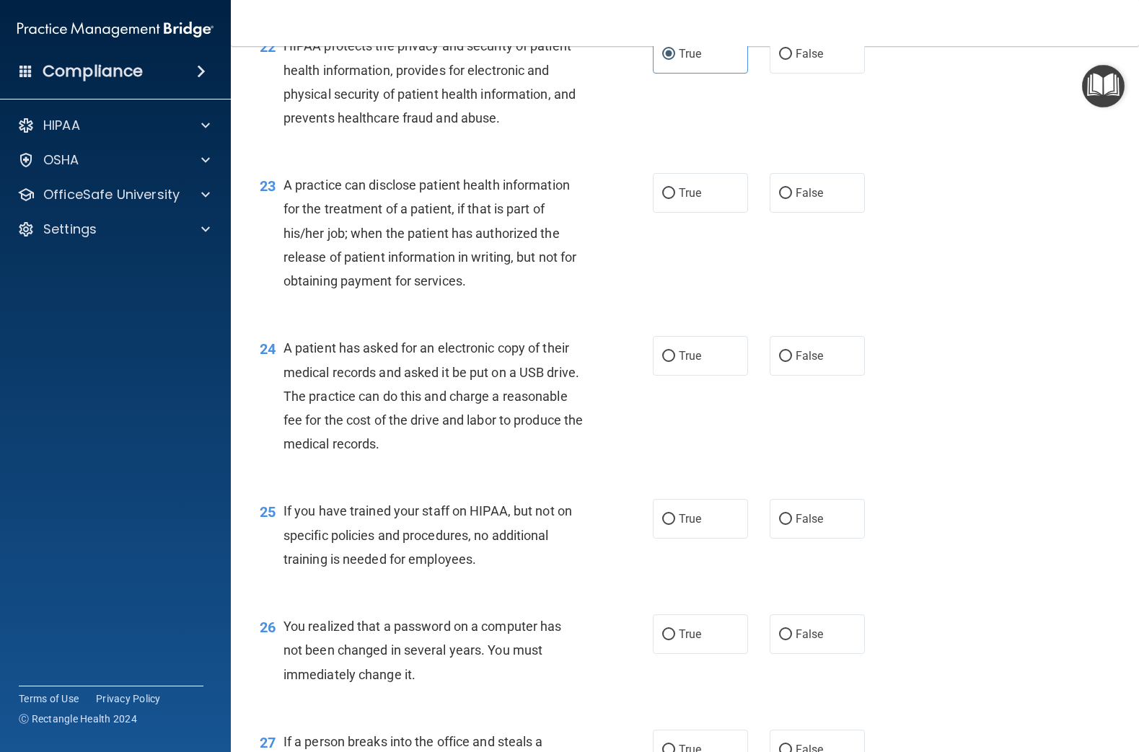
scroll to position [2527, 0]
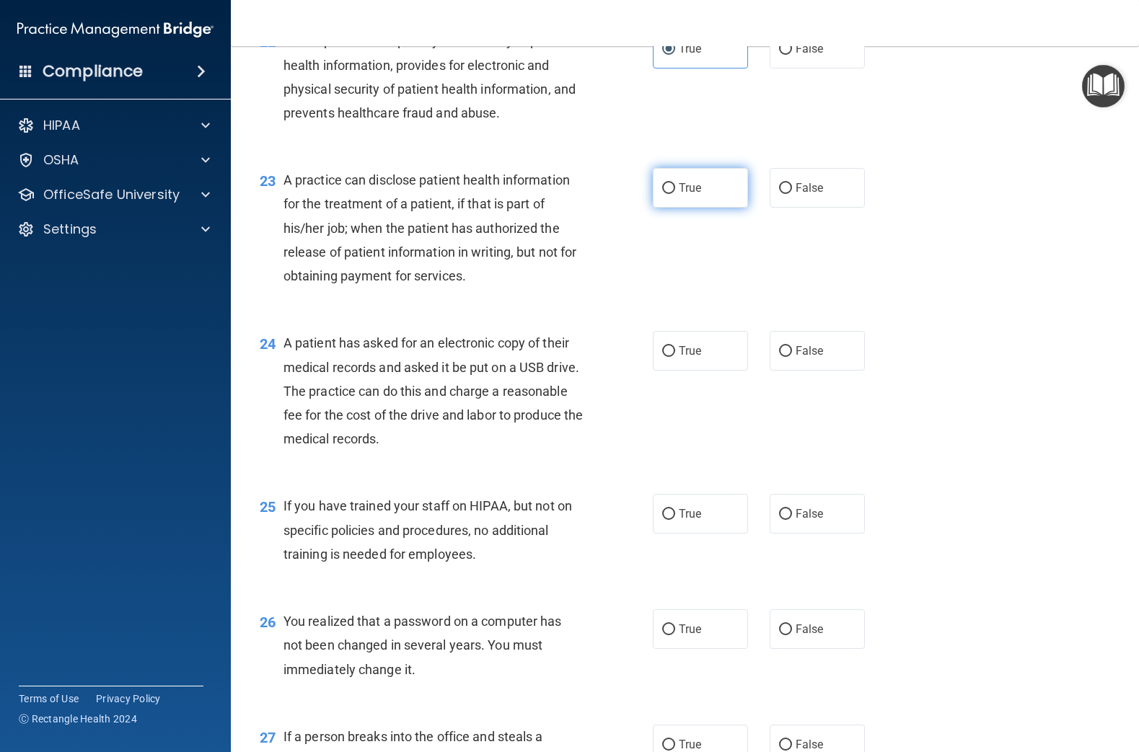
click at [679, 182] on span "True" at bounding box center [690, 188] width 22 height 14
click at [675, 183] on input "True" at bounding box center [668, 188] width 13 height 11
radio input "true"
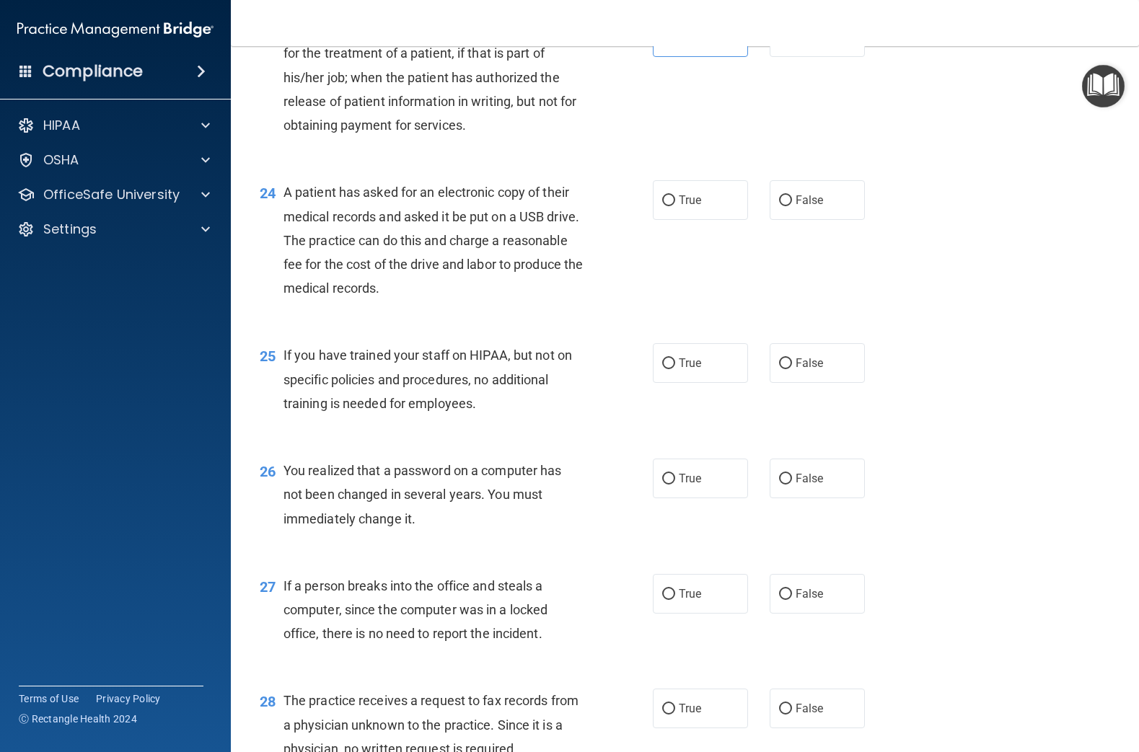
scroll to position [2683, 0]
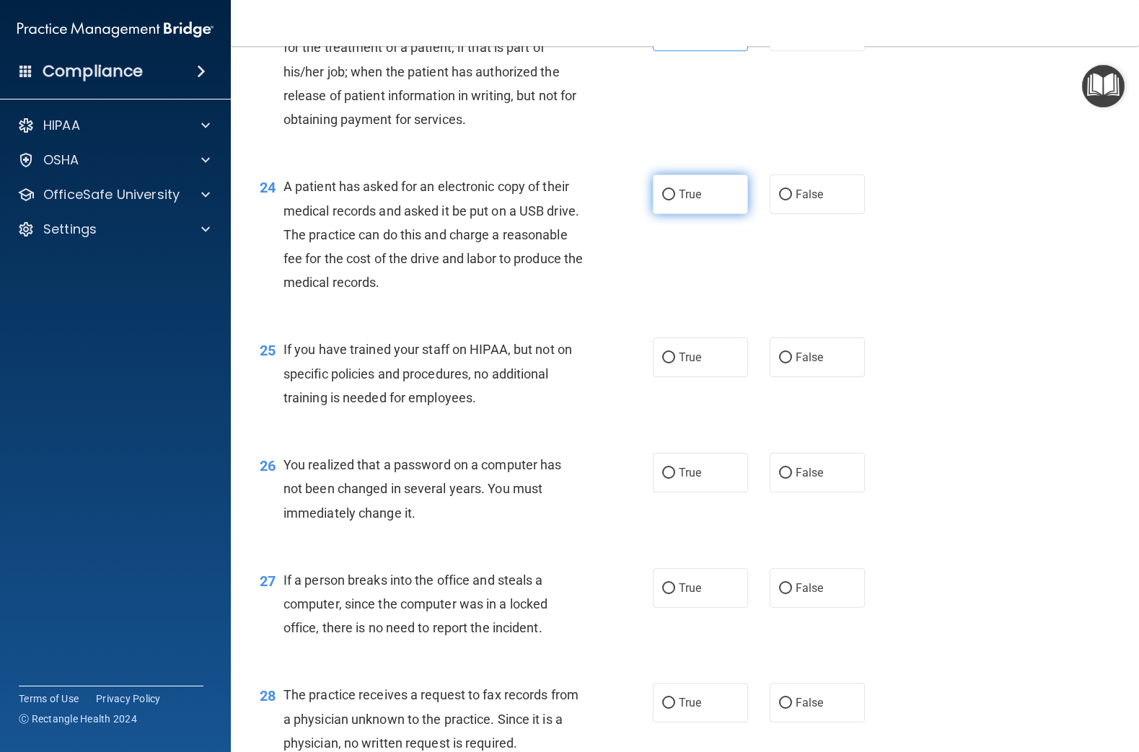
click at [684, 198] on span "True" at bounding box center [690, 194] width 22 height 14
click at [675, 198] on input "True" at bounding box center [668, 195] width 13 height 11
radio input "true"
click at [828, 360] on label "False" at bounding box center [816, 357] width 95 height 40
click at [792, 360] on input "False" at bounding box center [785, 358] width 13 height 11
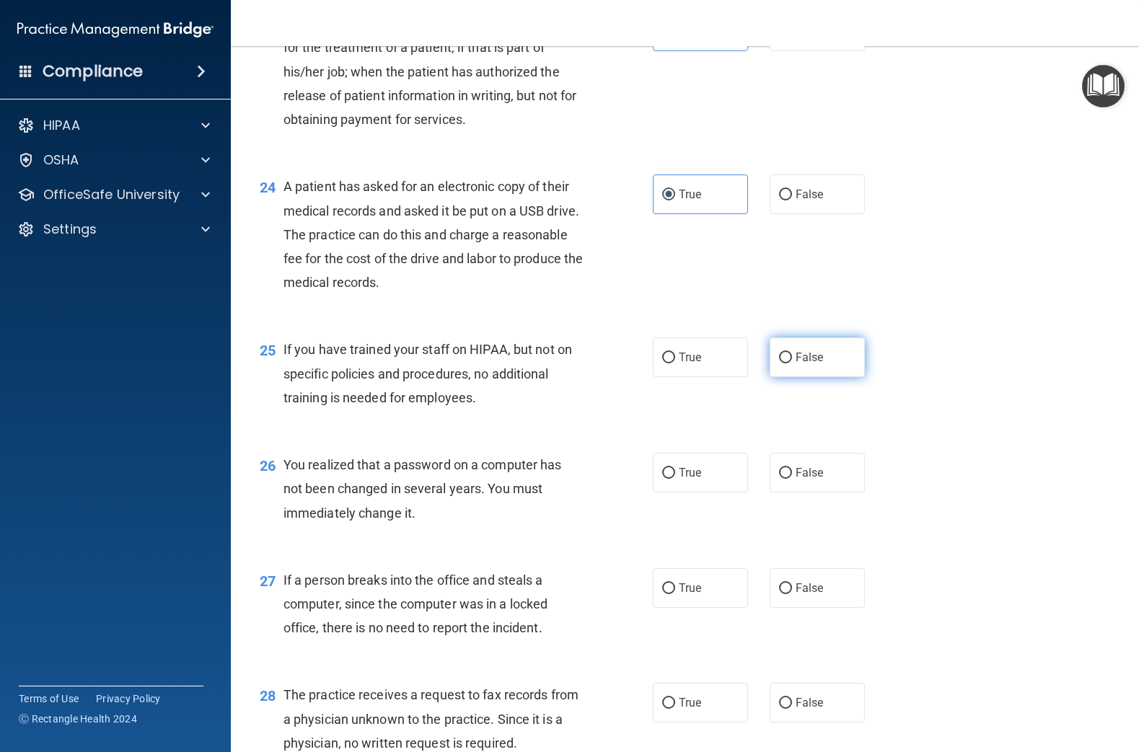
radio input "true"
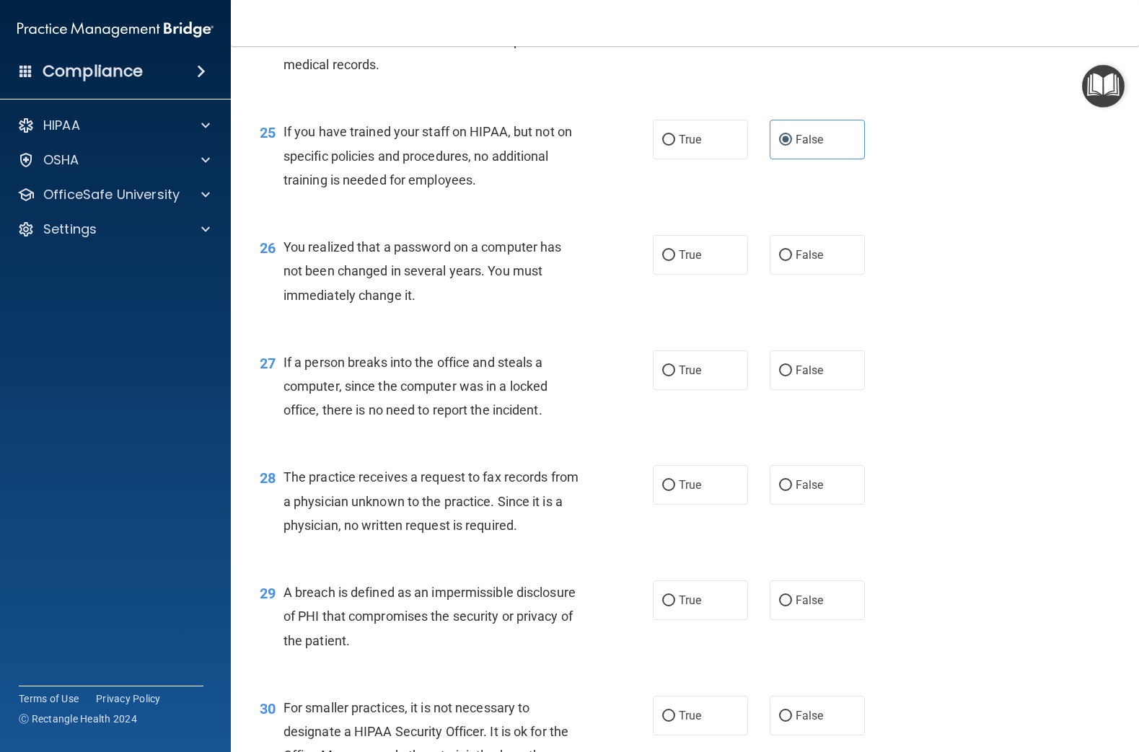
scroll to position [2917, 0]
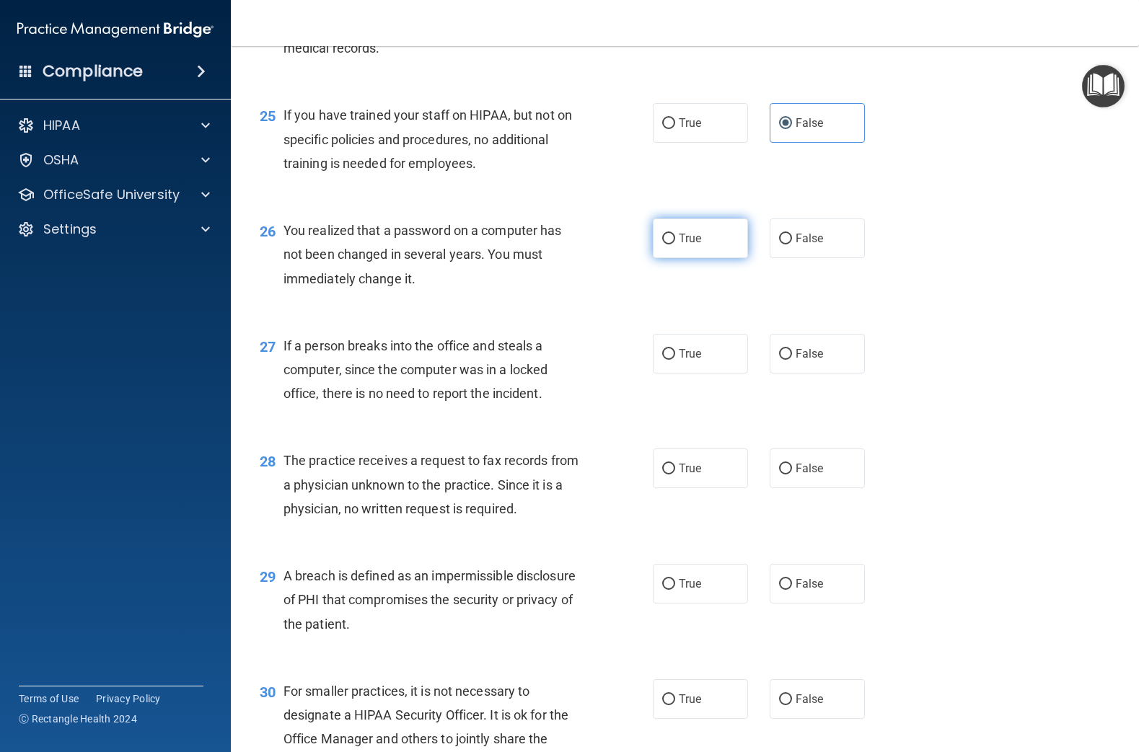
click at [667, 244] on input "True" at bounding box center [668, 239] width 13 height 11
radio input "true"
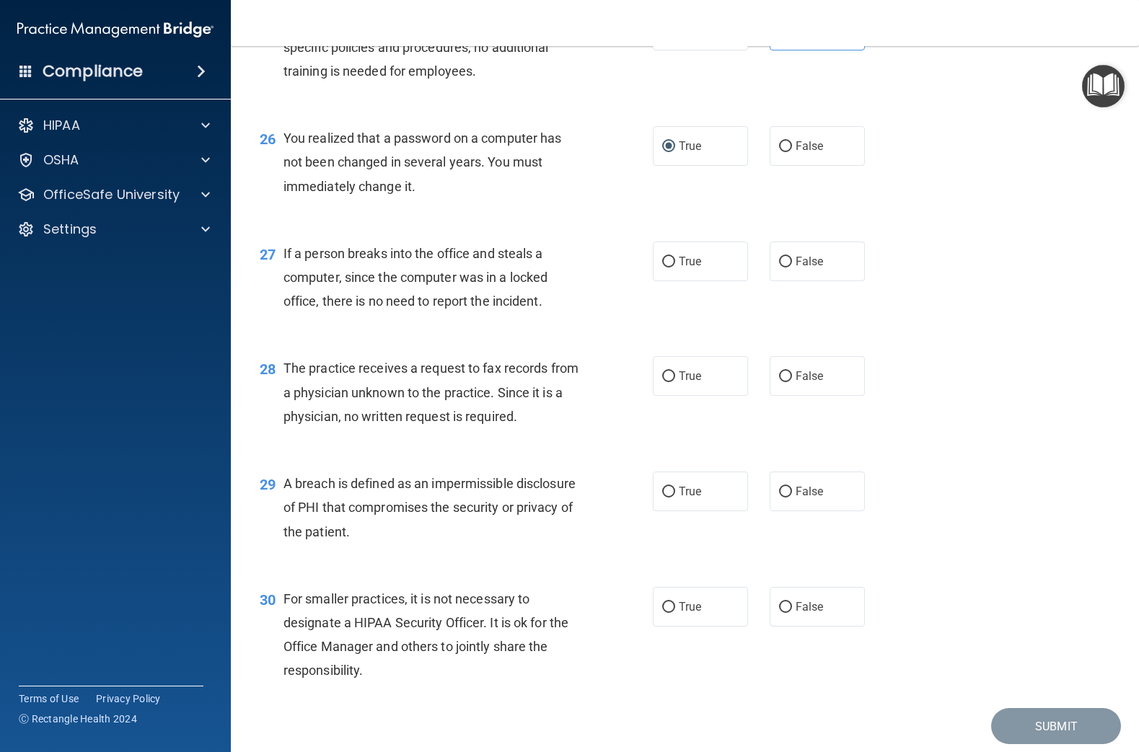
scroll to position [3011, 0]
click at [787, 264] on input "False" at bounding box center [785, 260] width 13 height 11
radio input "true"
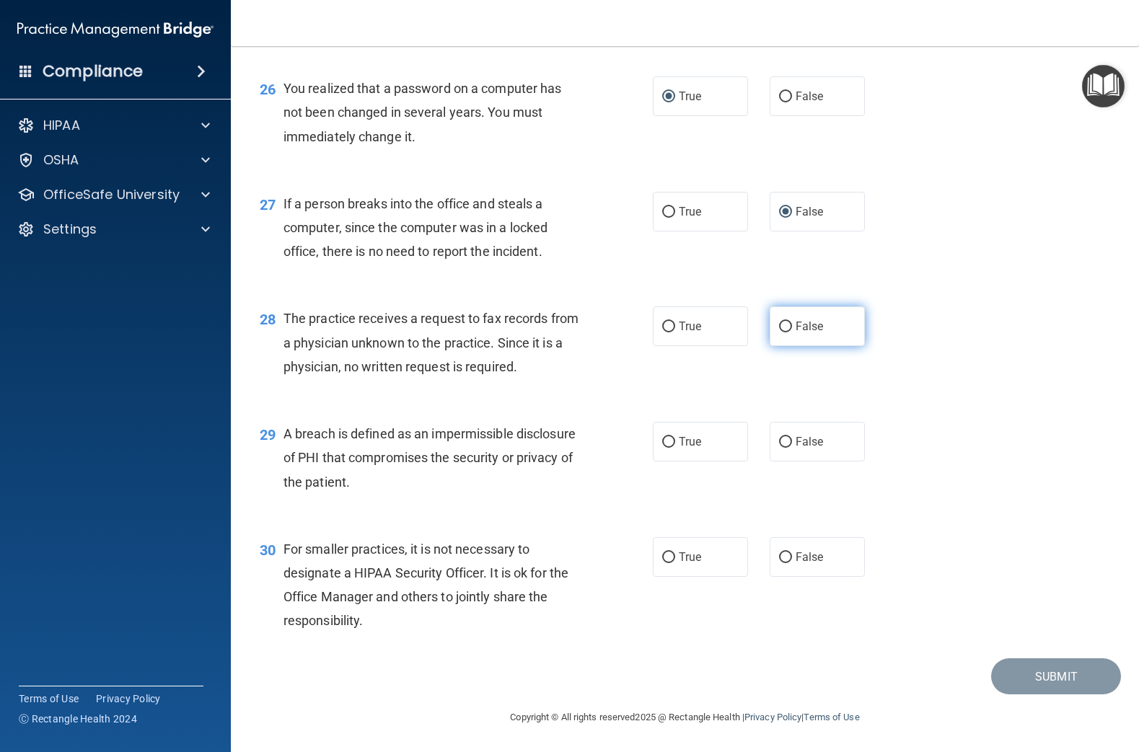
click at [816, 318] on label "False" at bounding box center [816, 326] width 95 height 40
click at [792, 322] on input "False" at bounding box center [785, 327] width 13 height 11
radio input "true"
click at [806, 558] on span "False" at bounding box center [809, 557] width 28 height 14
click at [792, 558] on input "False" at bounding box center [785, 557] width 13 height 11
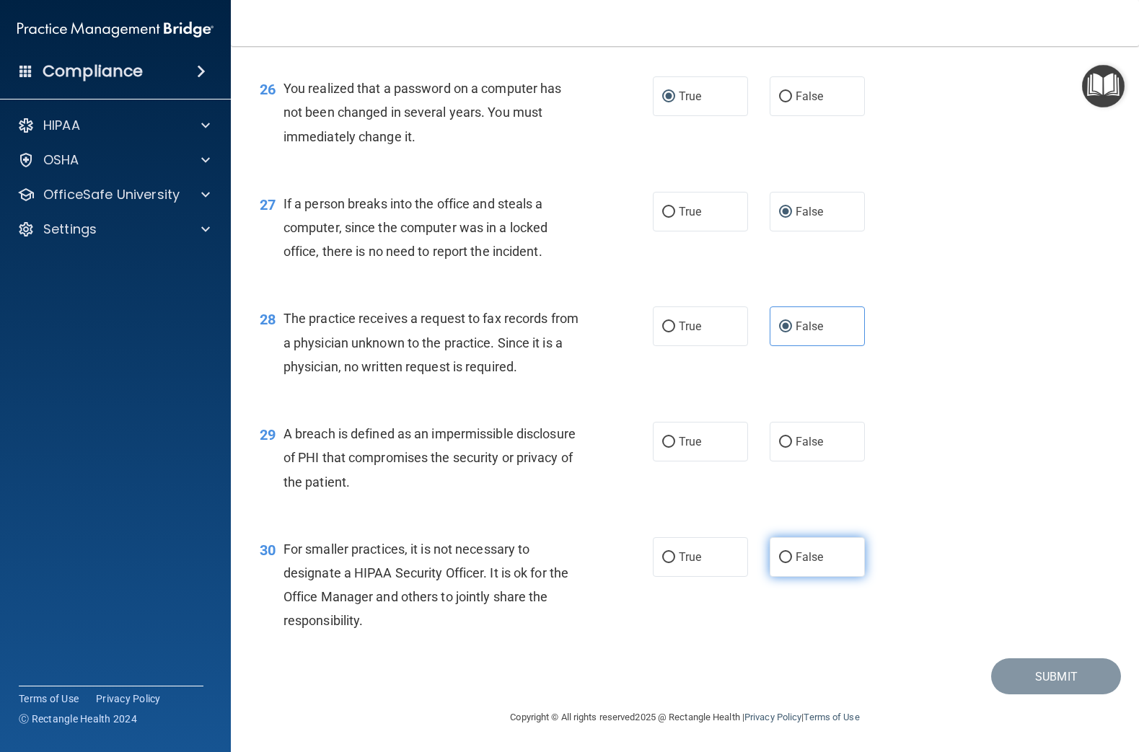
radio input "true"
drag, startPoint x: 998, startPoint y: 545, endPoint x: 994, endPoint y: 619, distance: 74.4
click at [999, 545] on div "30 For smaller practices, it is not necessary to designate a HIPAA Security Off…" at bounding box center [685, 588] width 872 height 139
click at [687, 447] on span "True" at bounding box center [690, 442] width 22 height 14
click at [675, 447] on input "True" at bounding box center [668, 442] width 13 height 11
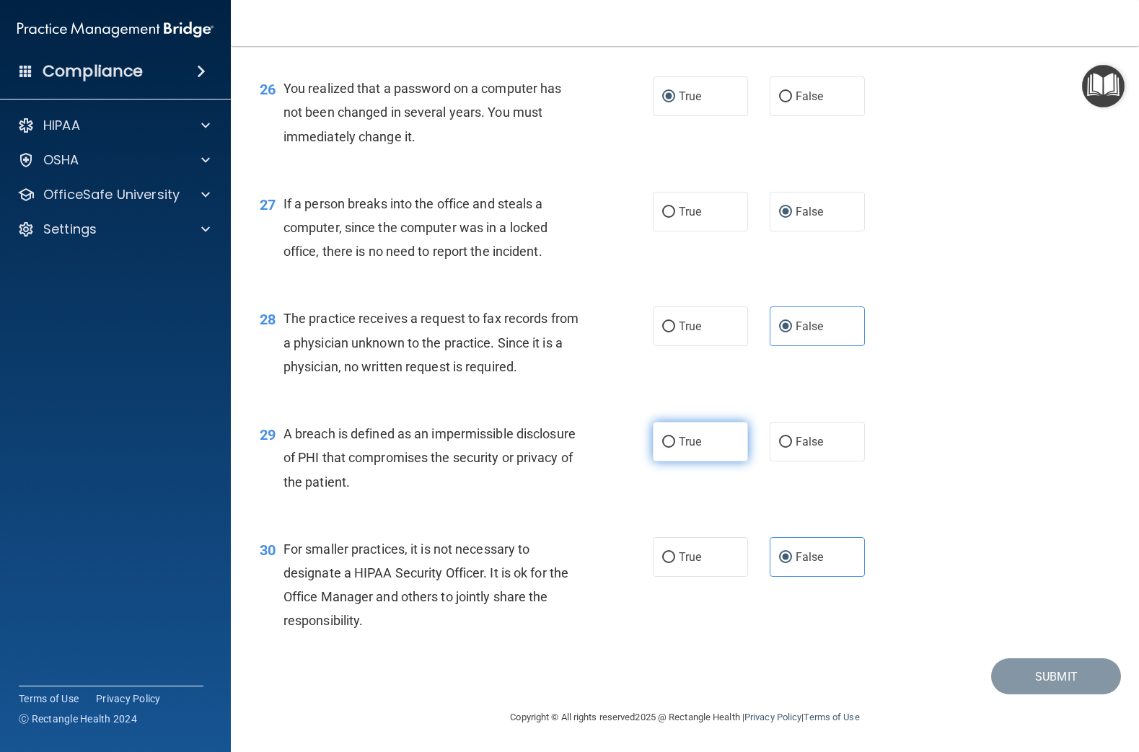
radio input "true"
click at [1049, 680] on button "Submit" at bounding box center [1056, 676] width 130 height 37
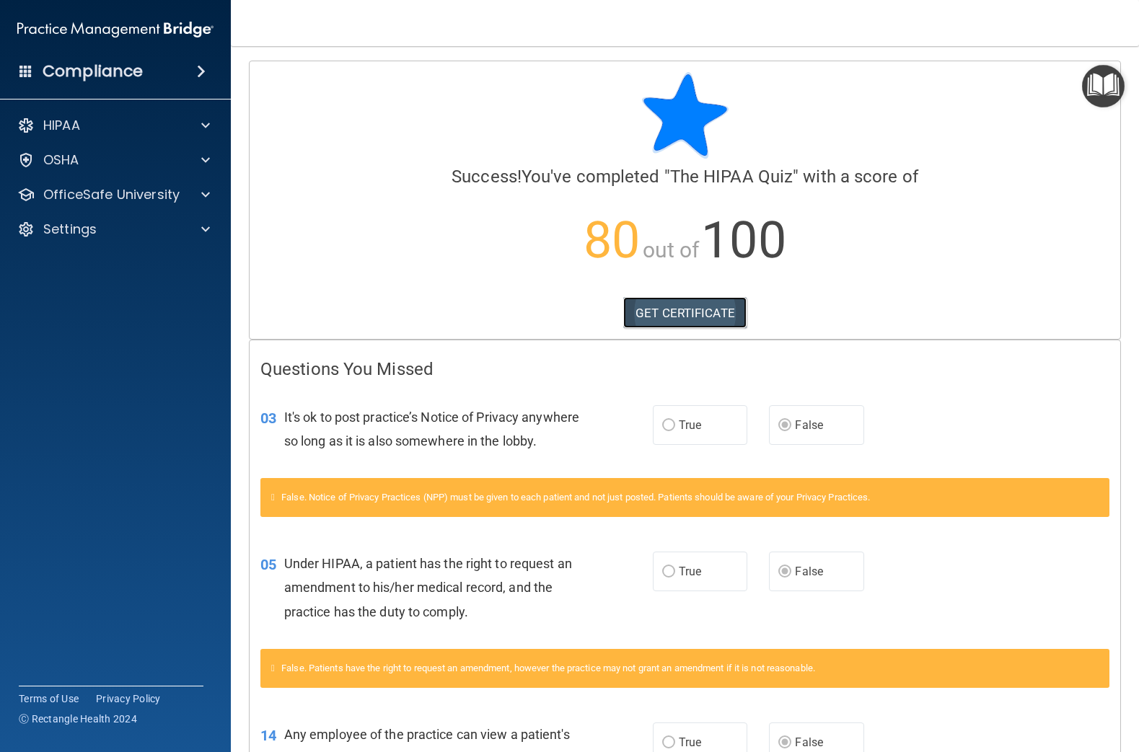
click at [697, 307] on link "GET CERTIFICATE" at bounding box center [684, 313] width 123 height 32
click at [118, 131] on div "HIPAA" at bounding box center [95, 125] width 179 height 17
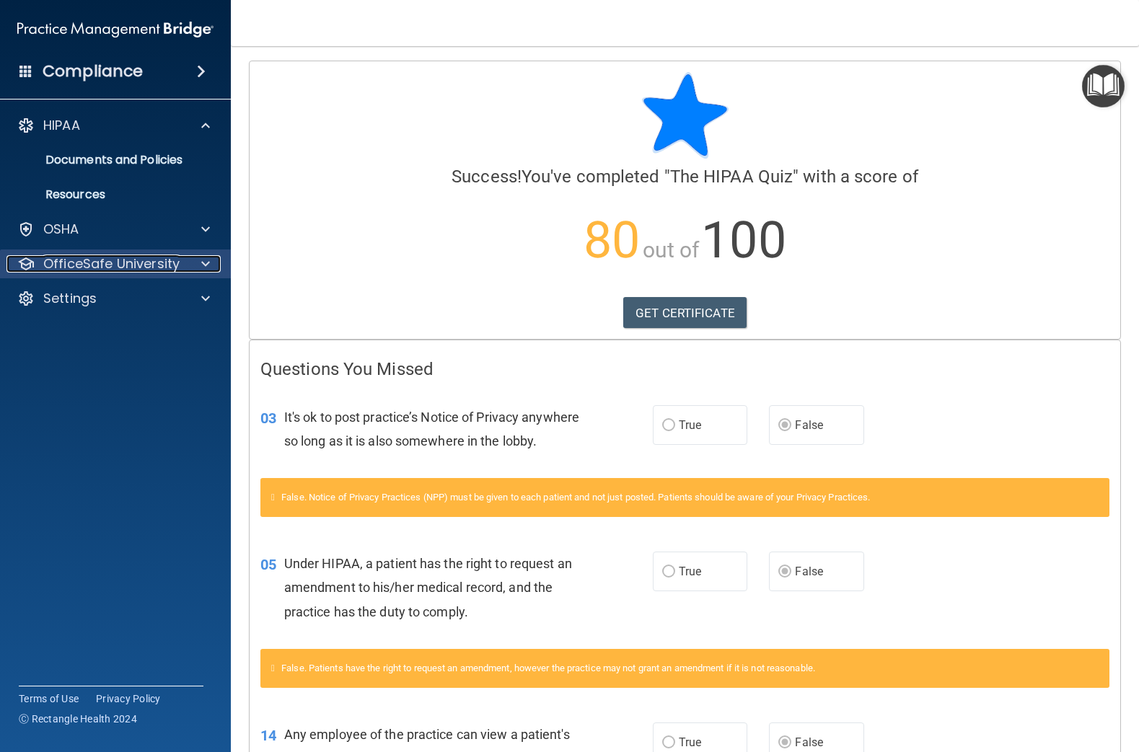
click at [158, 262] on p "OfficeSafe University" at bounding box center [111, 263] width 136 height 17
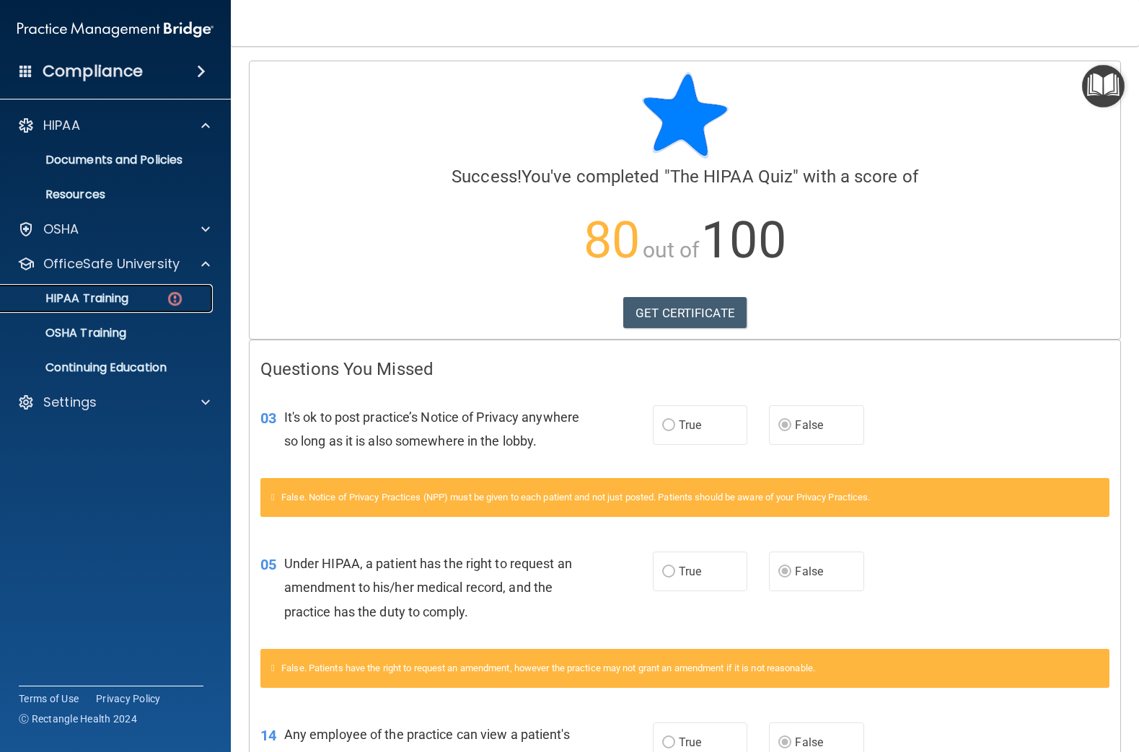
click at [151, 294] on div "HIPAA Training" at bounding box center [107, 298] width 197 height 14
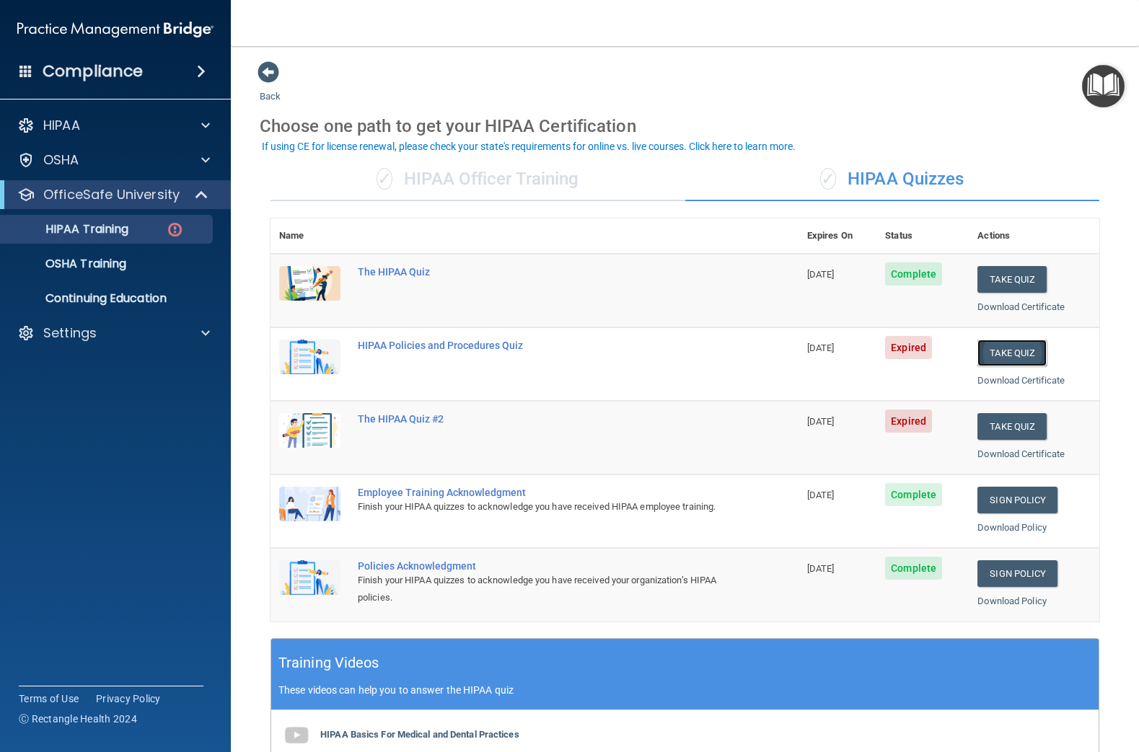
click at [1018, 348] on button "Take Quiz" at bounding box center [1011, 353] width 69 height 27
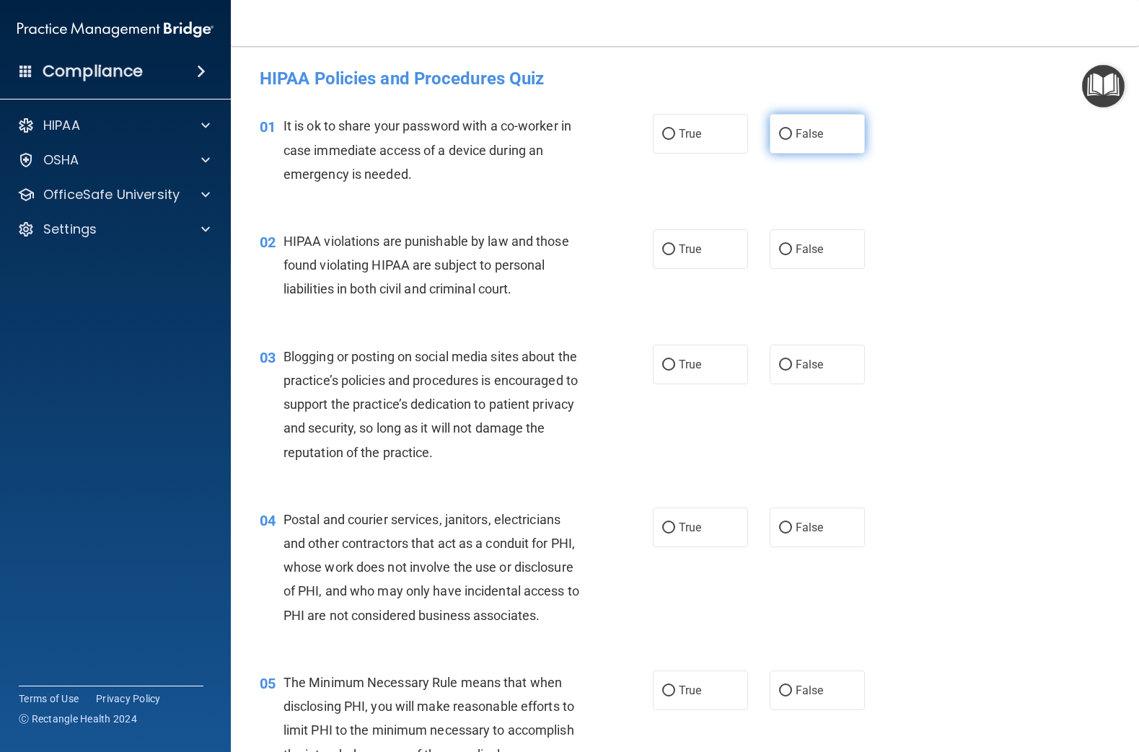
click at [805, 138] on span "False" at bounding box center [809, 134] width 28 height 14
click at [792, 138] on input "False" at bounding box center [785, 134] width 13 height 11
radio input "true"
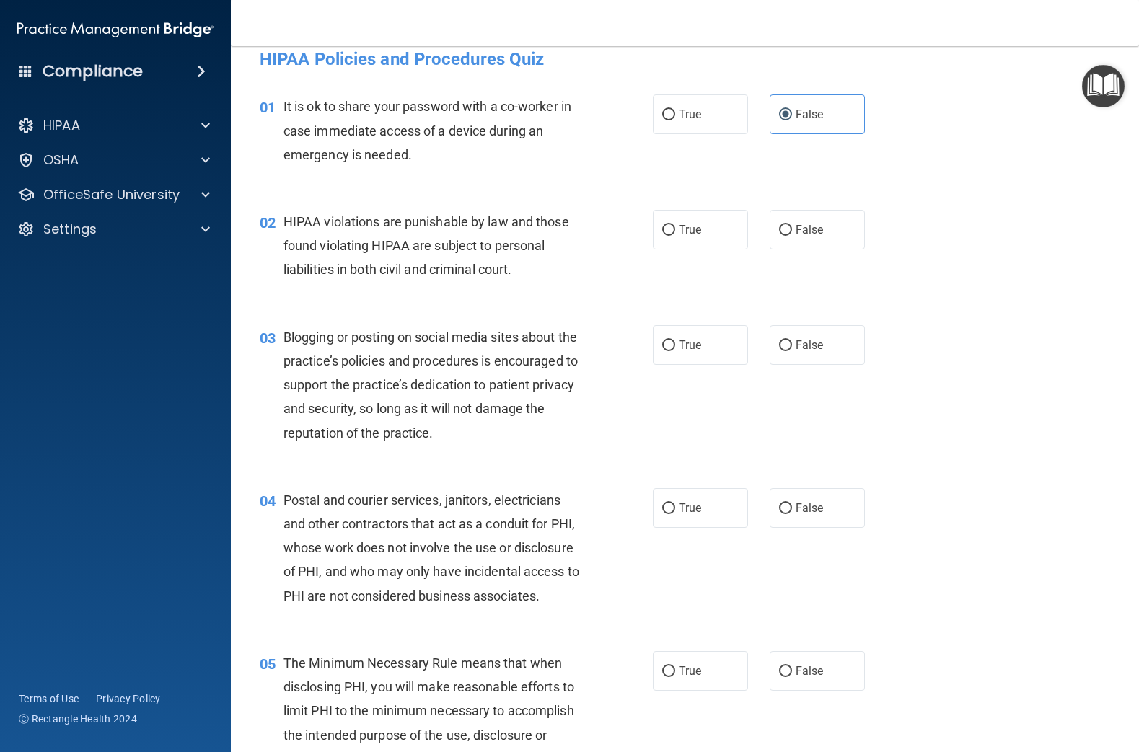
scroll to position [38, 0]
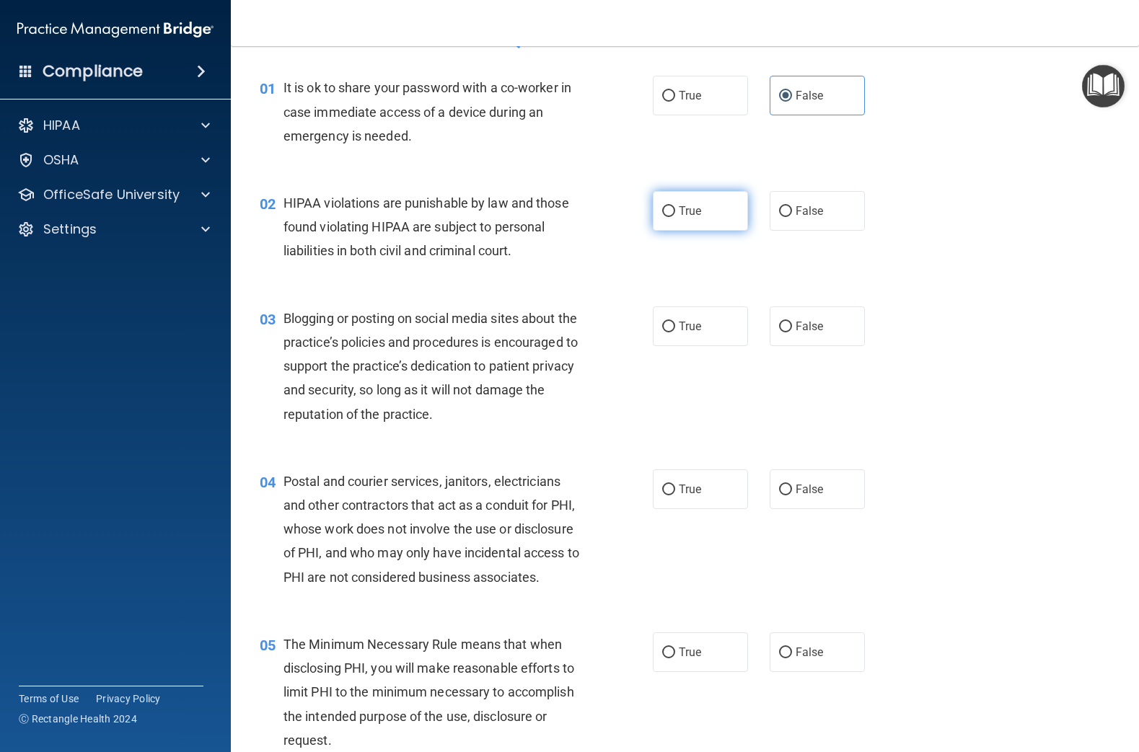
click at [672, 220] on label "True" at bounding box center [700, 211] width 95 height 40
click at [672, 217] on input "True" at bounding box center [668, 211] width 13 height 11
radio input "true"
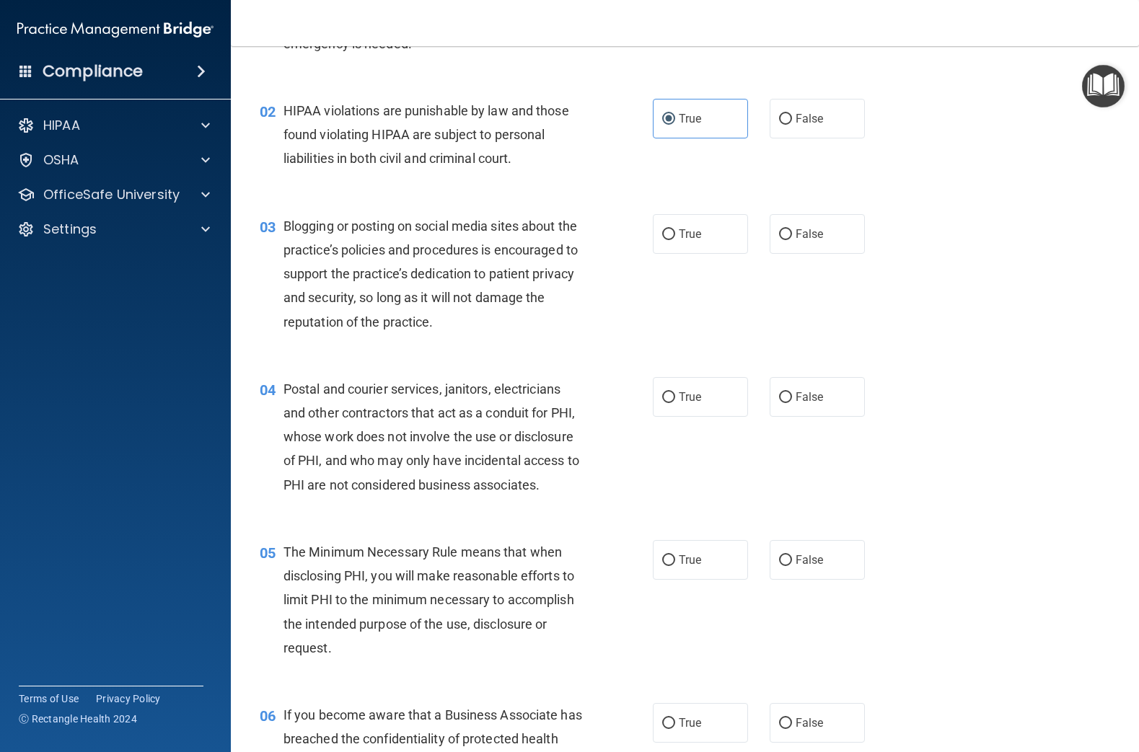
scroll to position [131, 0]
click at [805, 231] on span "False" at bounding box center [809, 233] width 28 height 14
click at [792, 231] on input "False" at bounding box center [785, 234] width 13 height 11
radio input "true"
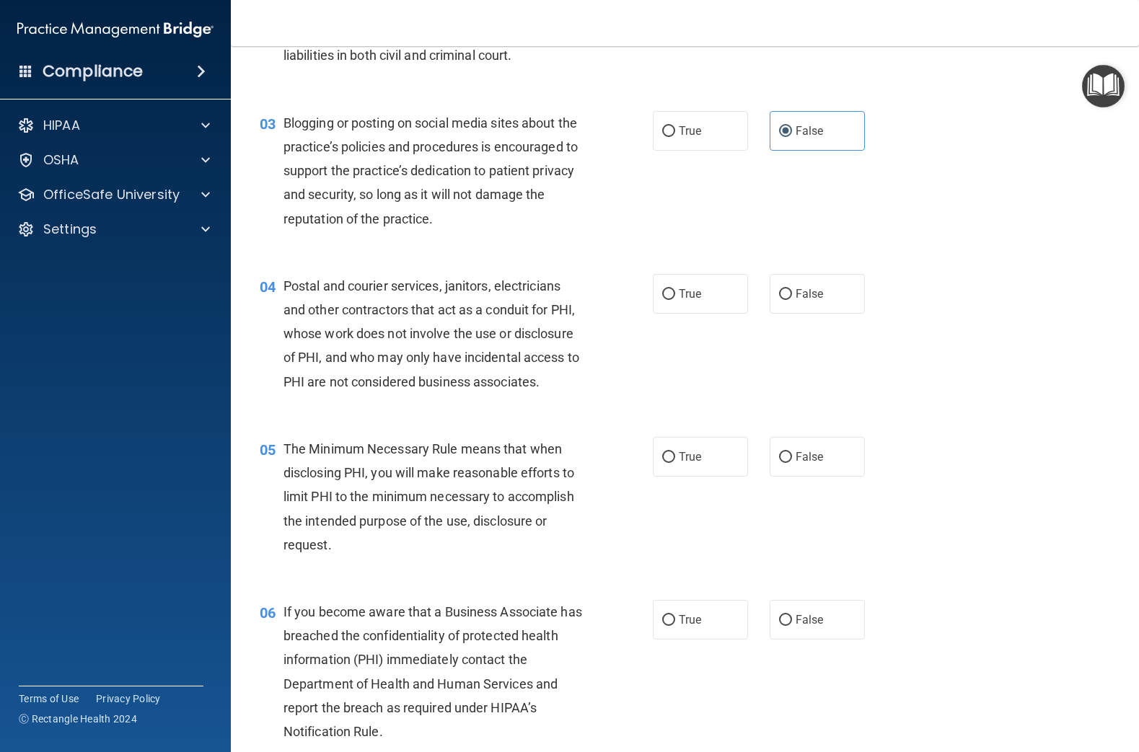
scroll to position [243, 0]
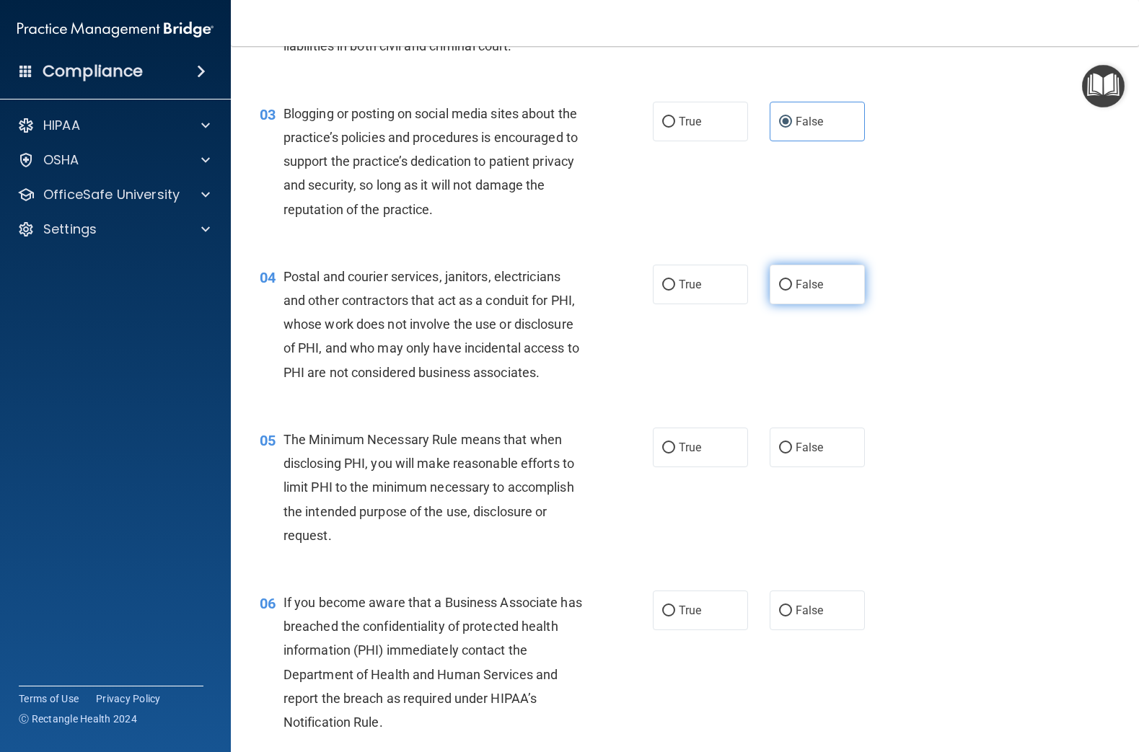
click at [792, 288] on label "False" at bounding box center [816, 285] width 95 height 40
click at [792, 288] on input "False" at bounding box center [785, 285] width 13 height 11
radio input "true"
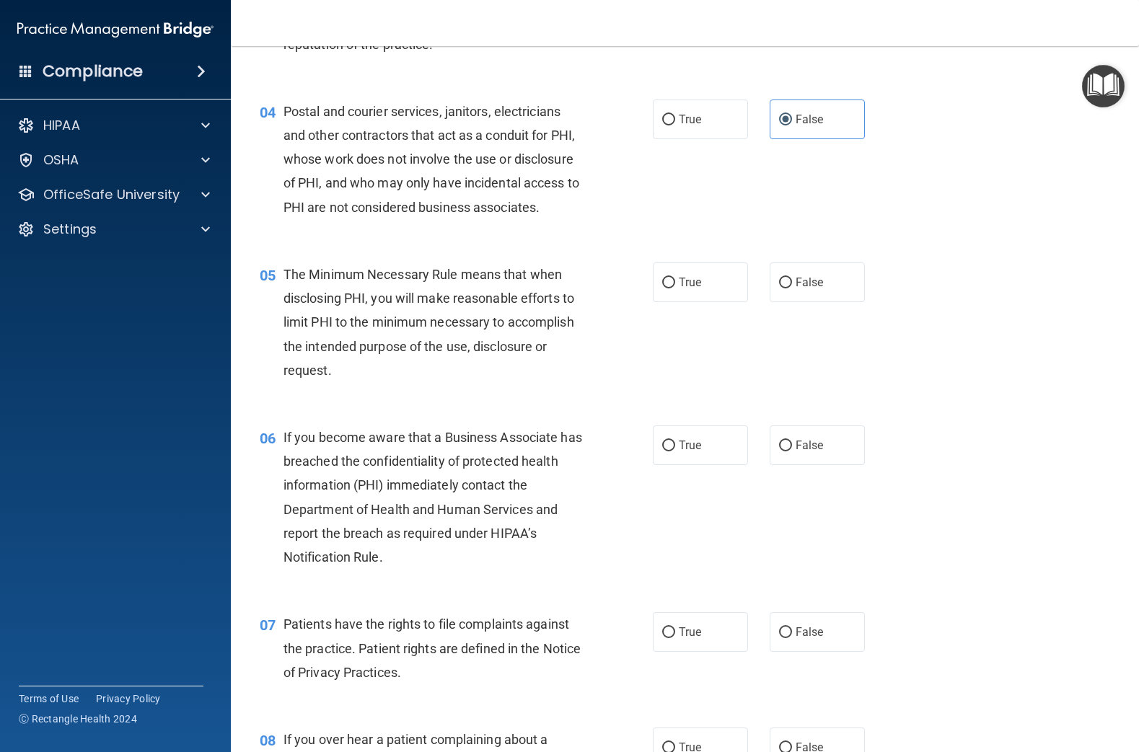
scroll to position [415, 0]
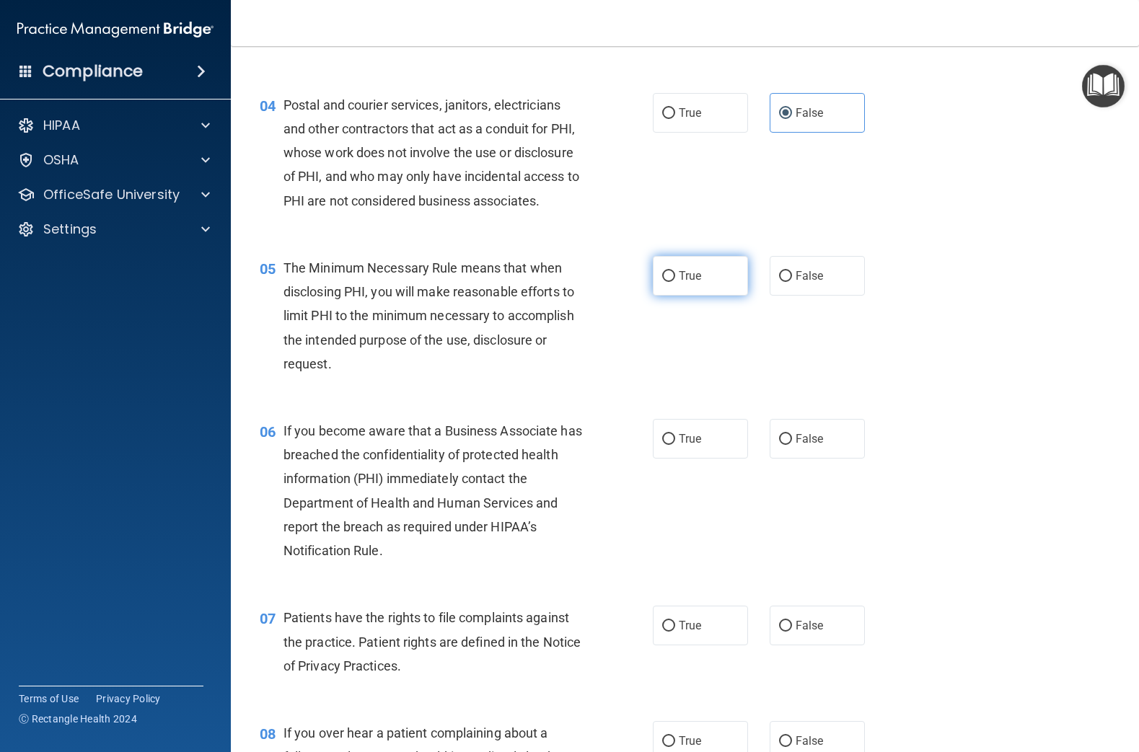
click at [672, 276] on input "True" at bounding box center [668, 276] width 13 height 11
radio input "true"
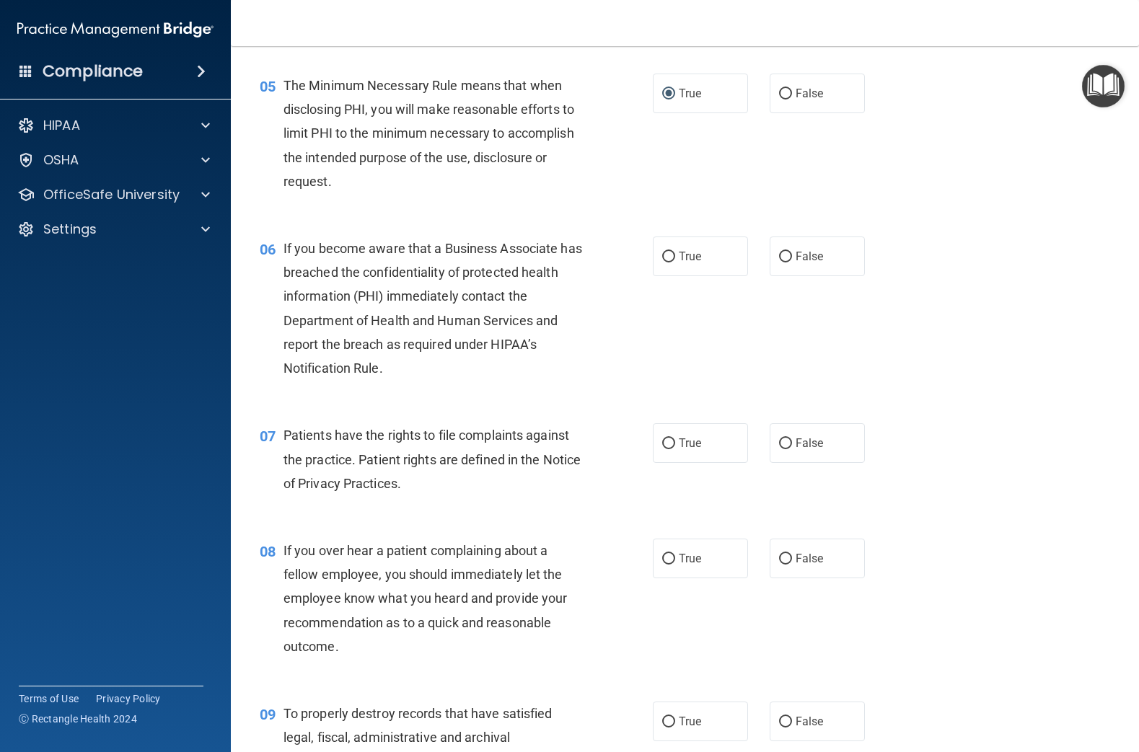
scroll to position [610, 0]
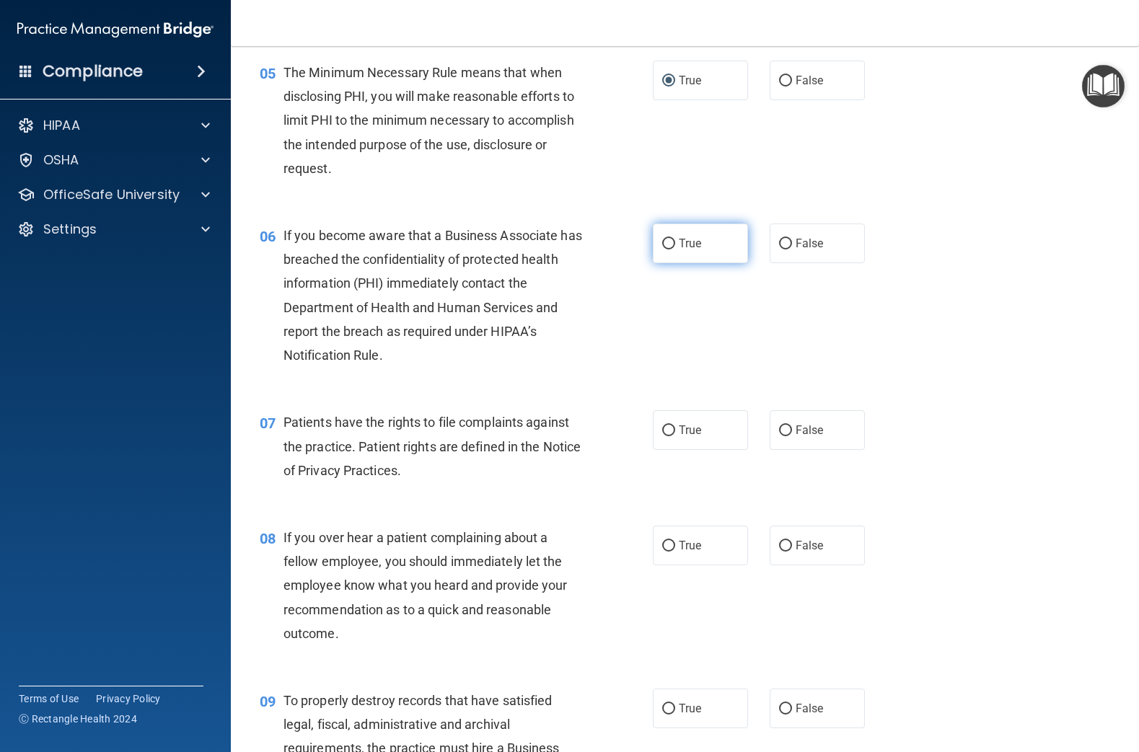
click at [699, 234] on label "True" at bounding box center [700, 244] width 95 height 40
click at [675, 239] on input "True" at bounding box center [668, 244] width 13 height 11
radio input "true"
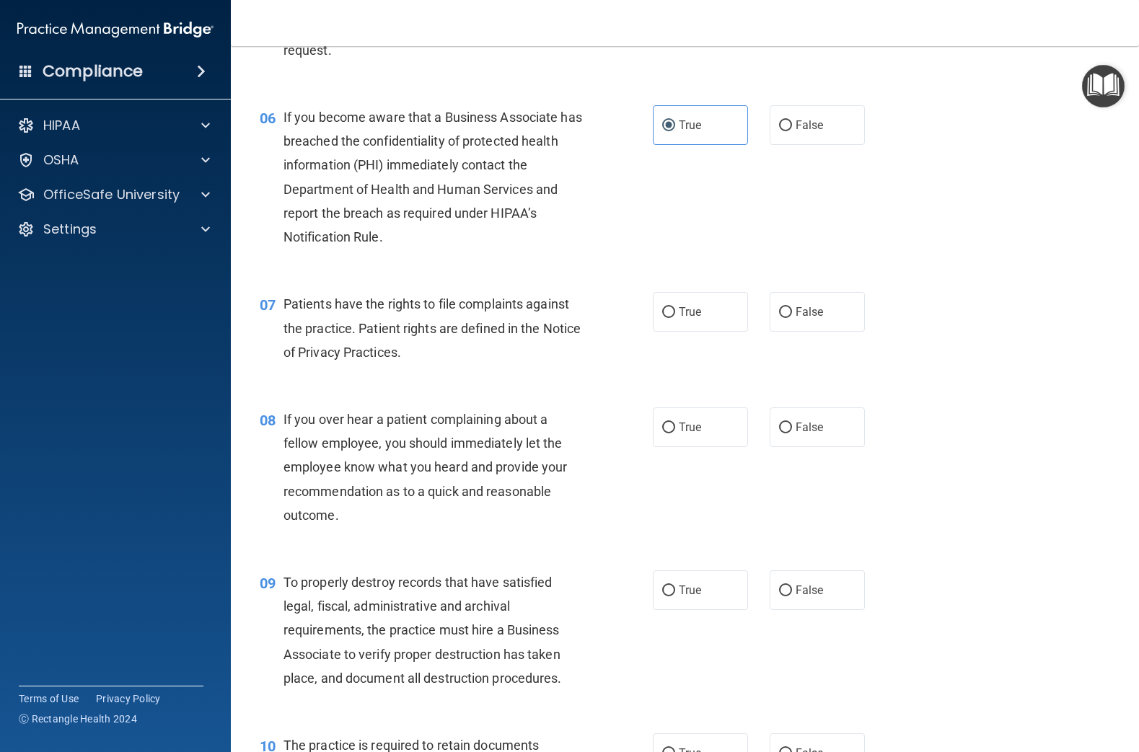
scroll to position [751, 0]
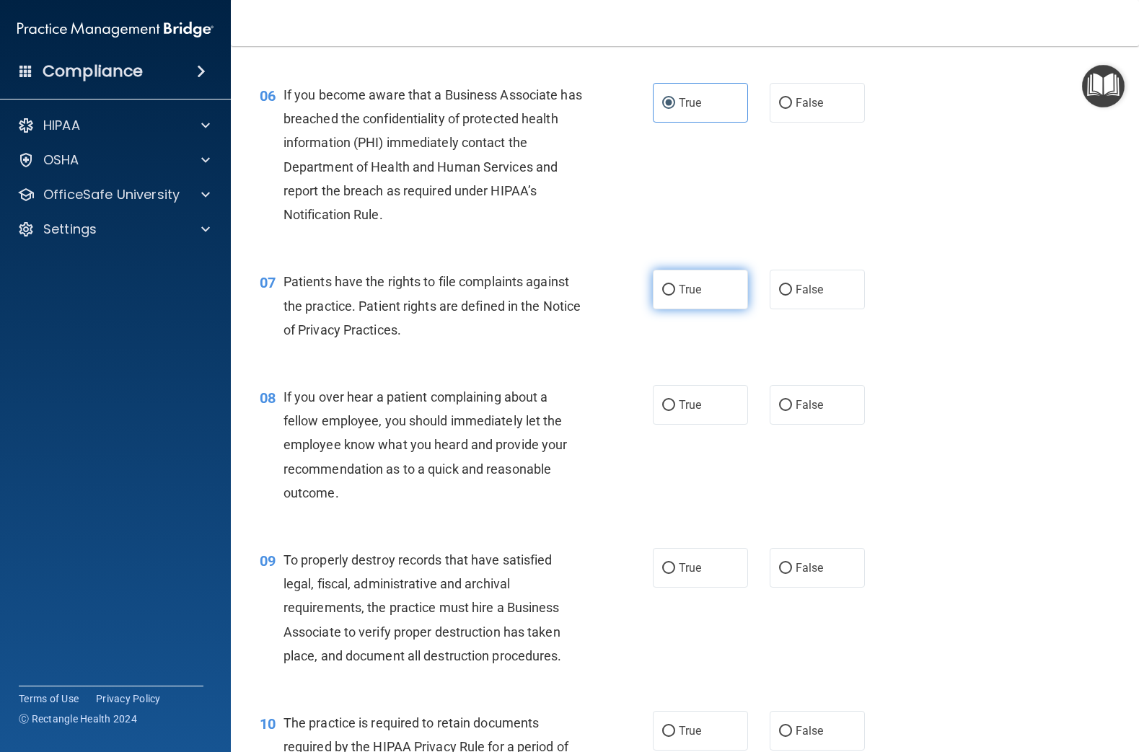
click at [668, 293] on input "True" at bounding box center [668, 290] width 13 height 11
radio input "true"
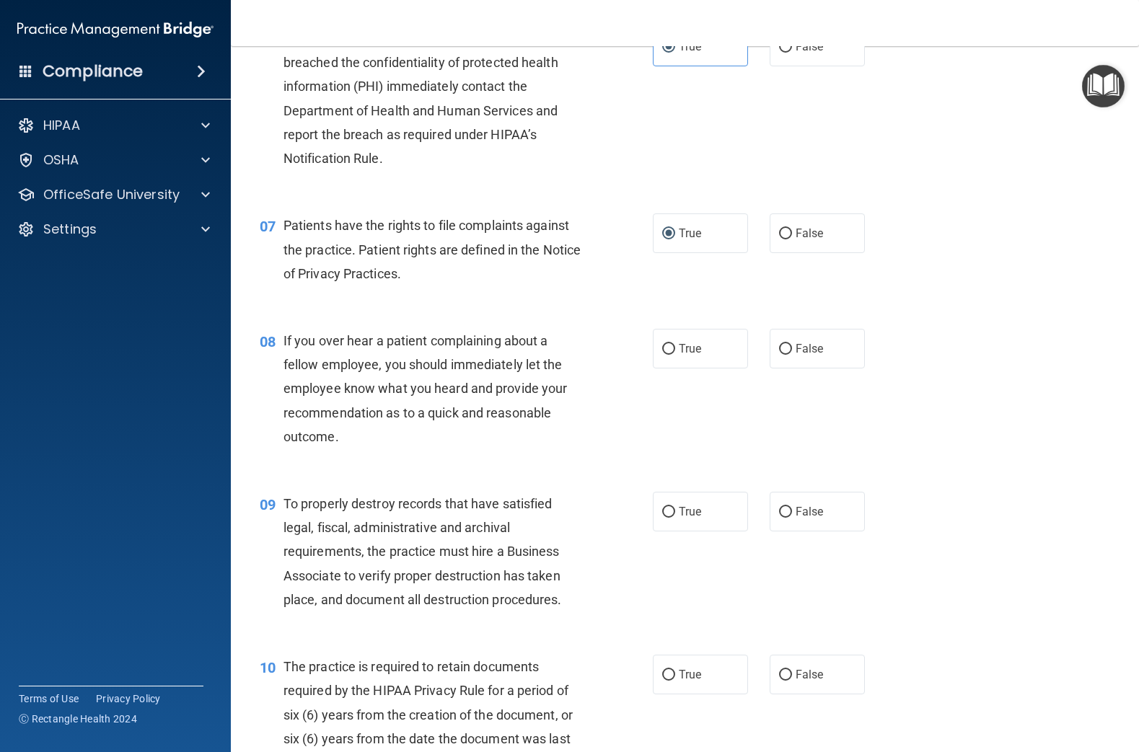
scroll to position [840, 0]
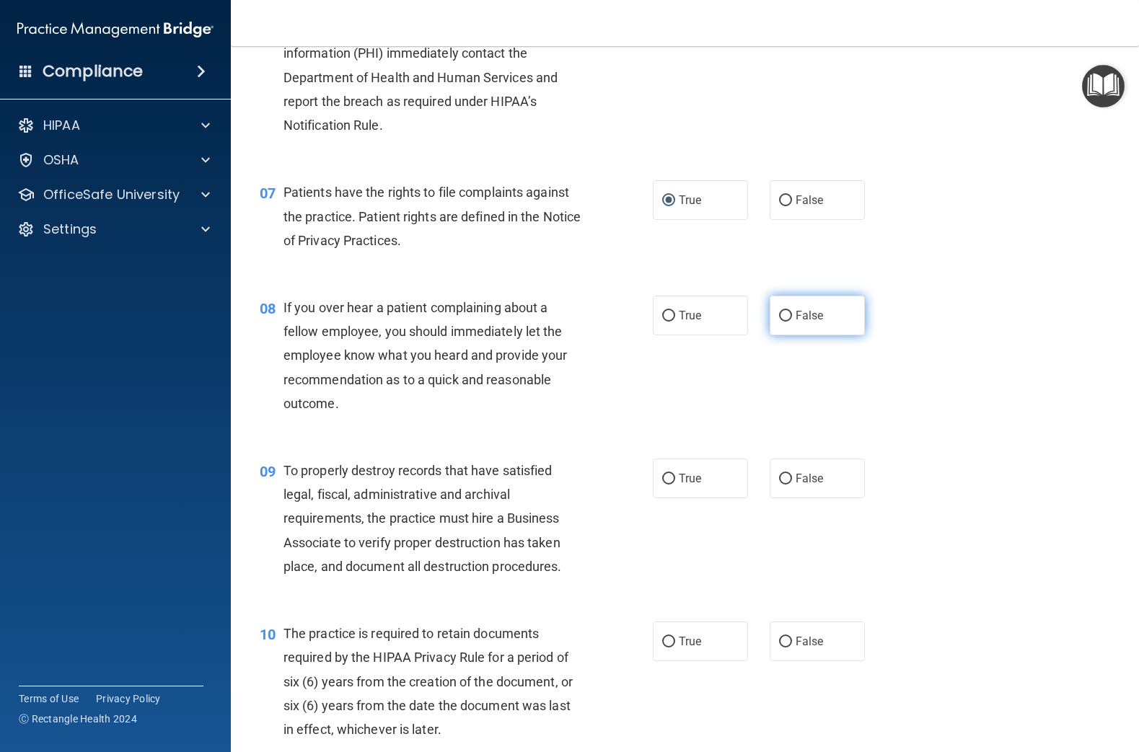
click at [809, 314] on span "False" at bounding box center [809, 316] width 28 height 14
click at [792, 314] on input "False" at bounding box center [785, 316] width 13 height 11
radio input "true"
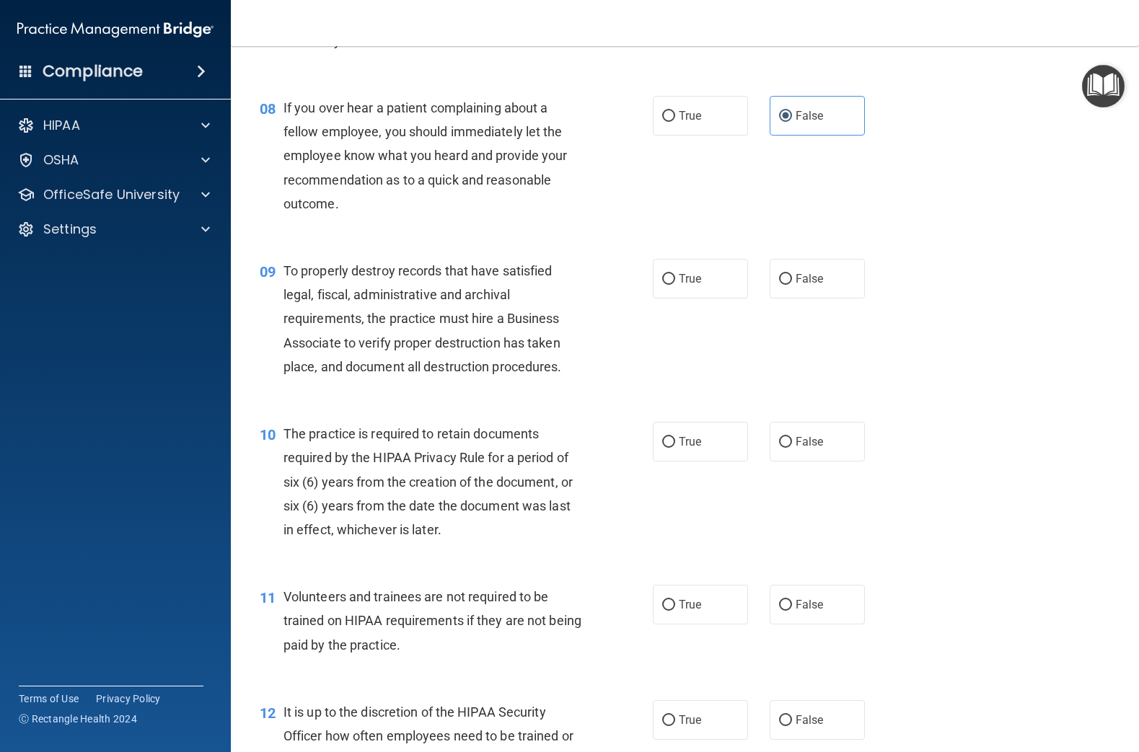
scroll to position [1043, 0]
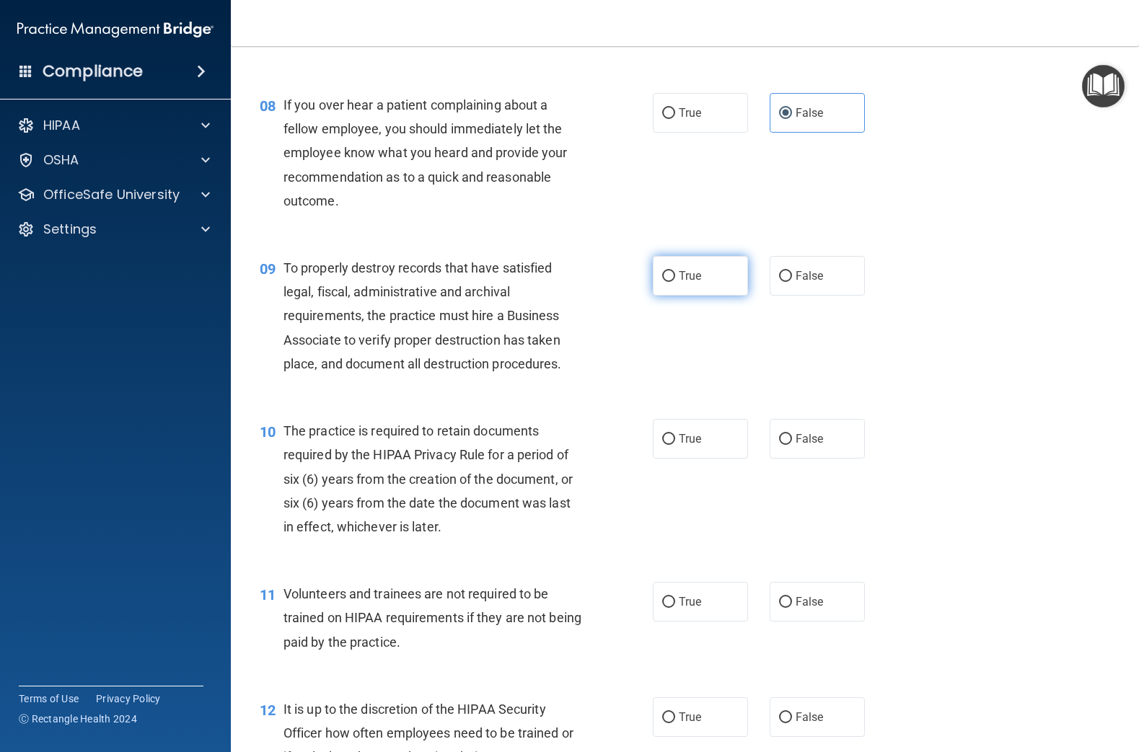
click at [705, 285] on label "True" at bounding box center [700, 276] width 95 height 40
click at [675, 282] on input "True" at bounding box center [668, 276] width 13 height 11
radio input "true"
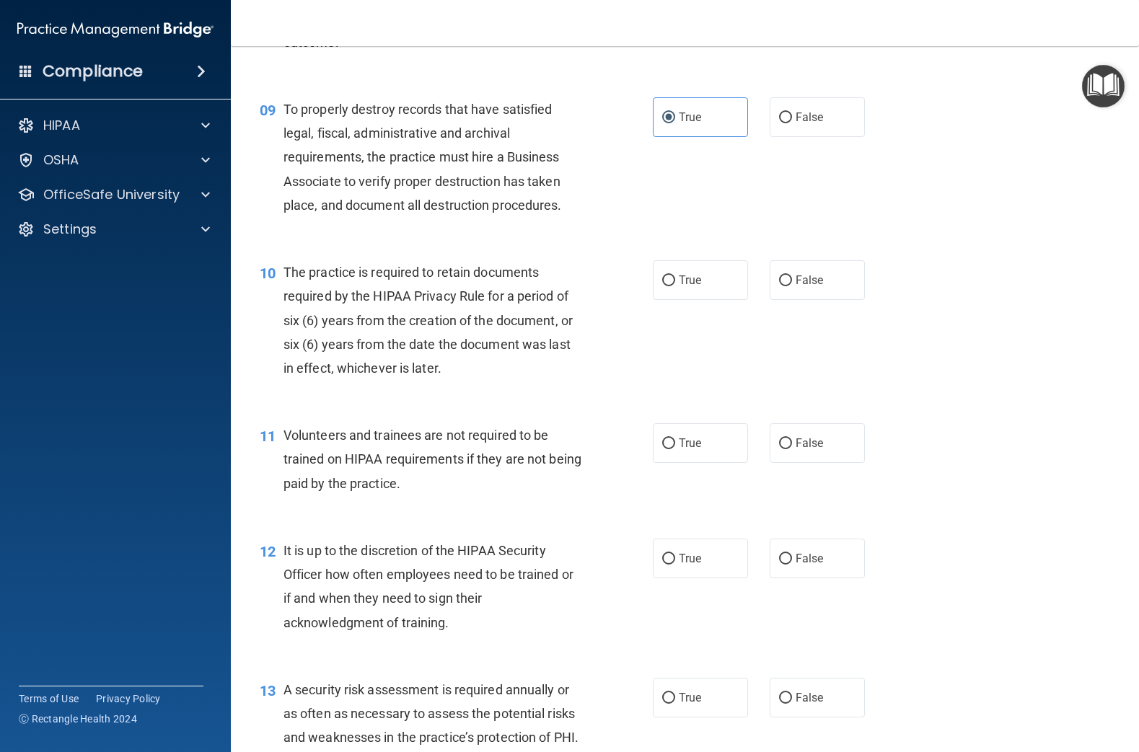
scroll to position [1220, 0]
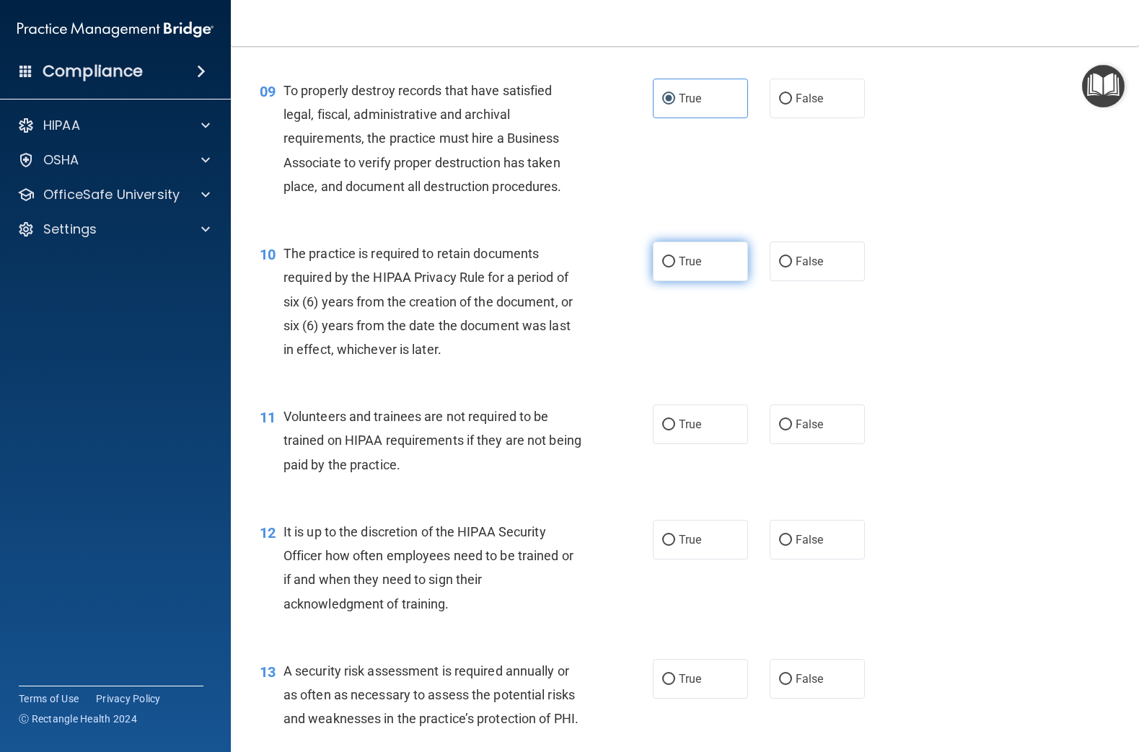
click at [696, 269] on label "True" at bounding box center [700, 262] width 95 height 40
click at [675, 268] on input "True" at bounding box center [668, 262] width 13 height 11
radio input "true"
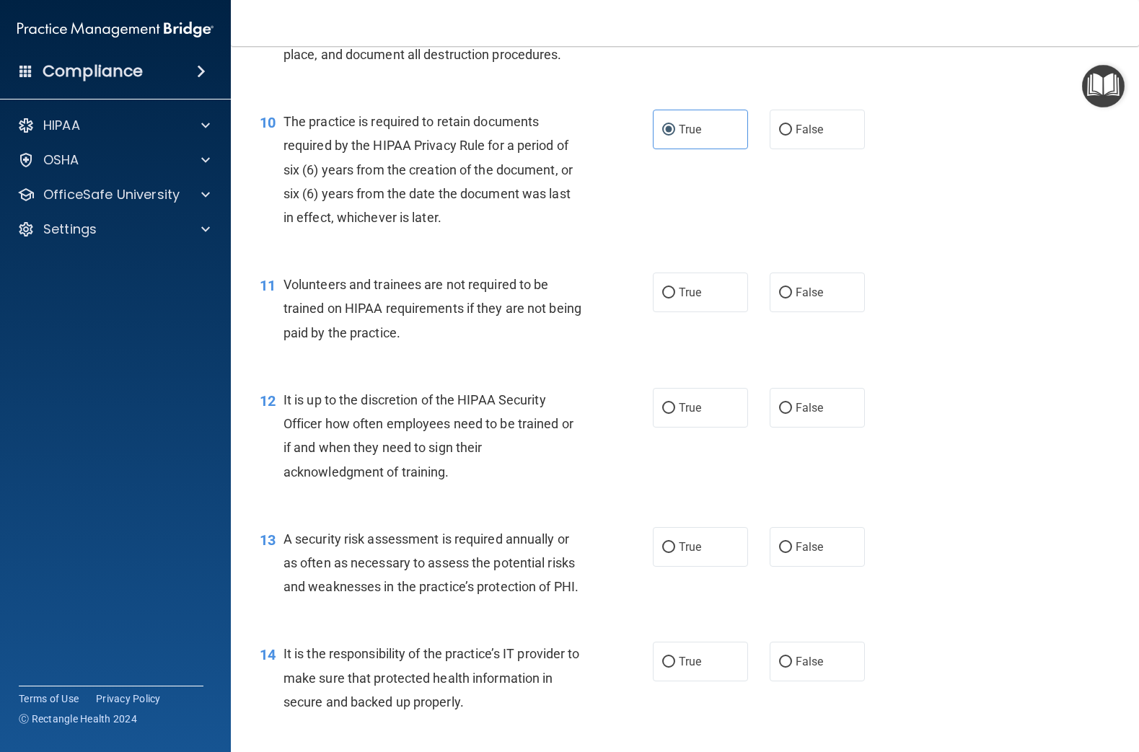
scroll to position [1357, 0]
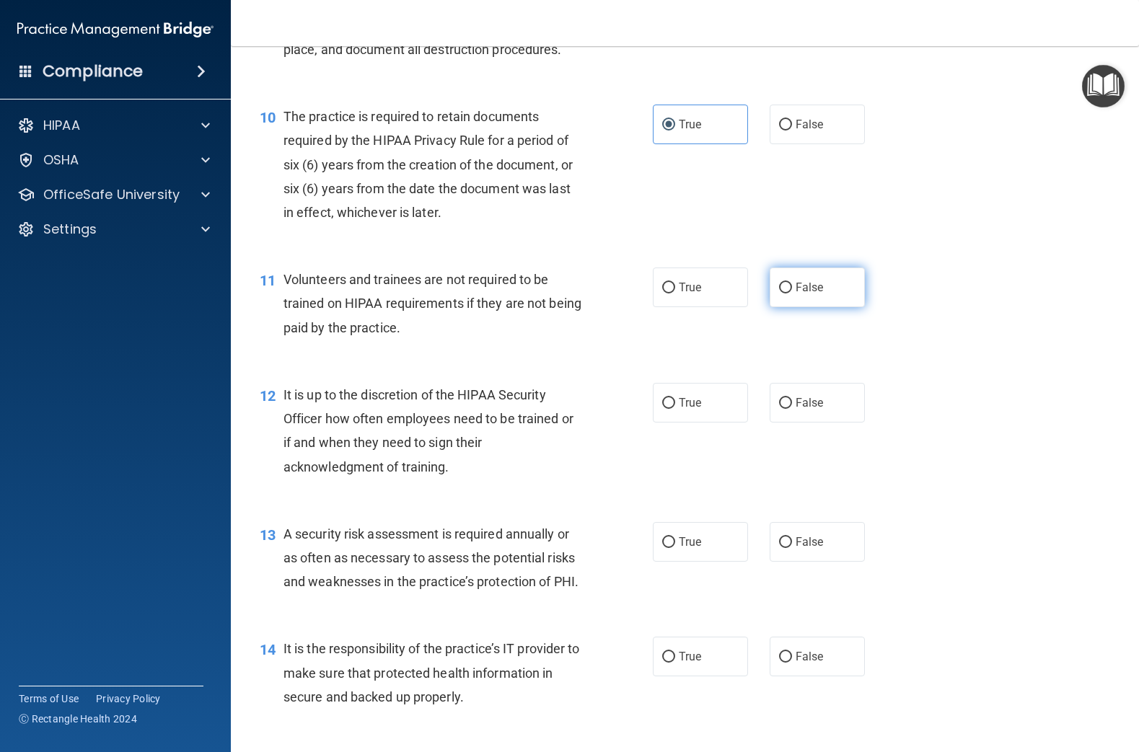
click at [825, 285] on label "False" at bounding box center [816, 288] width 95 height 40
click at [792, 285] on input "False" at bounding box center [785, 288] width 13 height 11
radio input "true"
